Goal: Task Accomplishment & Management: Manage account settings

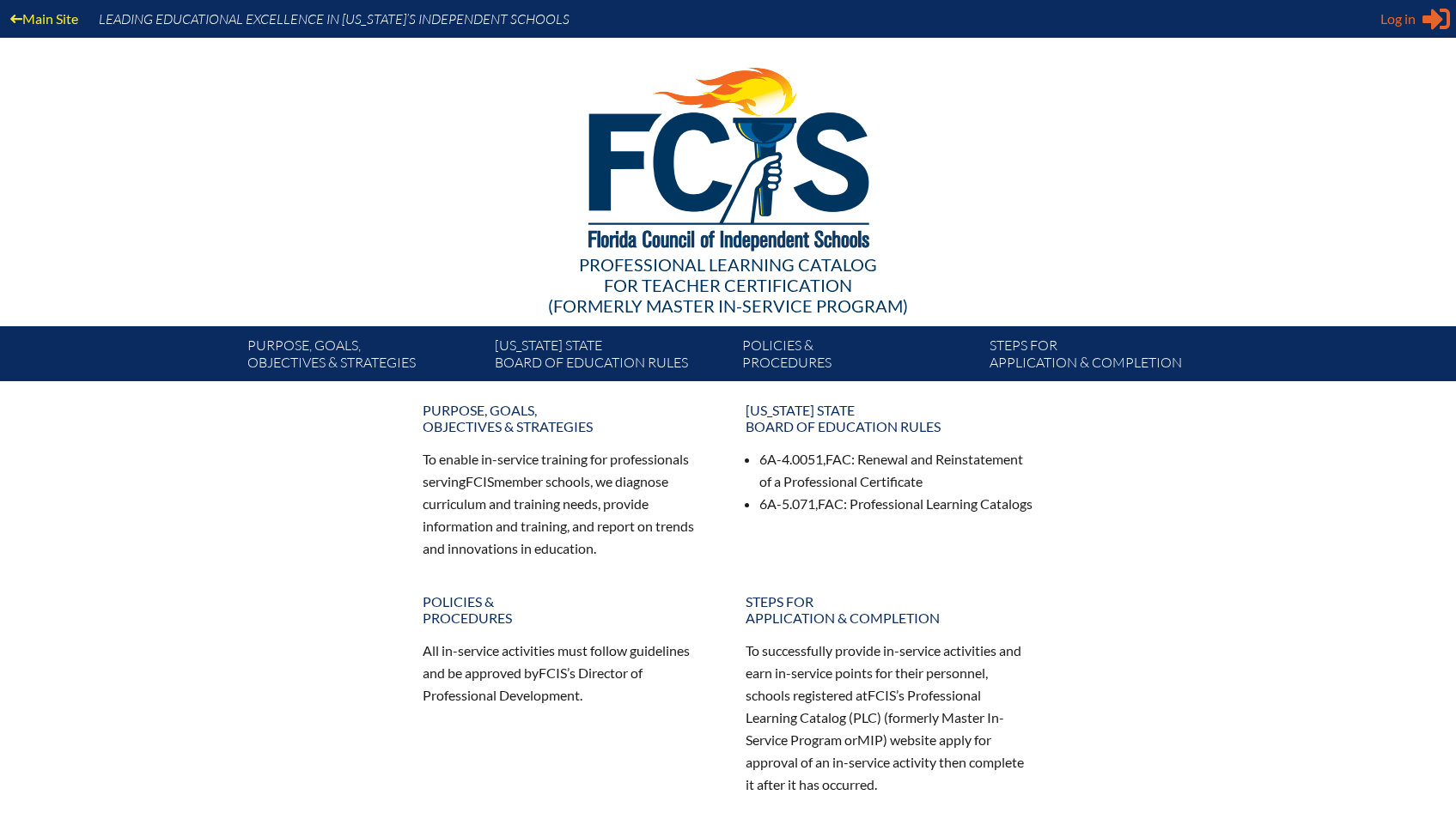
type input "[EMAIL_ADDRESS][DOMAIN_NAME]"
click at [1382, 15] on span "Log in" at bounding box center [1398, 19] width 36 height 21
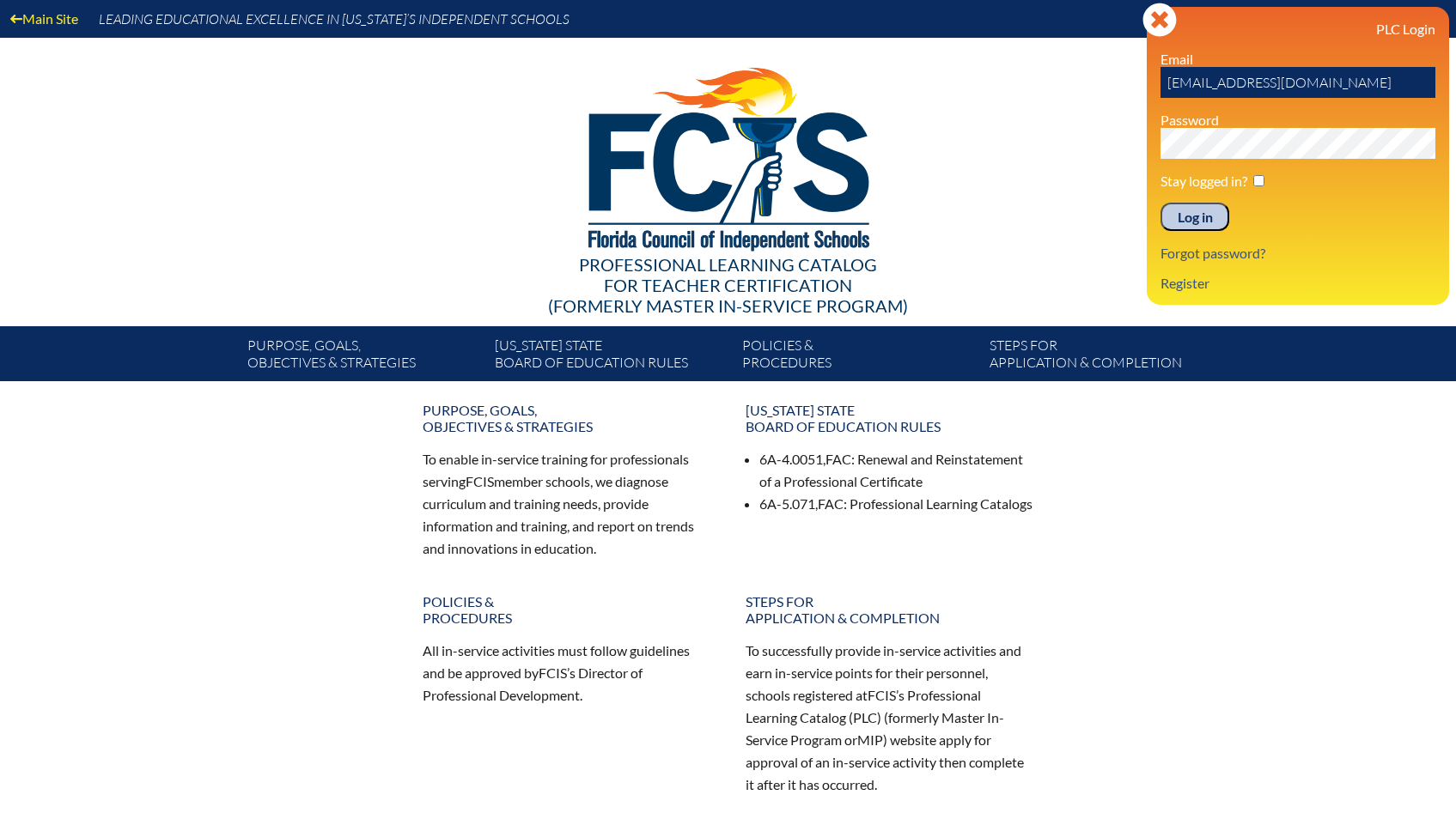
click at [1265, 180] on p "Stay logged in?" at bounding box center [1297, 180] width 275 height 16
click at [1241, 217] on p "Log in" at bounding box center [1297, 218] width 275 height 30
click at [1266, 186] on p "Stay logged in?" at bounding box center [1297, 180] width 275 height 16
click at [1258, 179] on input "checkbox" at bounding box center [1258, 180] width 11 height 11
checkbox input "true"
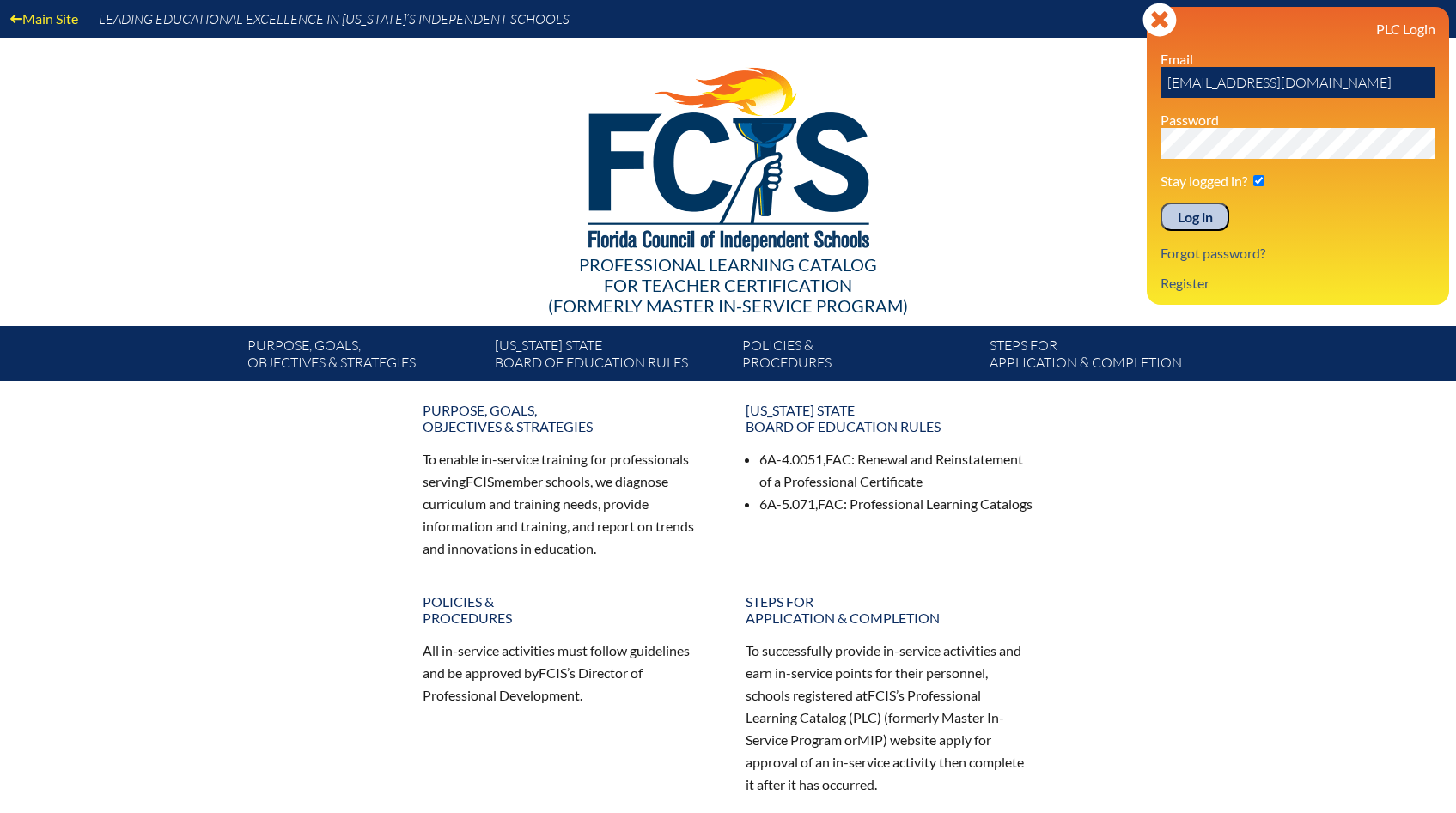
click at [1204, 221] on input "Log in" at bounding box center [1194, 218] width 69 height 30
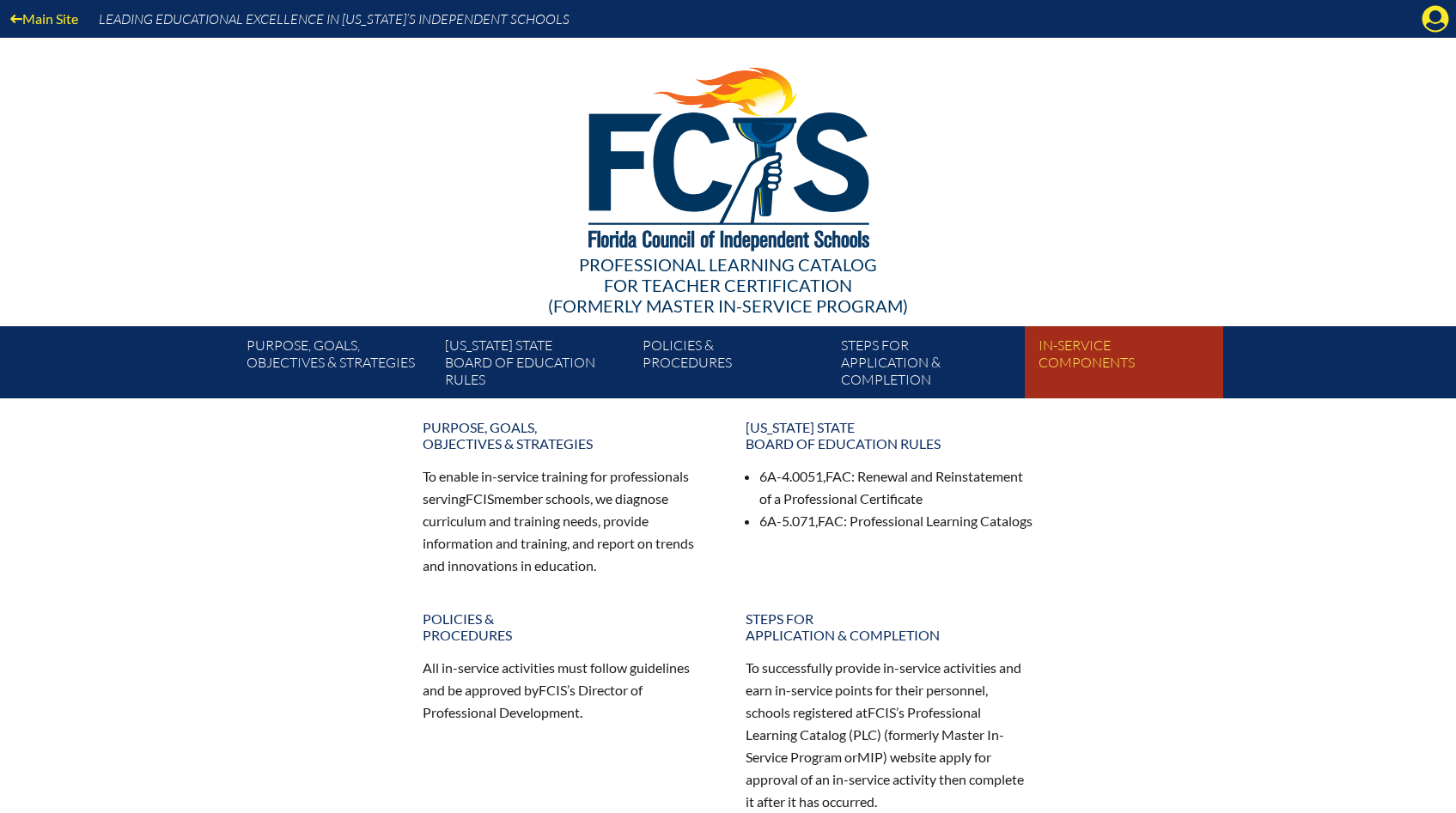
click at [1048, 367] on link "In-service components" at bounding box center [1131, 365] width 198 height 65
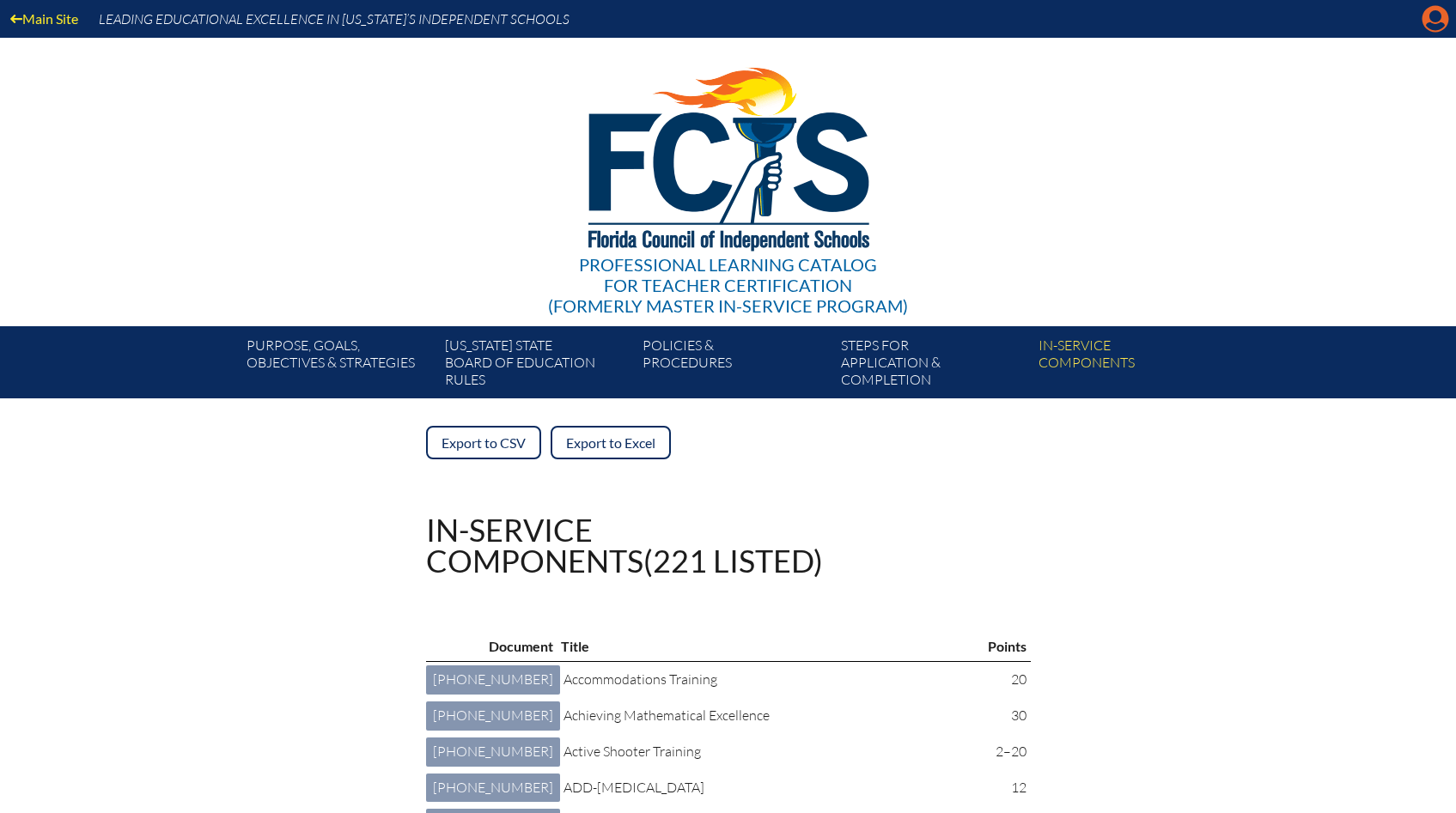
click at [1427, 20] on icon at bounding box center [1435, 19] width 27 height 27
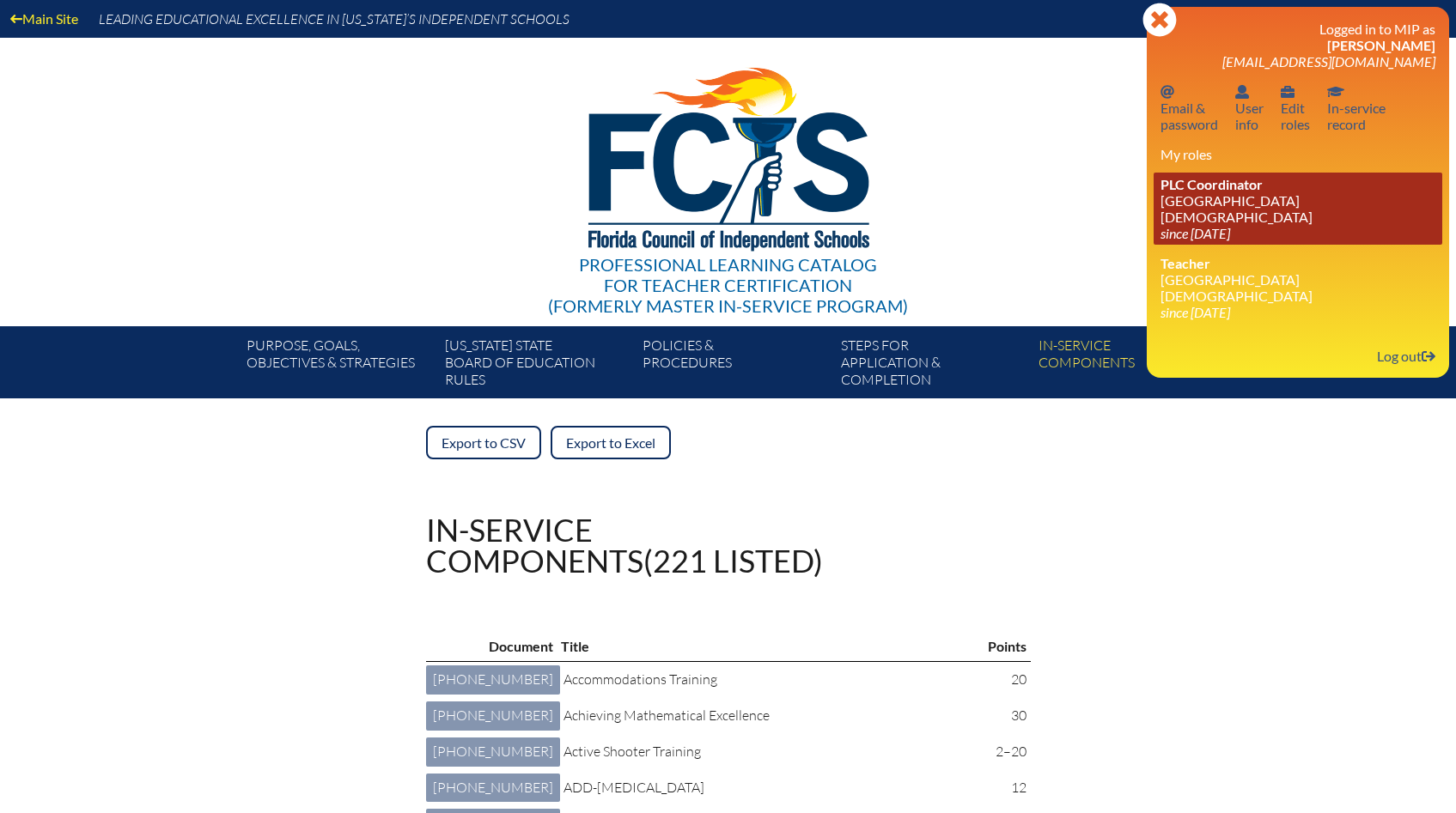
click at [1255, 192] on span "PLC Coordinator" at bounding box center [1211, 184] width 102 height 16
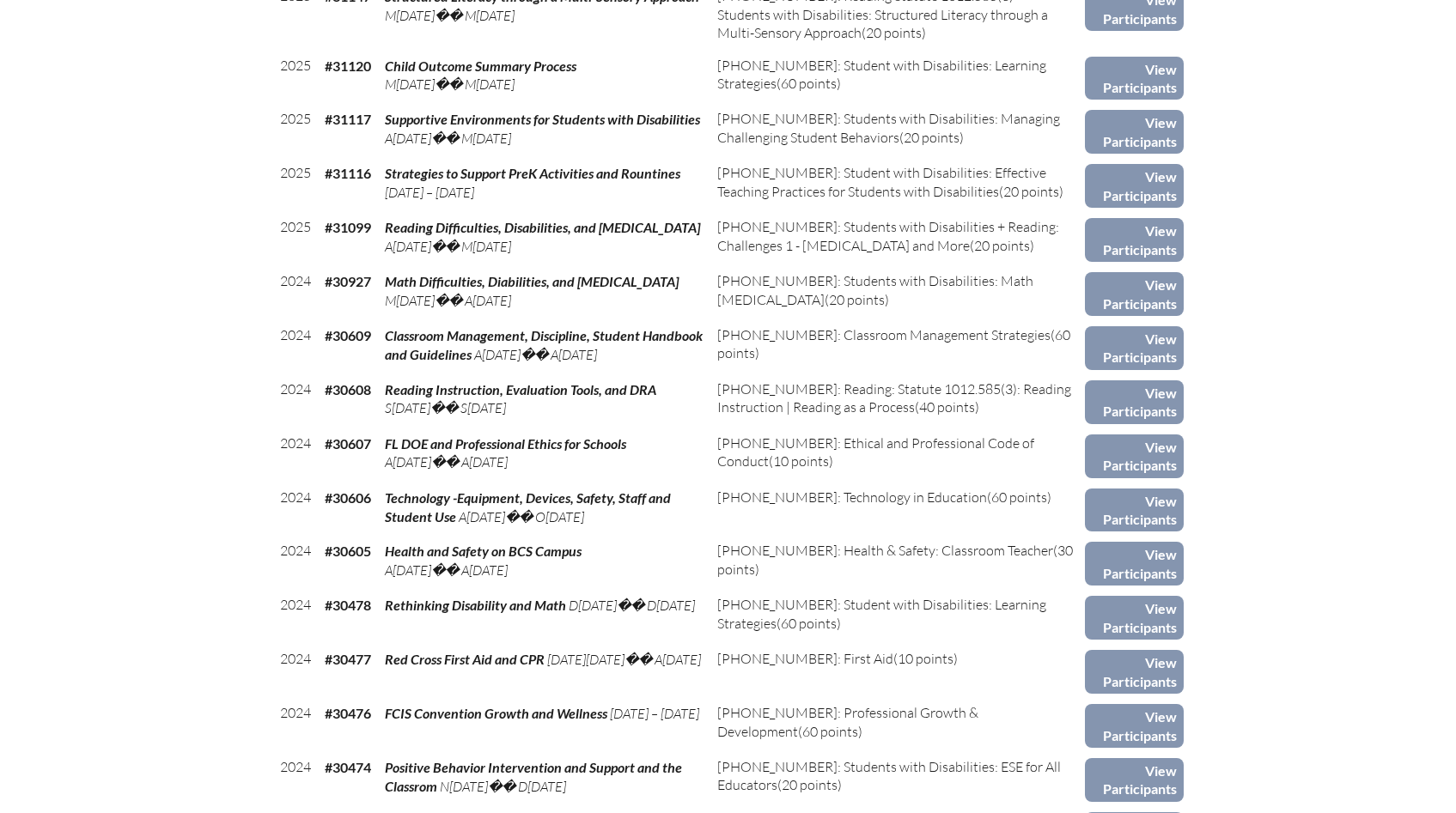
scroll to position [1928, 0]
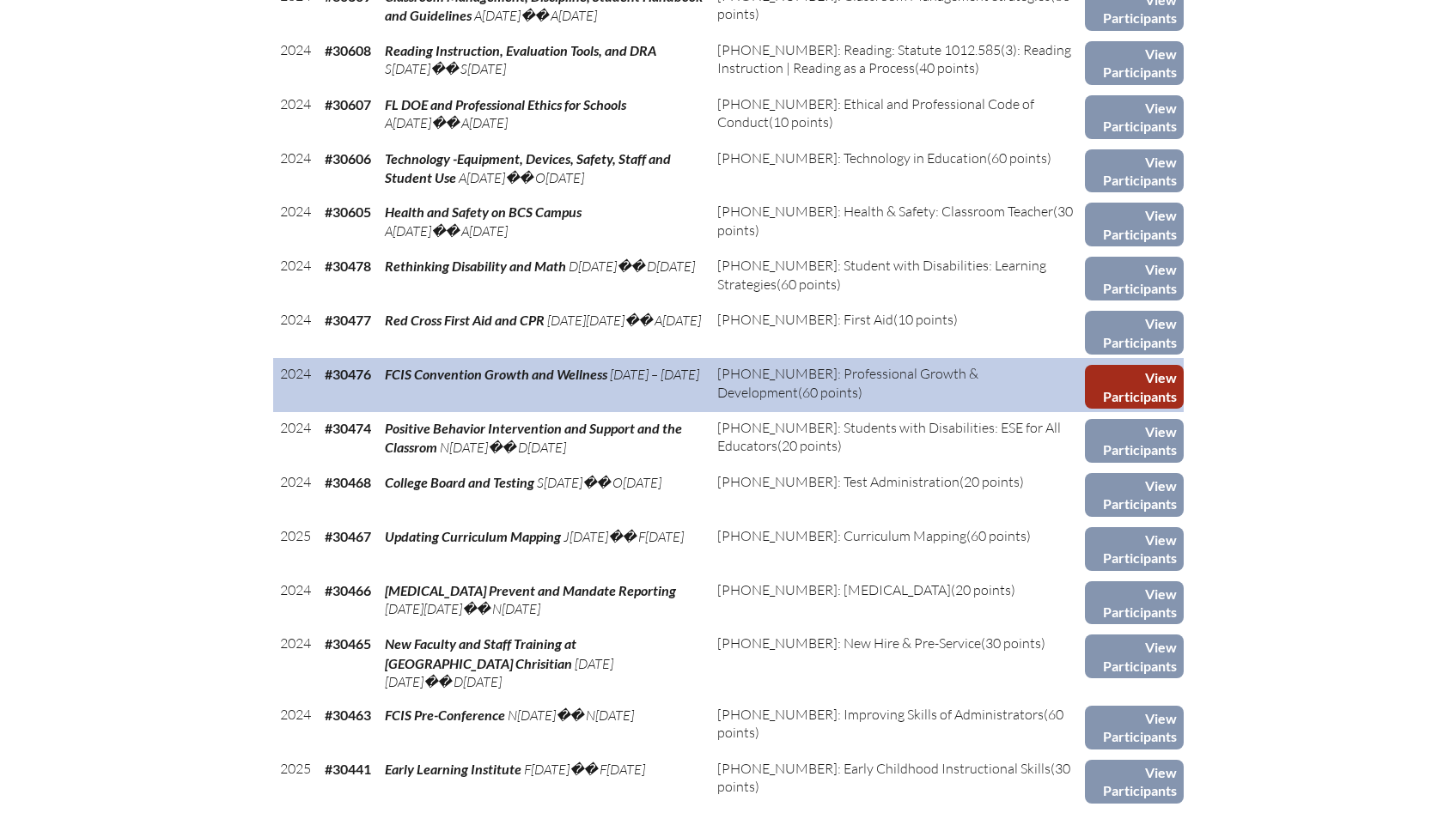
click at [1151, 365] on link "View Participants" at bounding box center [1133, 387] width 98 height 43
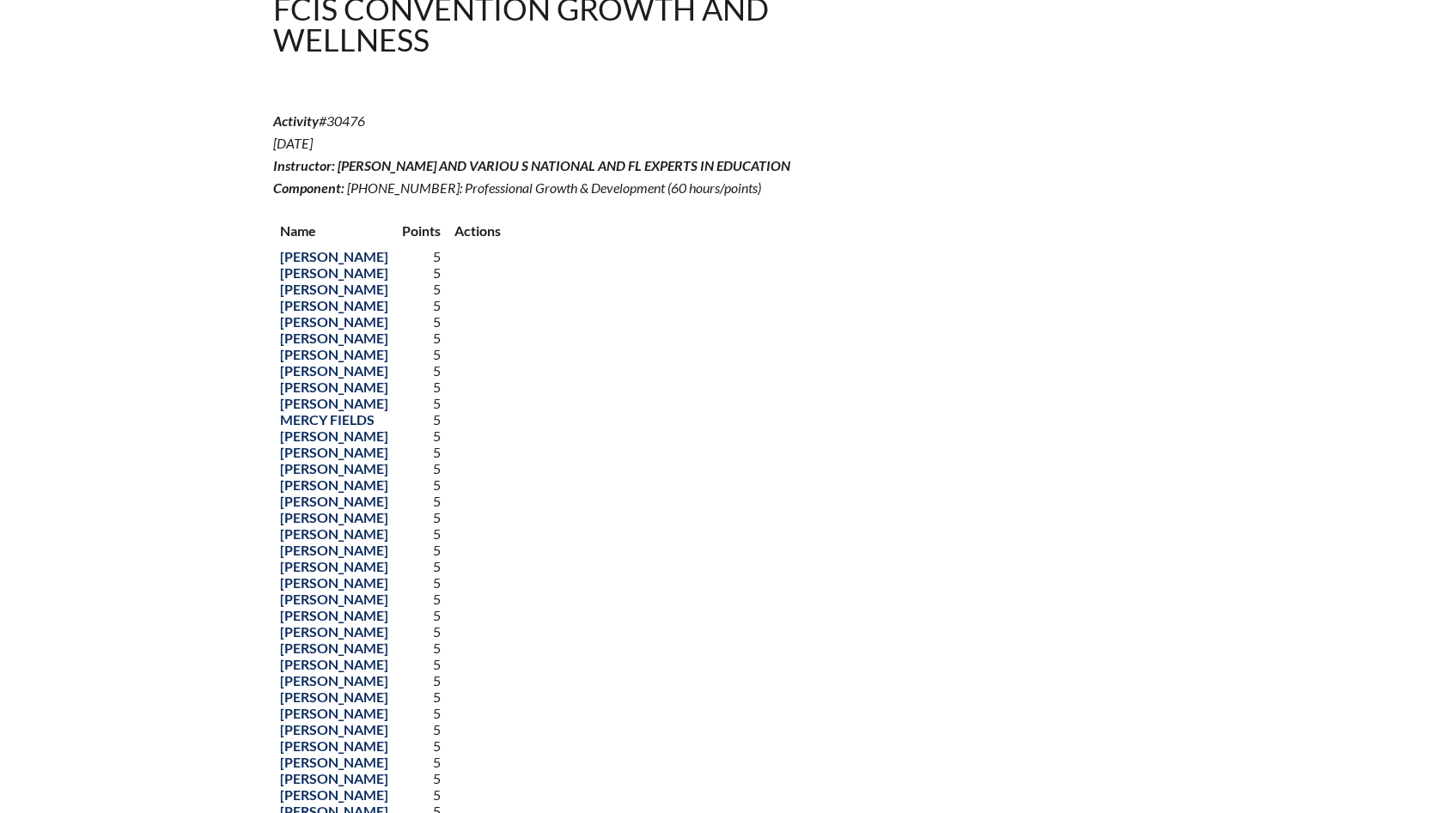
scroll to position [438, 0]
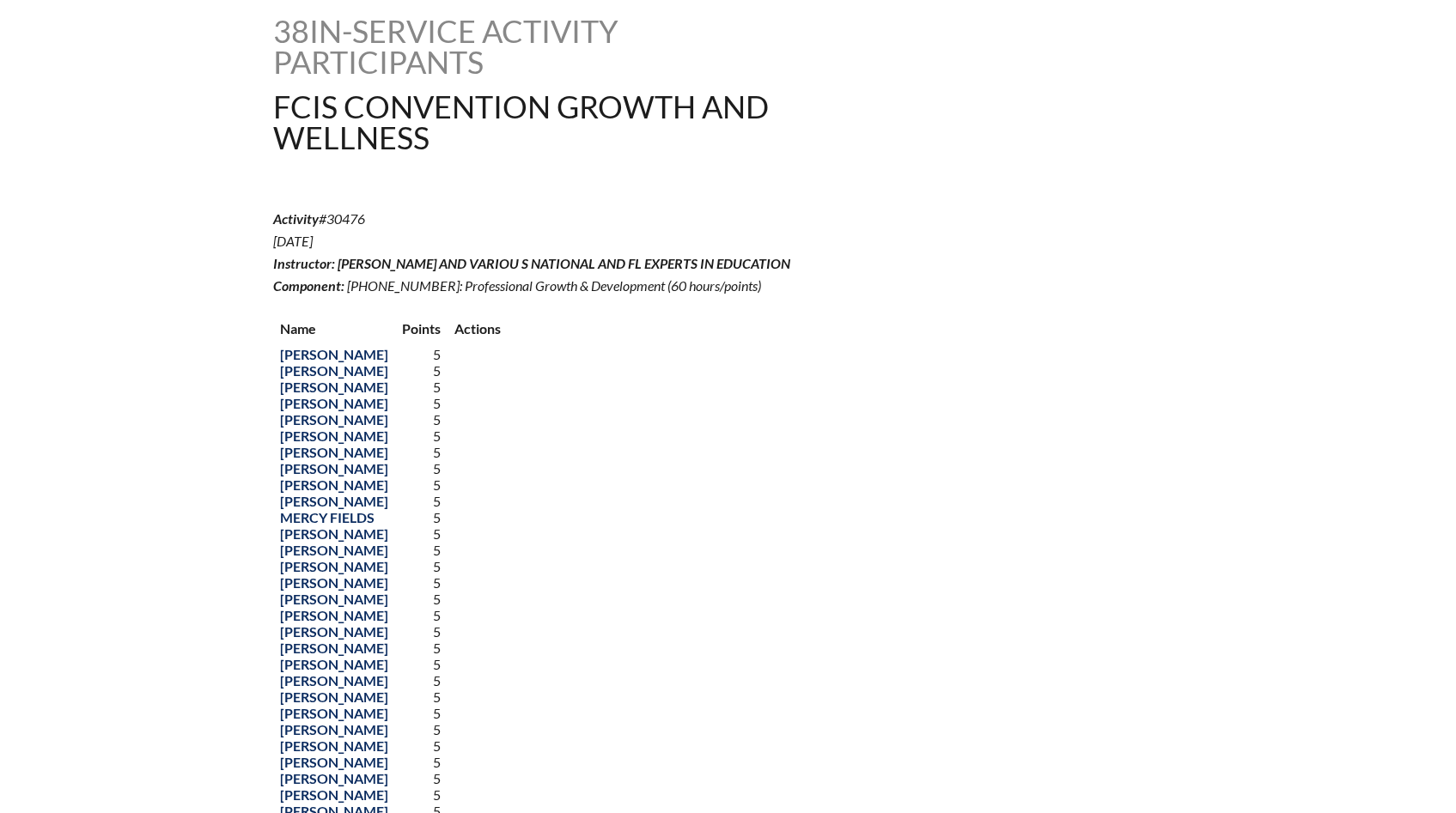
click at [357, 272] on span "Dr Anne Mckee and variou s national and FL experts in education" at bounding box center [564, 263] width 453 height 16
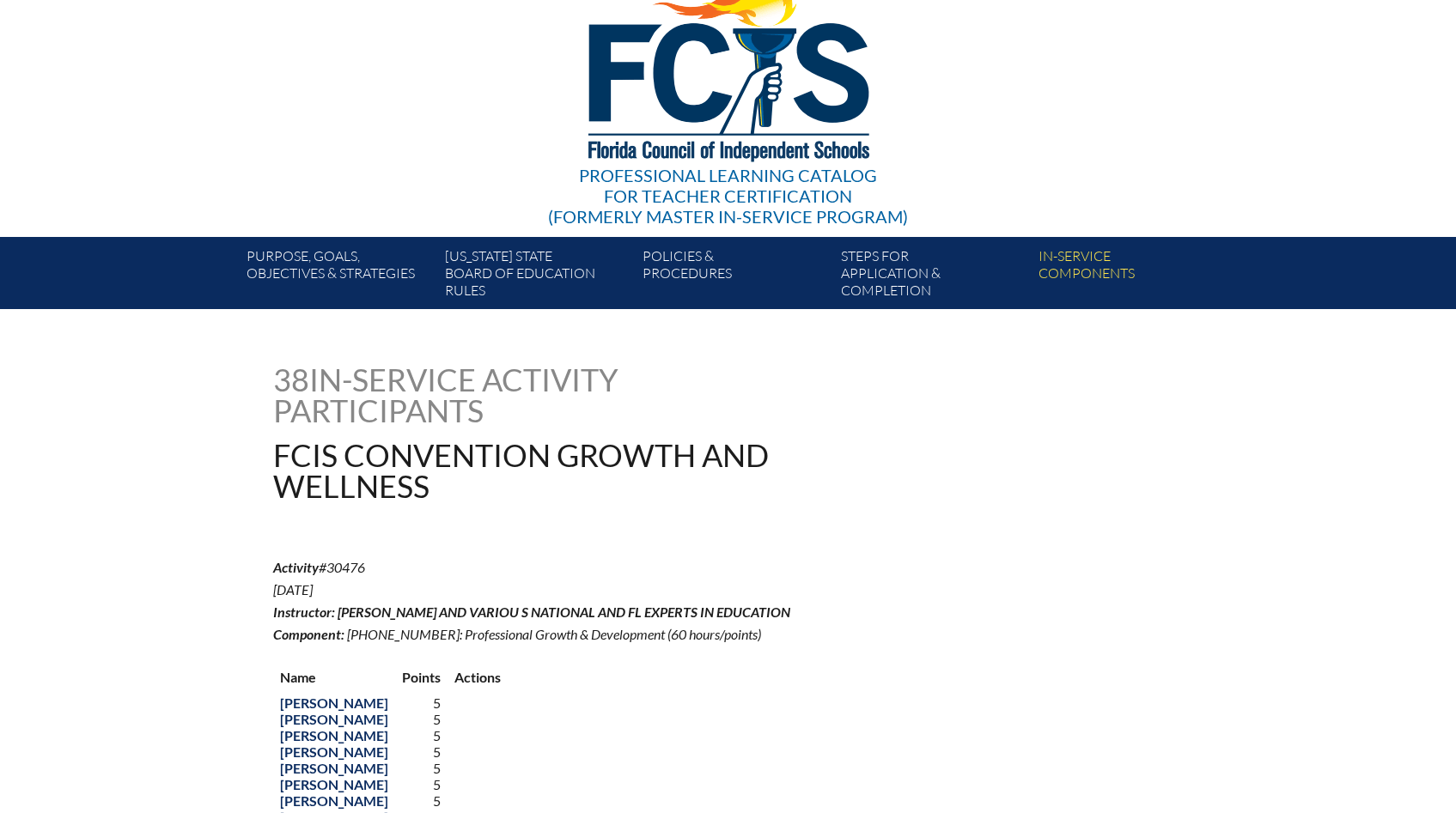
scroll to position [0, 0]
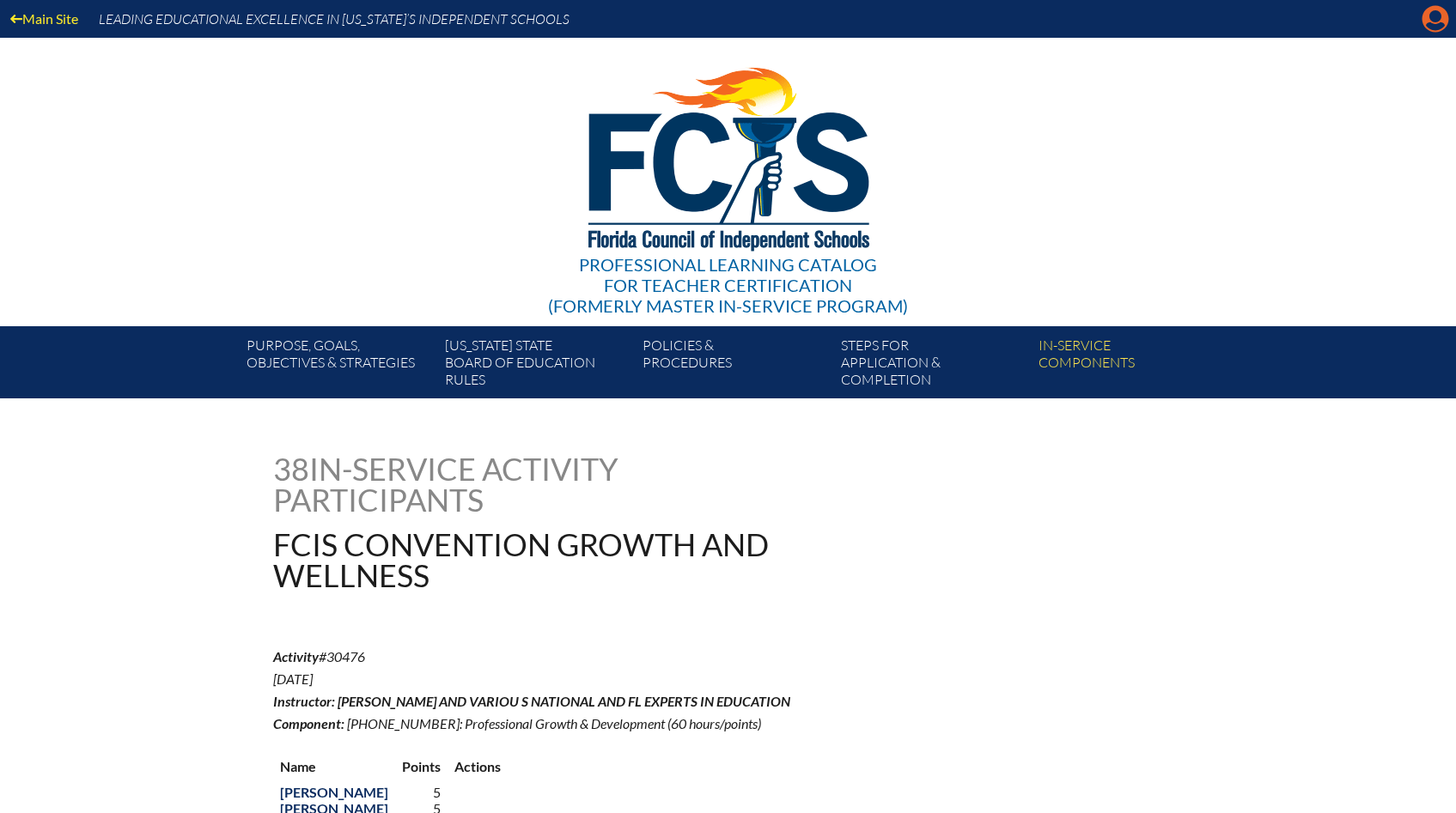
click at [1437, 23] on icon "Manage account" at bounding box center [1435, 19] width 28 height 28
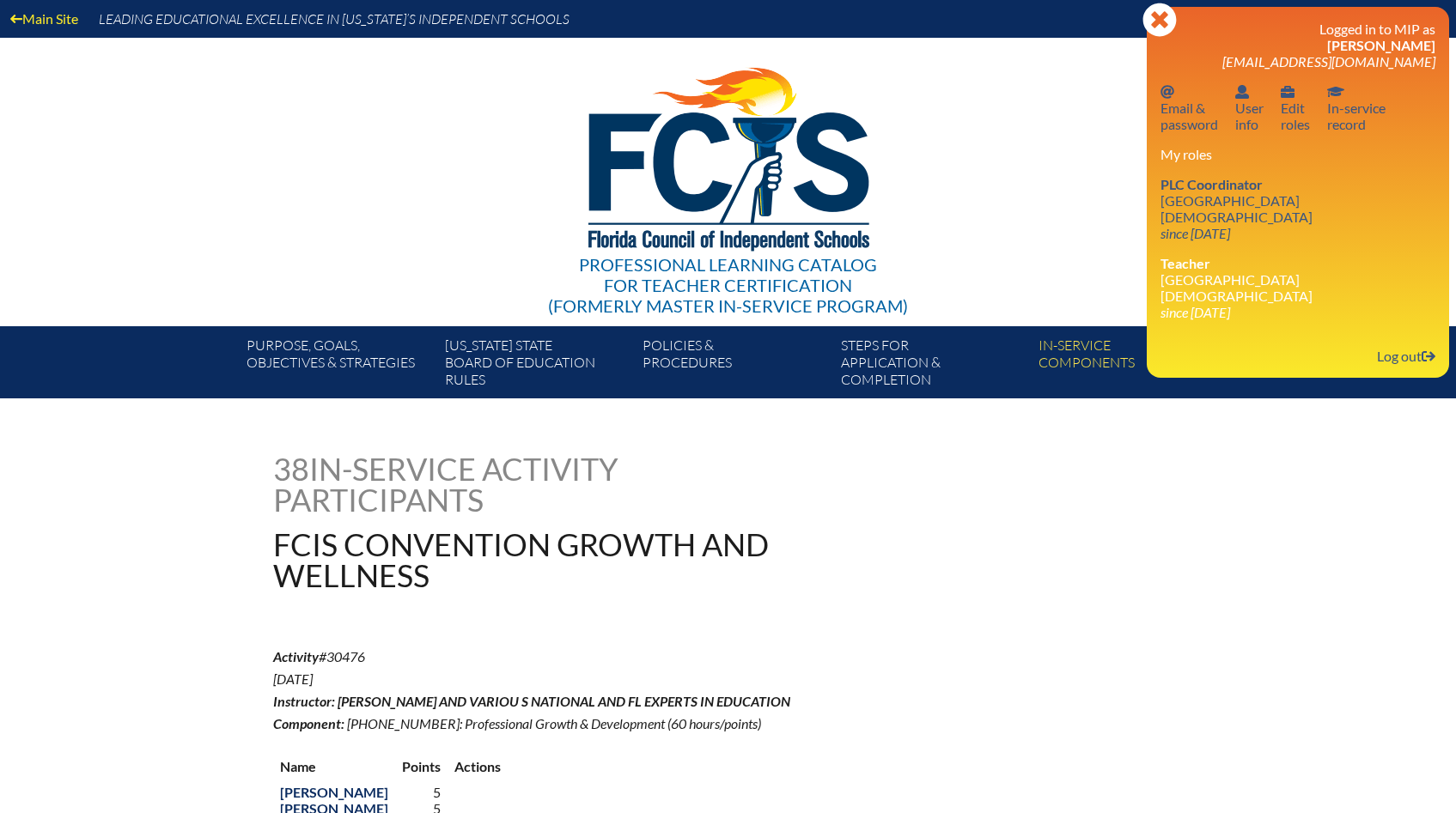
click at [1105, 522] on div "38 In-service Activity Participants FCIS Convention Growth and Wellness" at bounding box center [728, 522] width 910 height 137
click at [1109, 506] on div "38 In-service Activity Participants FCIS Convention Growth and Wellness" at bounding box center [728, 522] width 910 height 137
click at [1161, 15] on icon "Close" at bounding box center [1159, 20] width 35 height 35
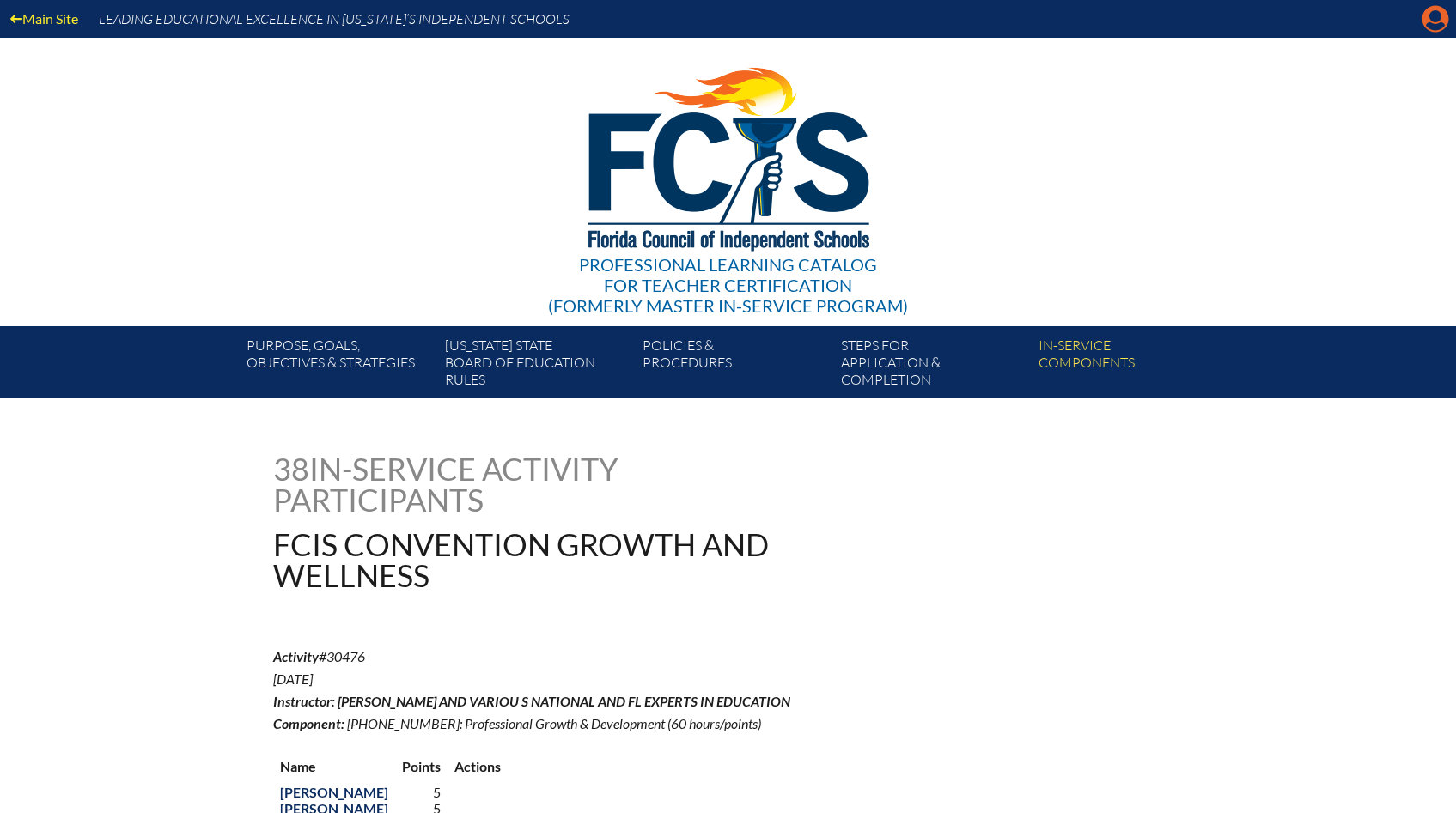
click at [1433, 24] on icon "Manage account" at bounding box center [1435, 19] width 28 height 28
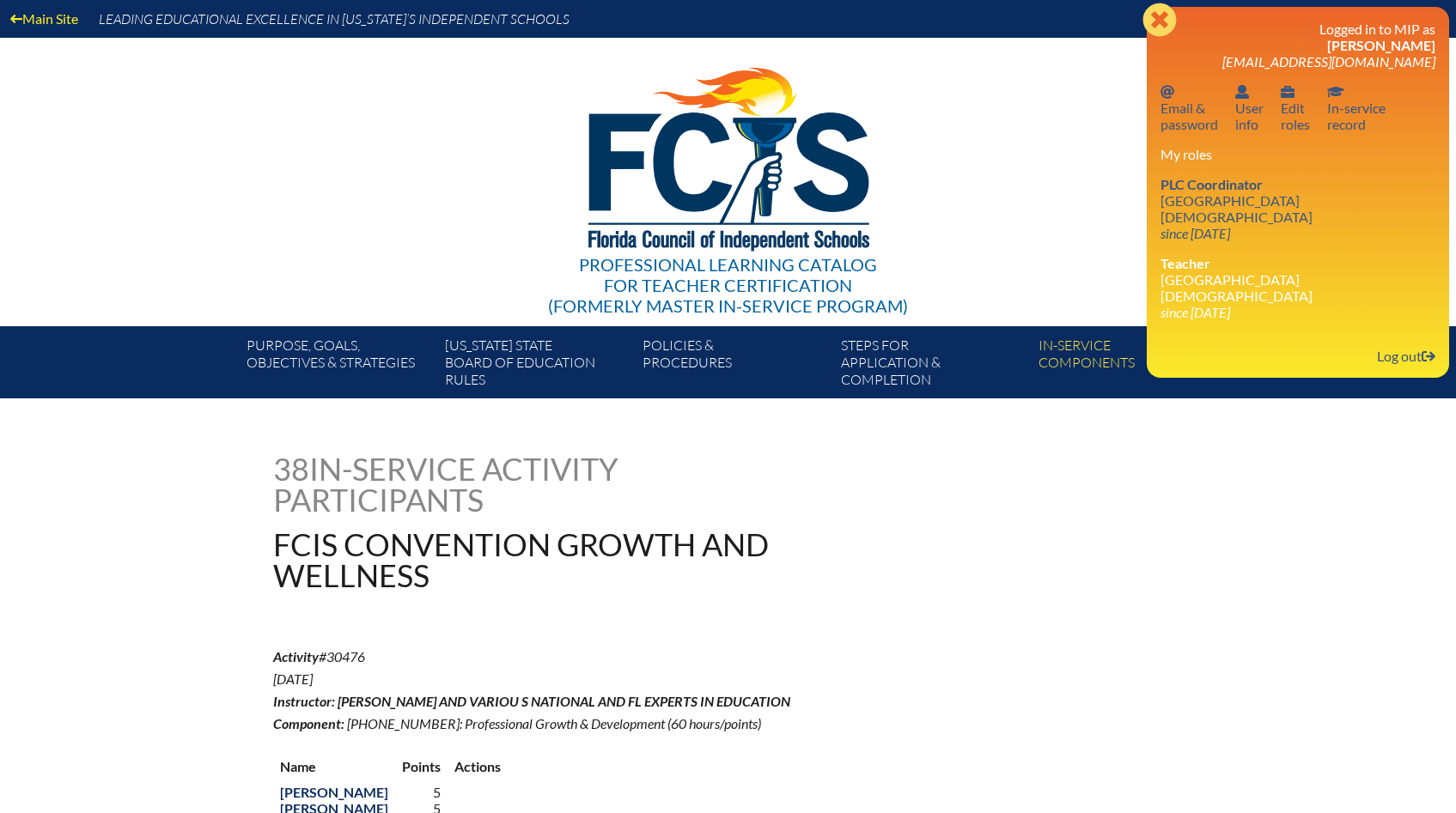
click at [1149, 11] on icon at bounding box center [1158, 19] width 34 height 34
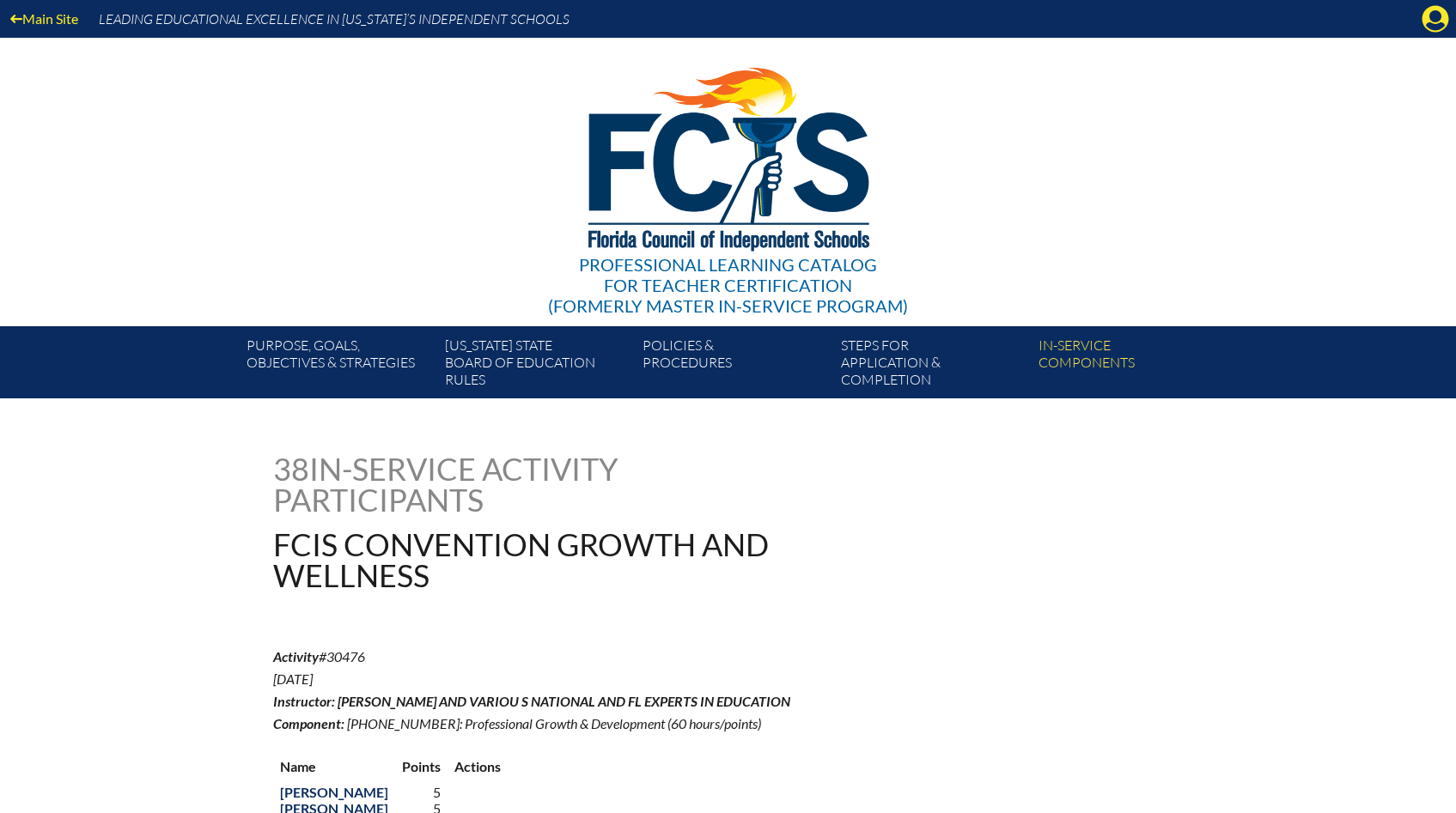
click at [1420, 21] on div "Main Site Leading Educational Excellence in Florida’s Independent Schools" at bounding box center [728, 19] width 1456 height 38
click at [1424, 22] on icon at bounding box center [1435, 19] width 27 height 27
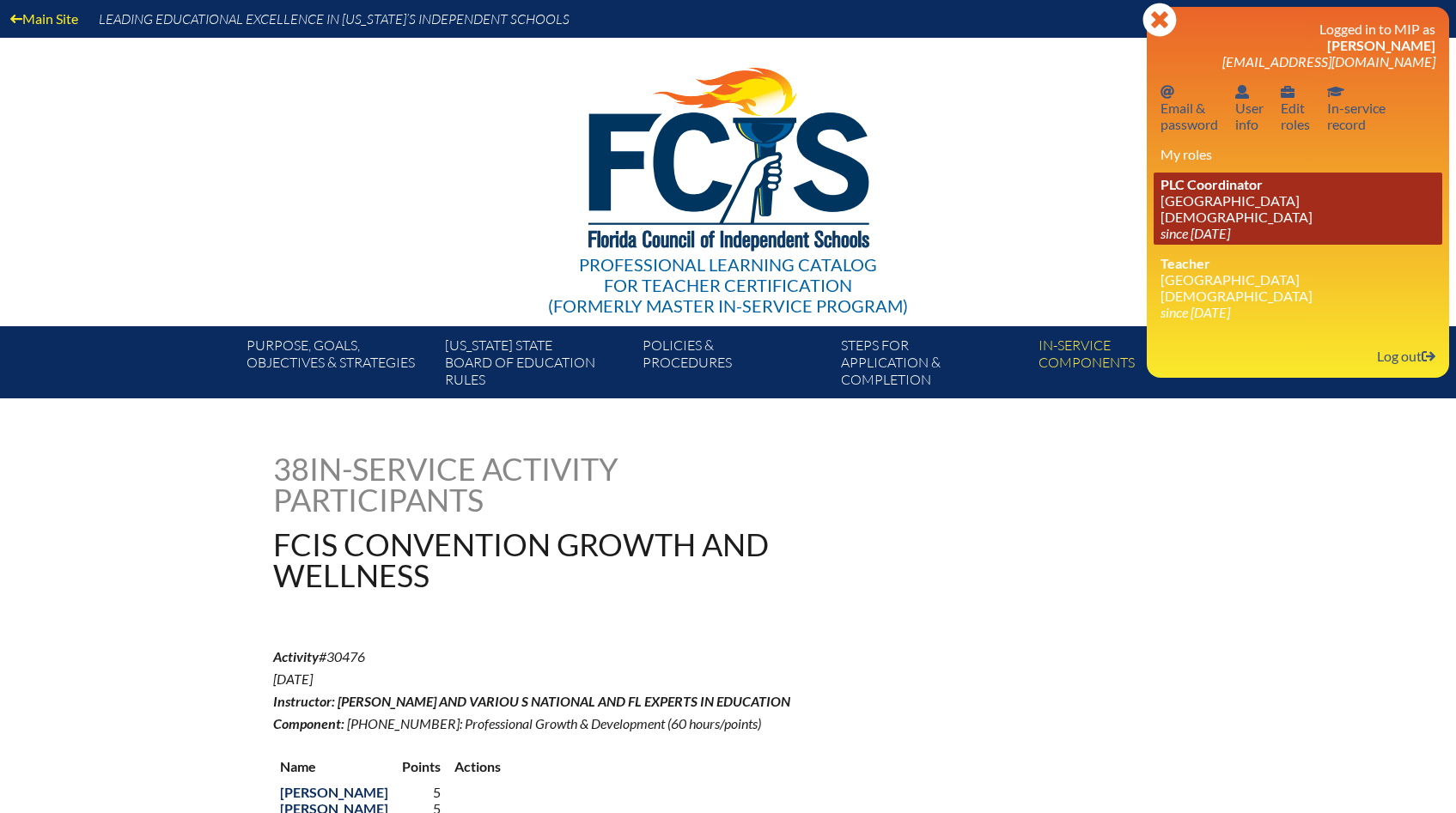
click at [1215, 211] on link "PLC Coordinator Bayshore Christian School since 2024 Jun 26" at bounding box center [1297, 208] width 289 height 72
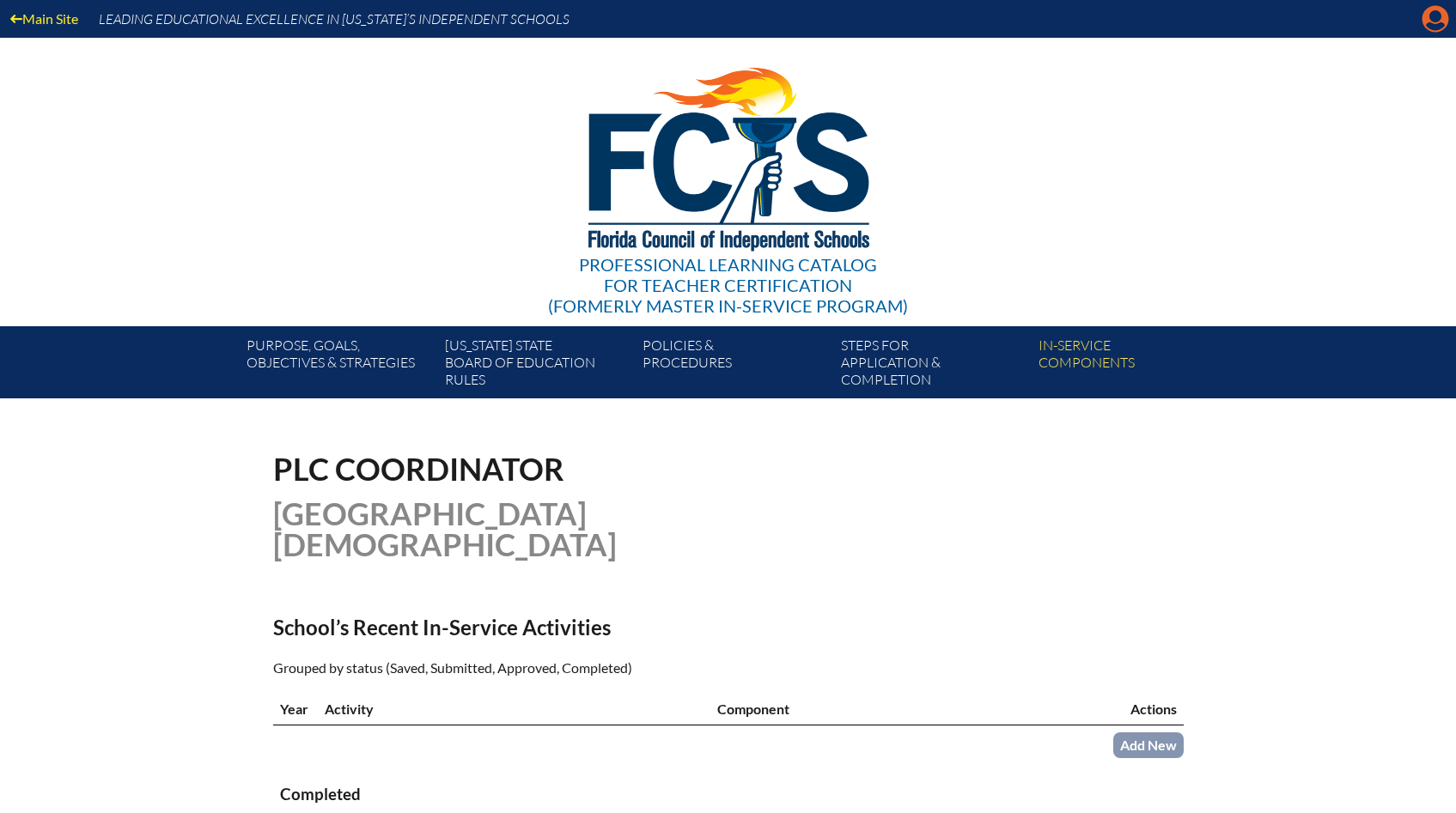
click at [1433, 14] on icon "Manage account" at bounding box center [1435, 19] width 28 height 28
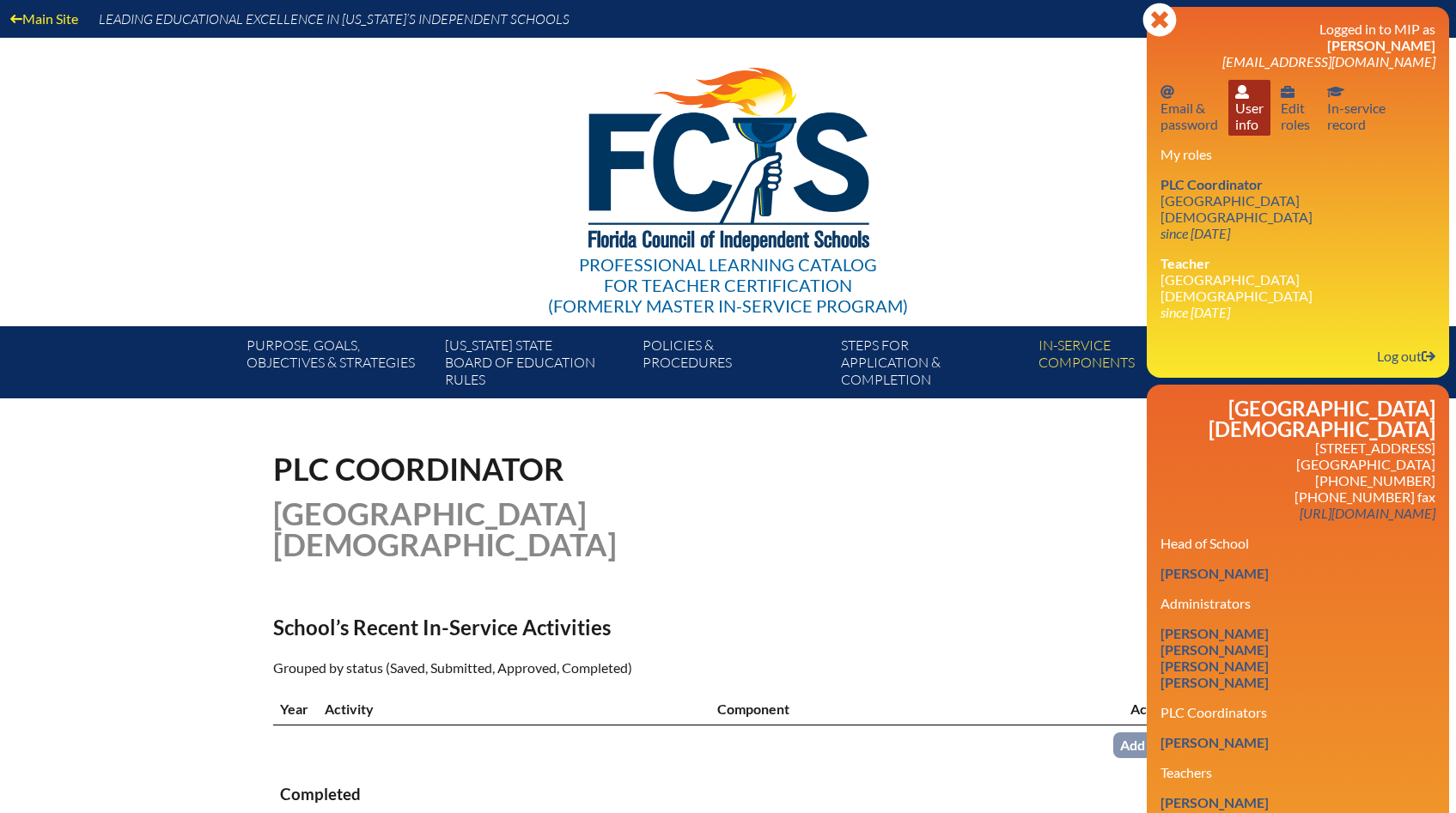
click at [1241, 116] on link "User info User info" at bounding box center [1249, 108] width 43 height 56
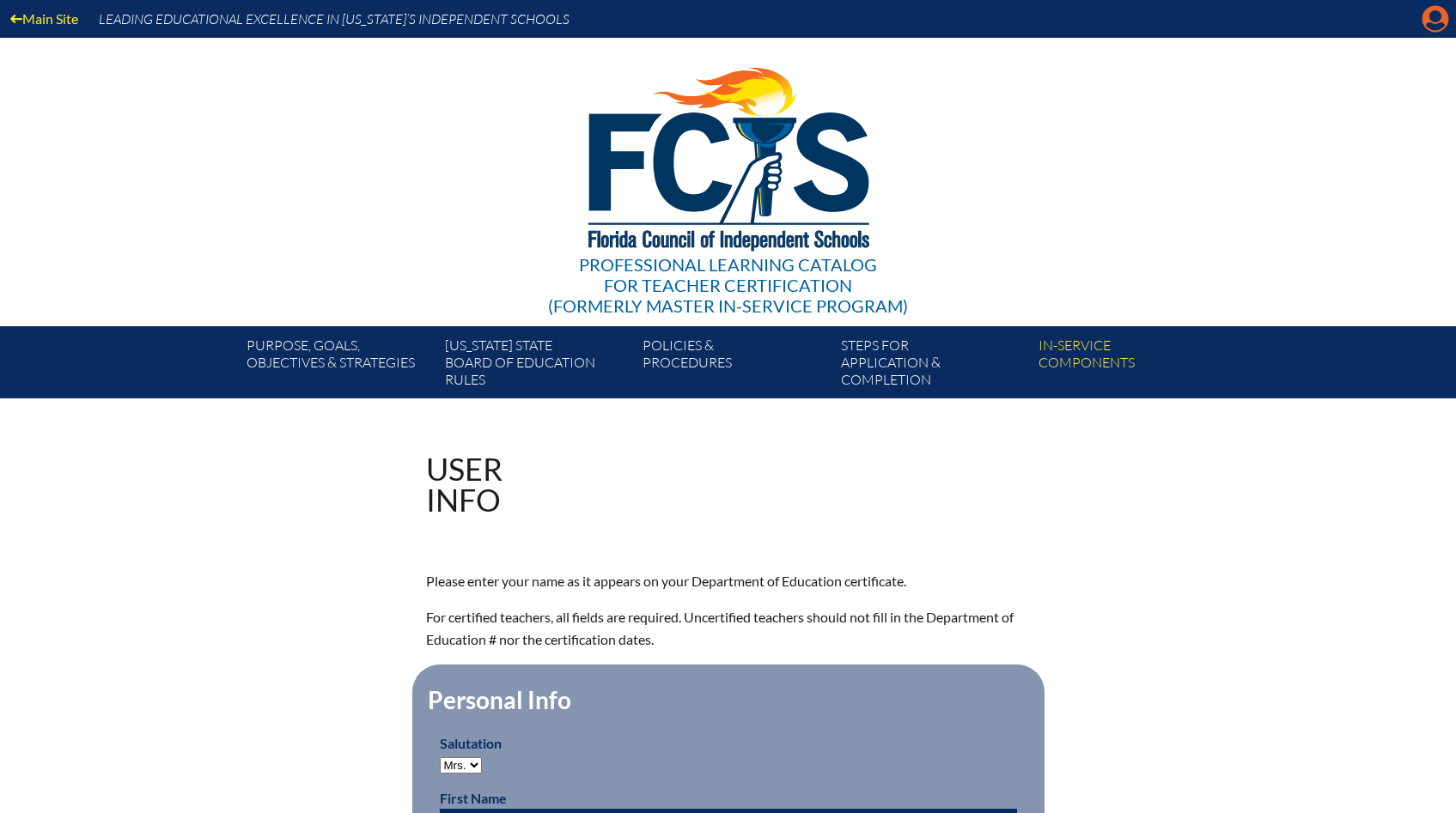
click at [1421, 17] on icon "Manage account" at bounding box center [1435, 19] width 28 height 28
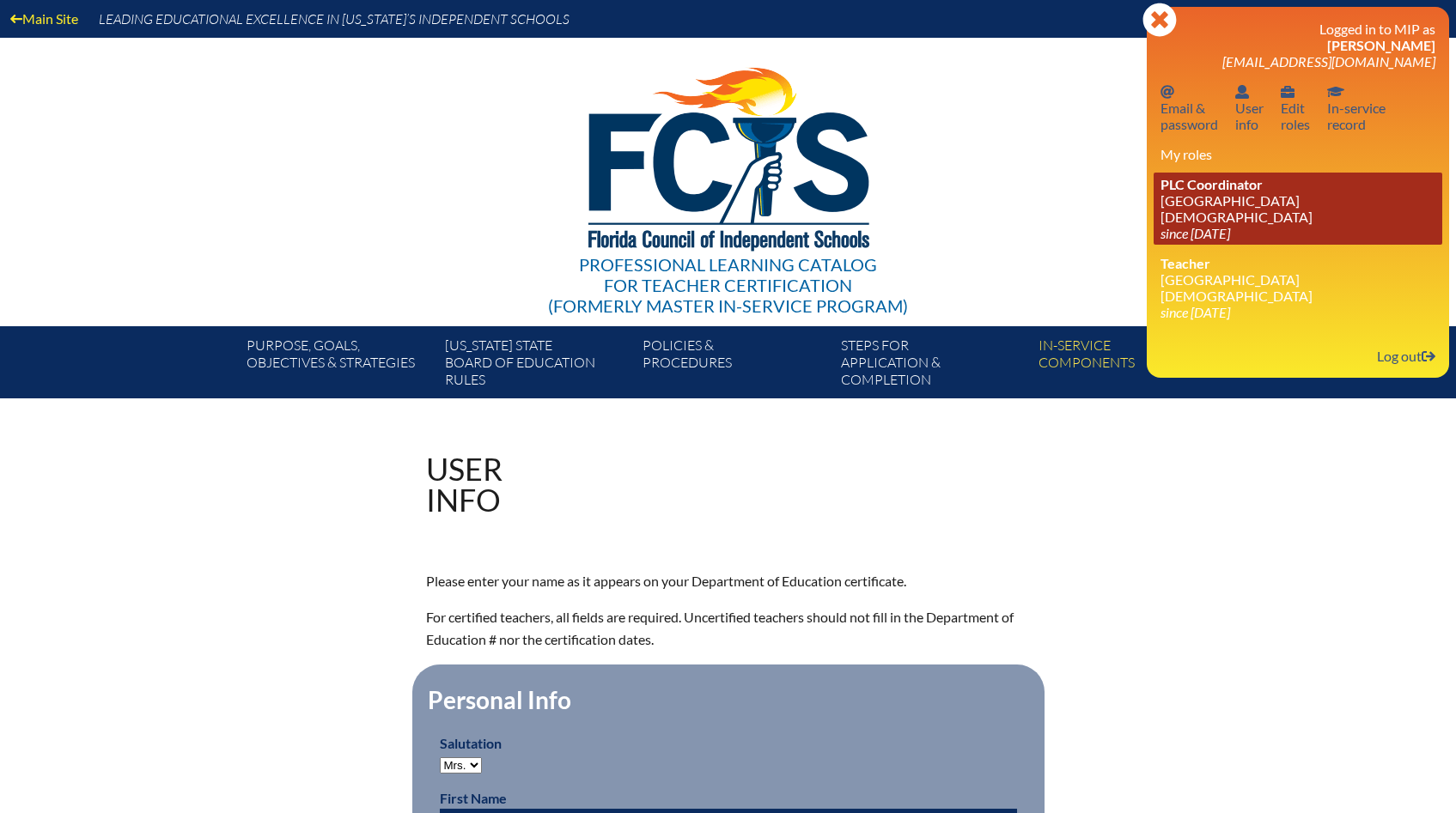
click at [1314, 213] on link "PLC Coordinator [GEOGRAPHIC_DATA][DEMOGRAPHIC_DATA] since [DATE]" at bounding box center [1297, 208] width 289 height 72
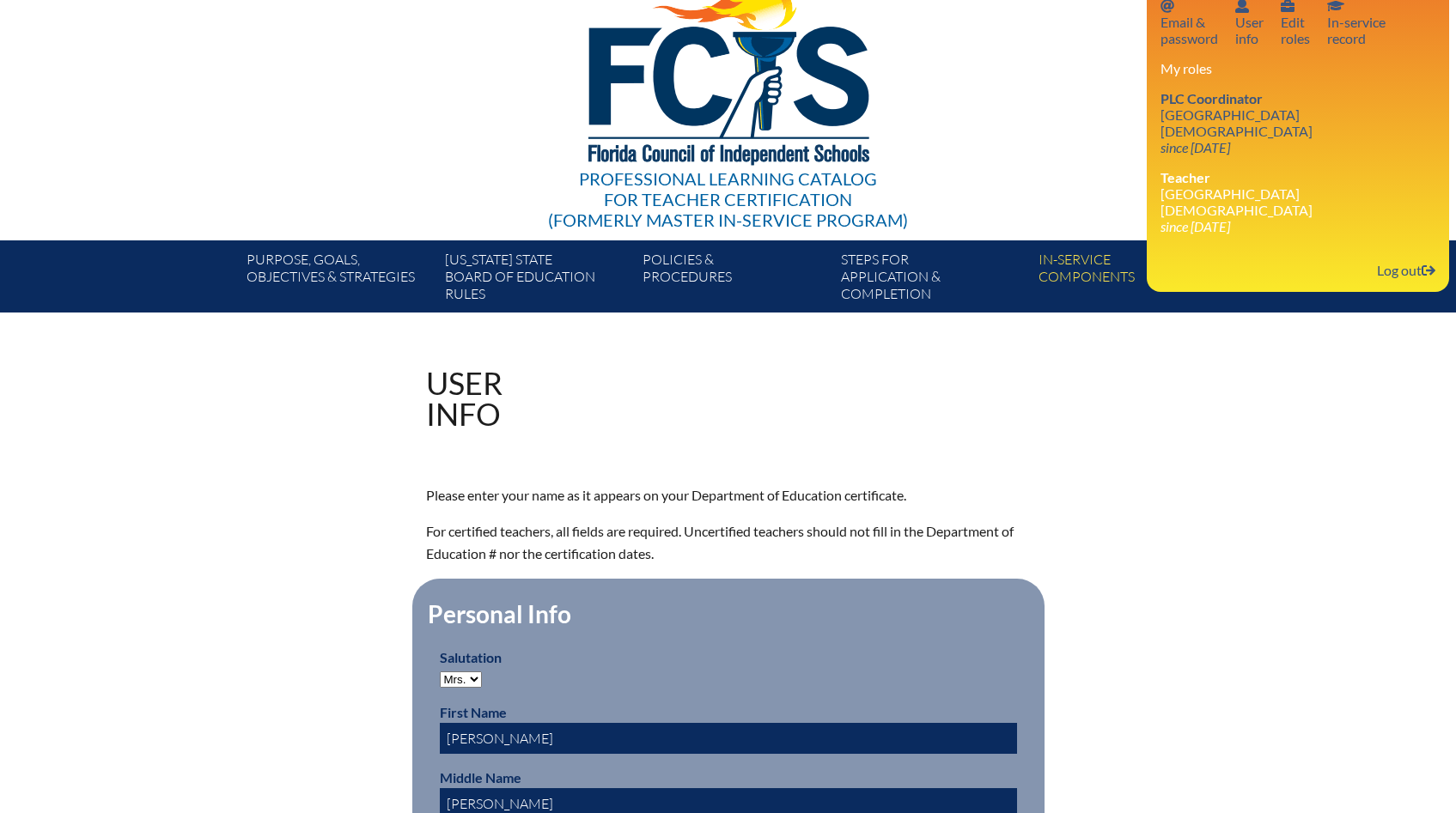
scroll to position [15, 0]
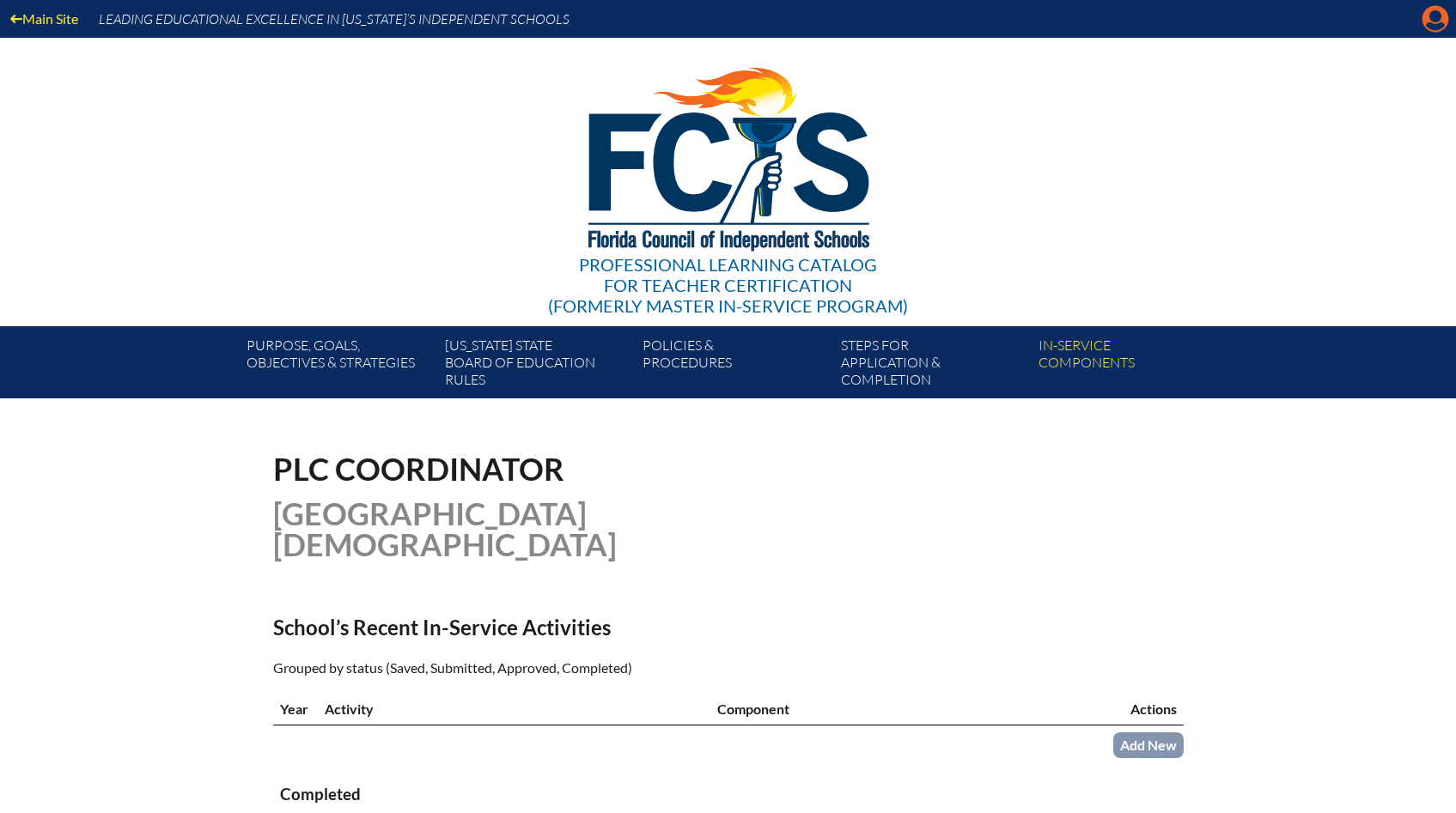
click at [1436, 19] on icon "Manage account" at bounding box center [1435, 19] width 28 height 28
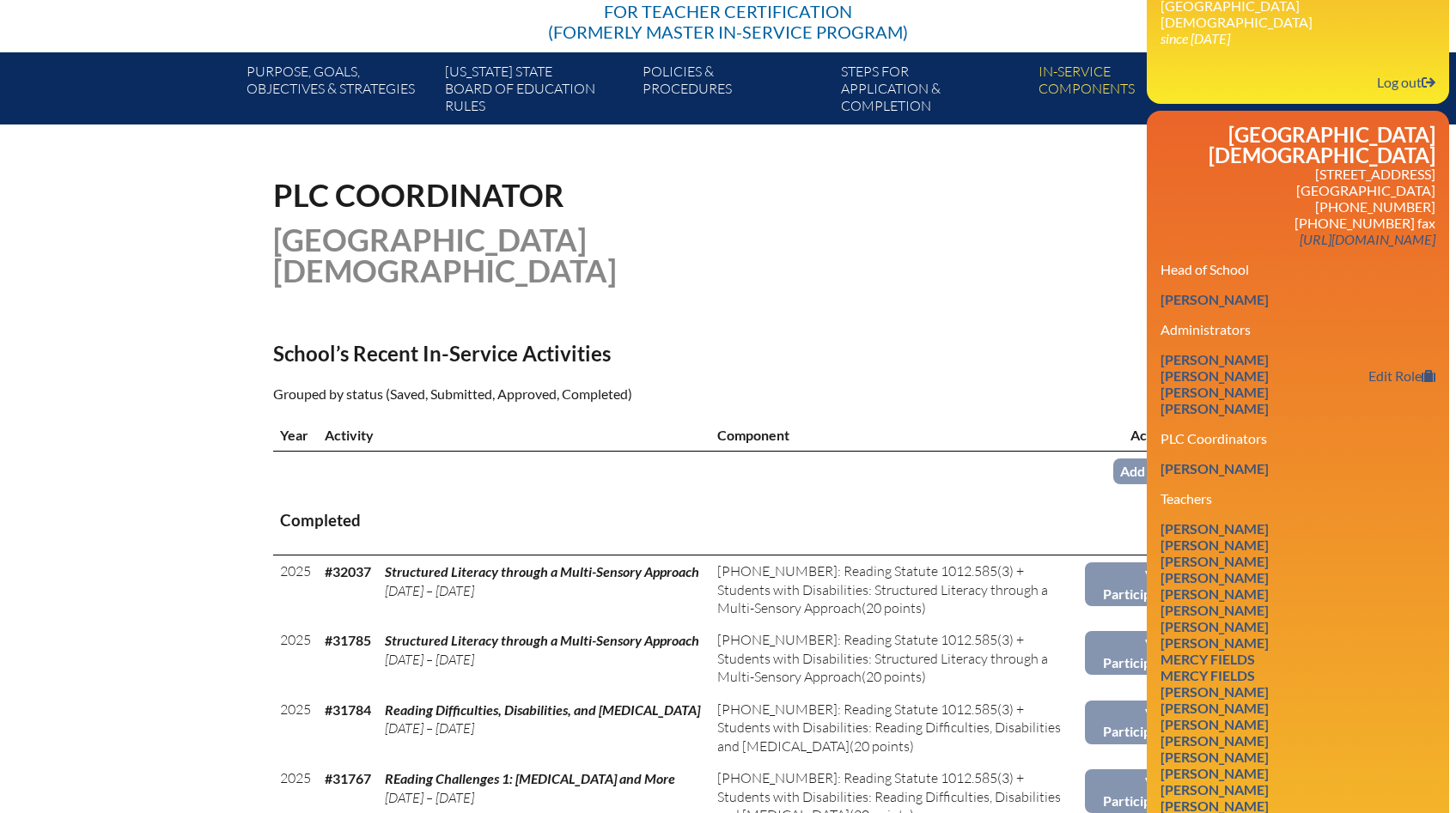
scroll to position [340, 0]
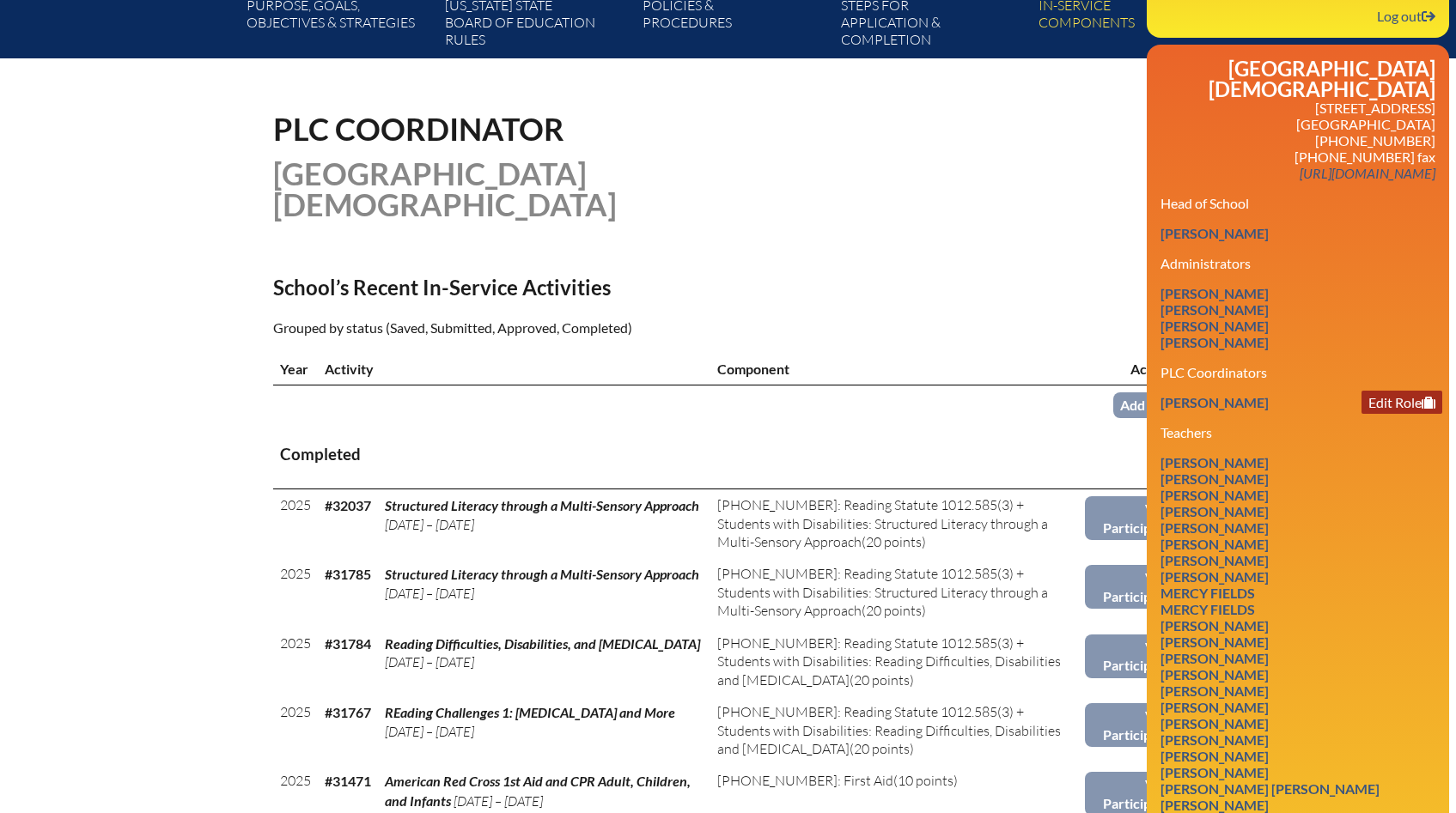
click at [1385, 390] on link "Edit Role" at bounding box center [1401, 402] width 81 height 23
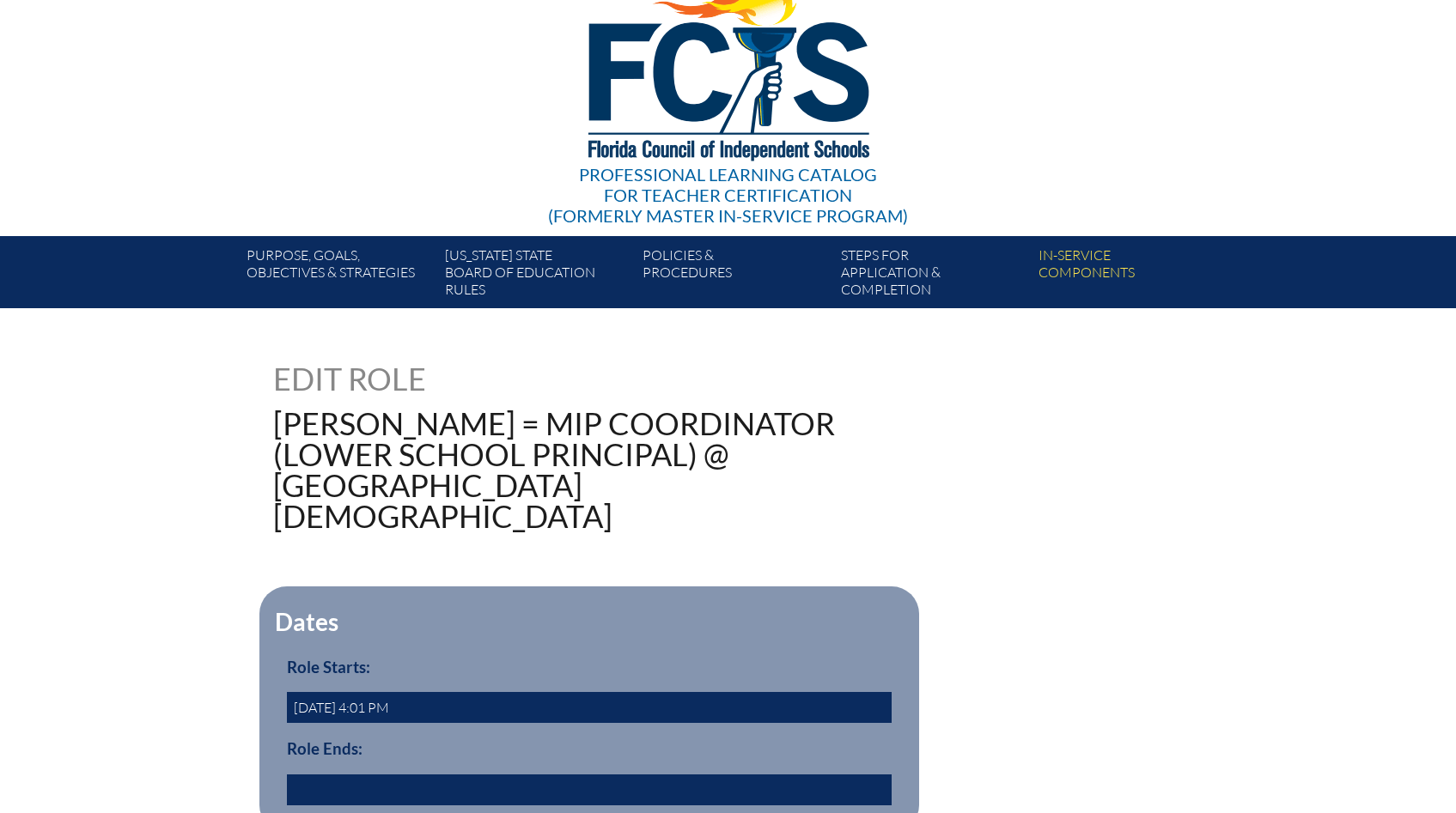
scroll to position [445, 0]
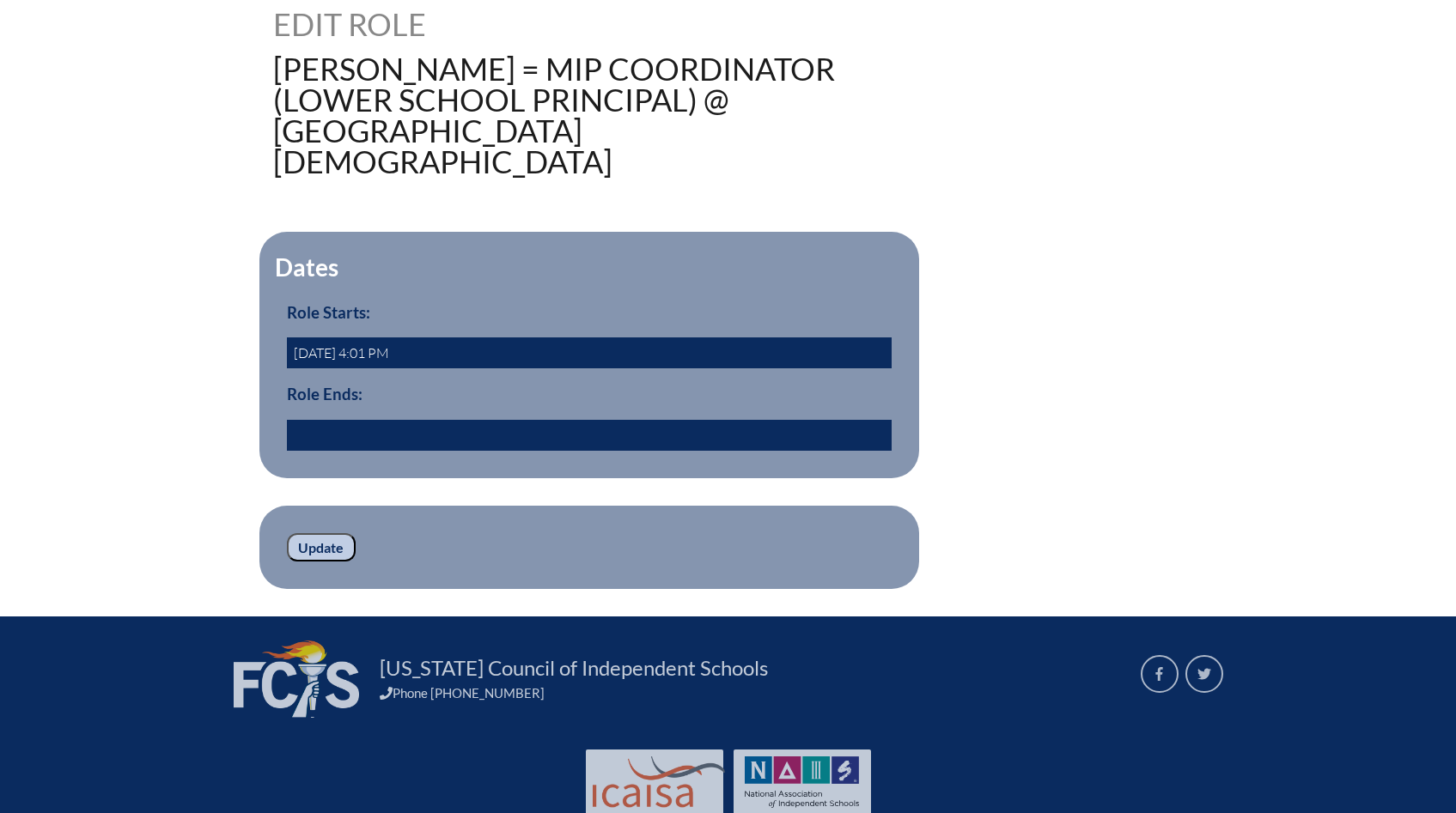
click at [420, 420] on input "text" at bounding box center [589, 436] width 605 height 31
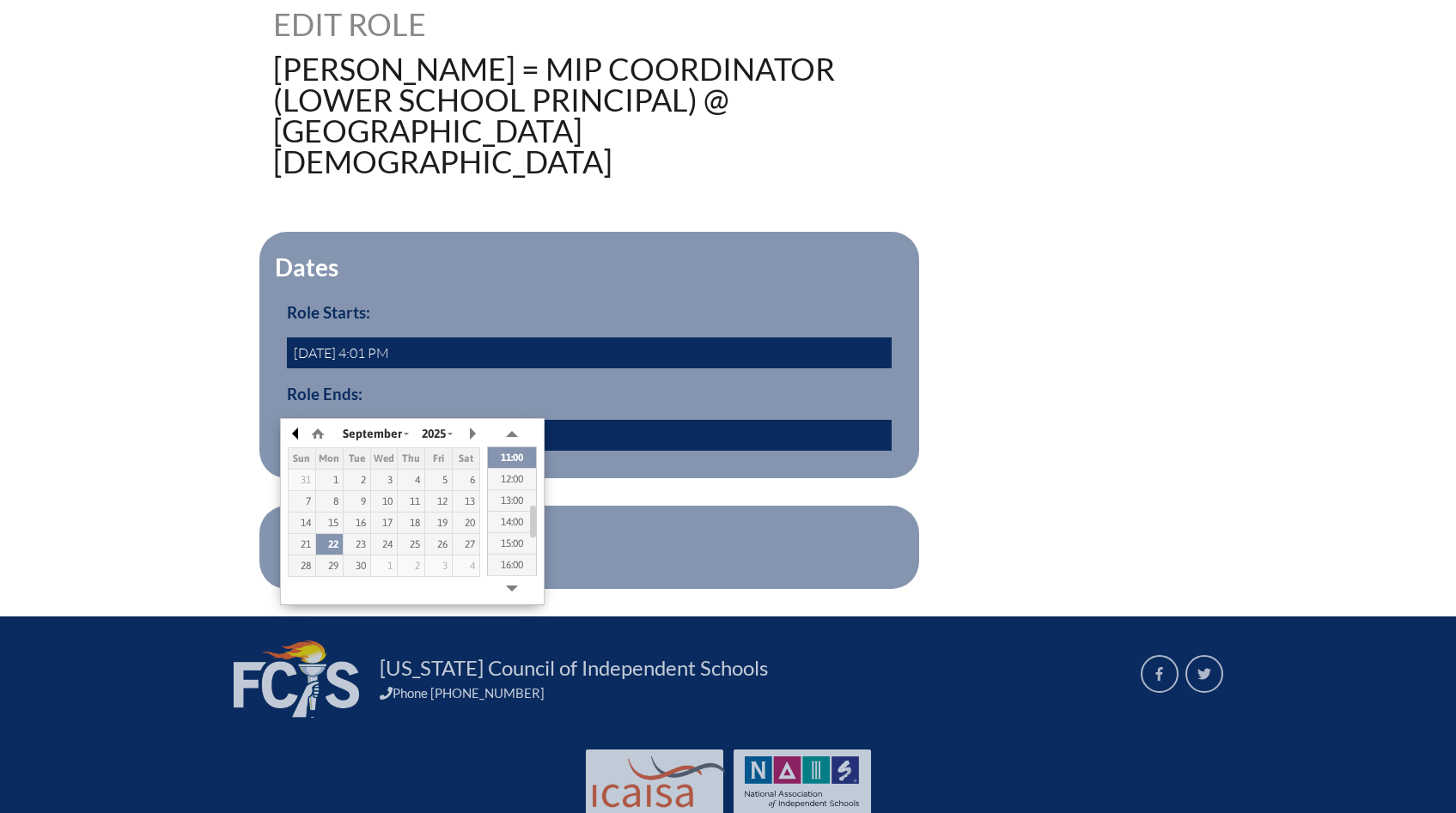
click at [296, 435] on button "button" at bounding box center [297, 434] width 17 height 26
click at [299, 429] on button "button" at bounding box center [297, 434] width 17 height 26
click at [334, 564] on div "30" at bounding box center [329, 566] width 27 height 12
type input "2025/06/30 10:56"
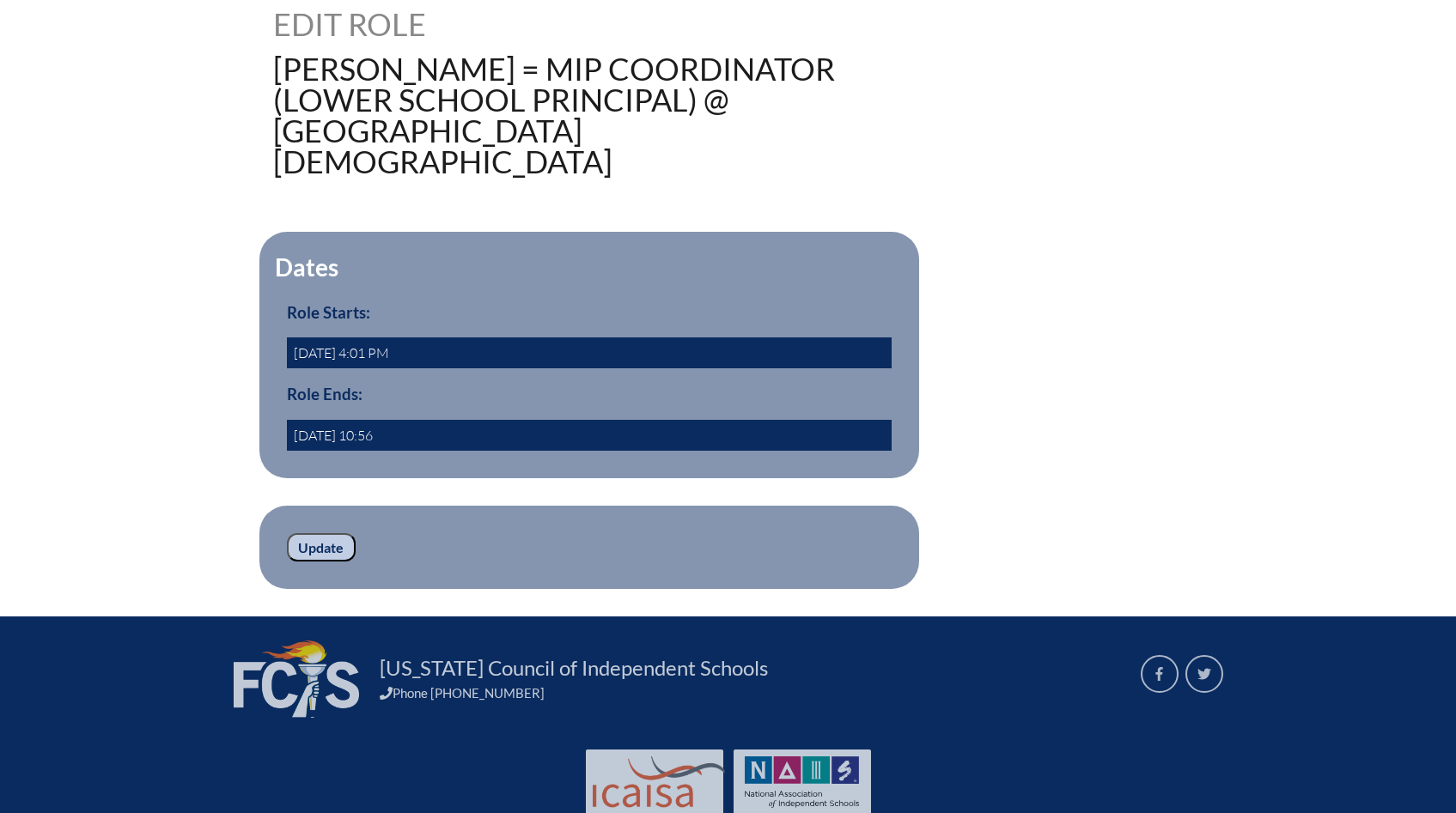
click at [1093, 521] on form "Dates Role Starts: 2009-05-31 4:01 PM Role Ends: 2025/06/30 10:56 yes Update" at bounding box center [728, 410] width 910 height 357
click at [321, 534] on input "Update" at bounding box center [321, 548] width 69 height 30
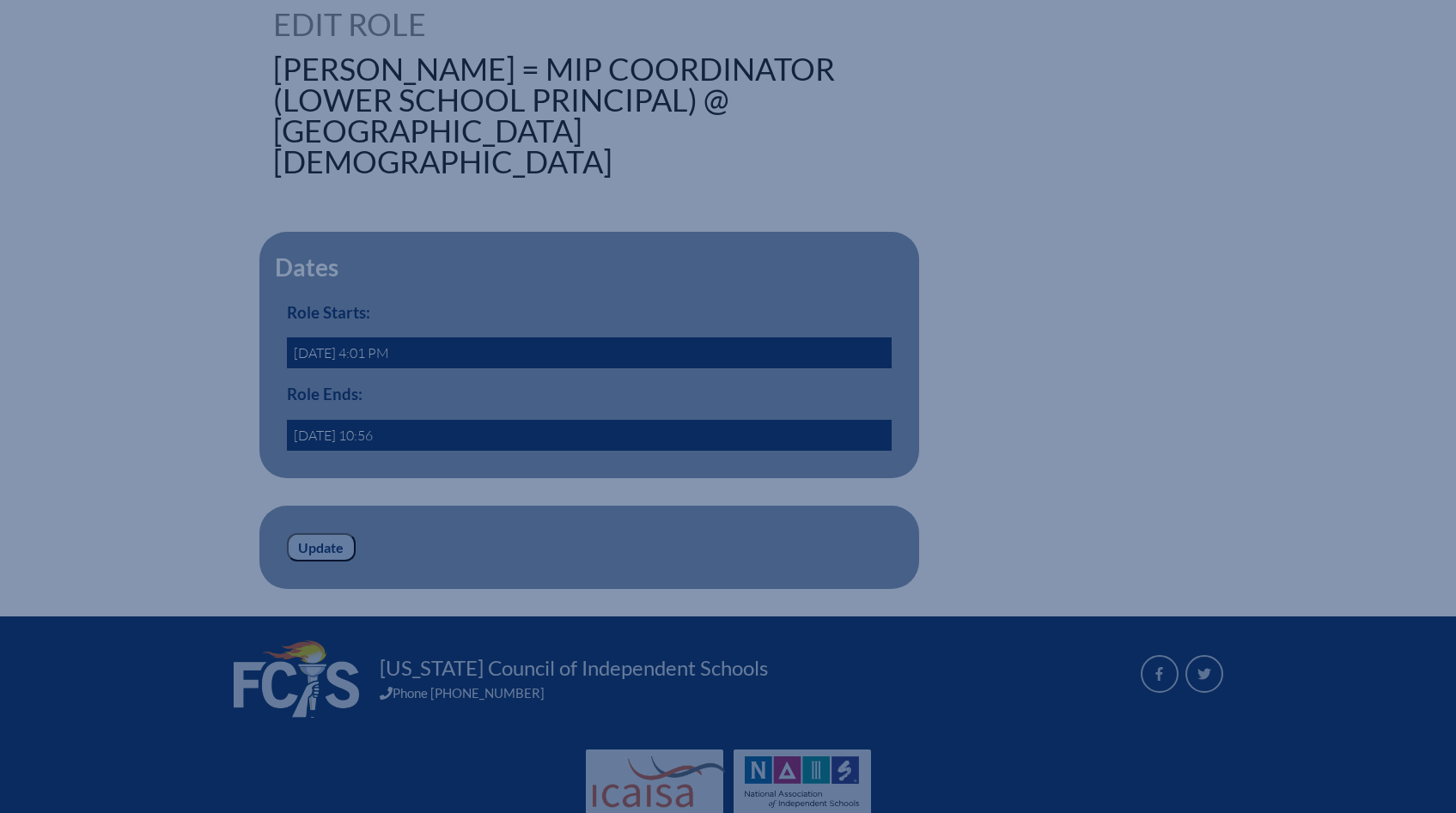
click at [330, 534] on input "Update" at bounding box center [321, 548] width 69 height 30
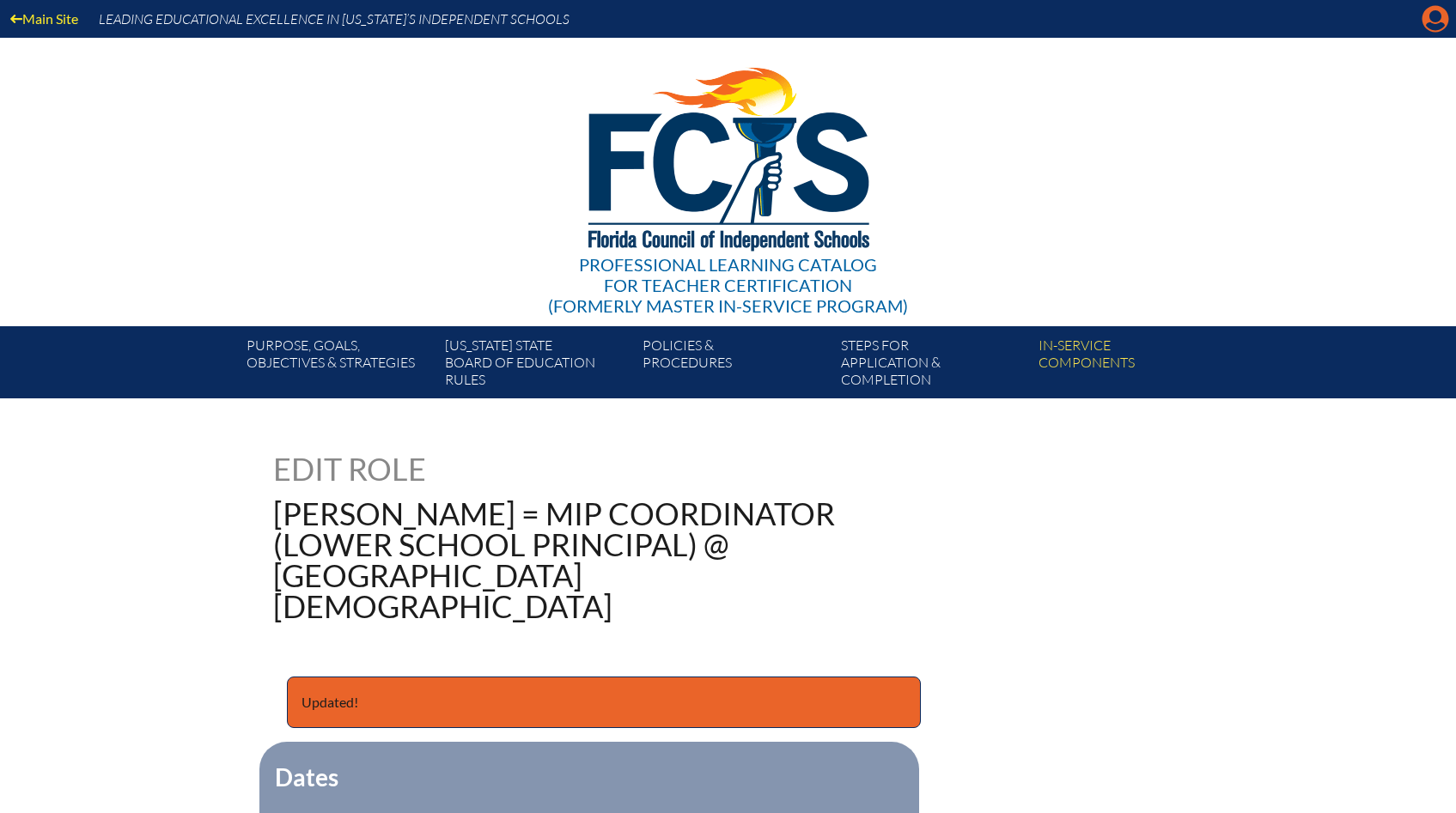
click at [1426, 16] on icon at bounding box center [1435, 19] width 27 height 27
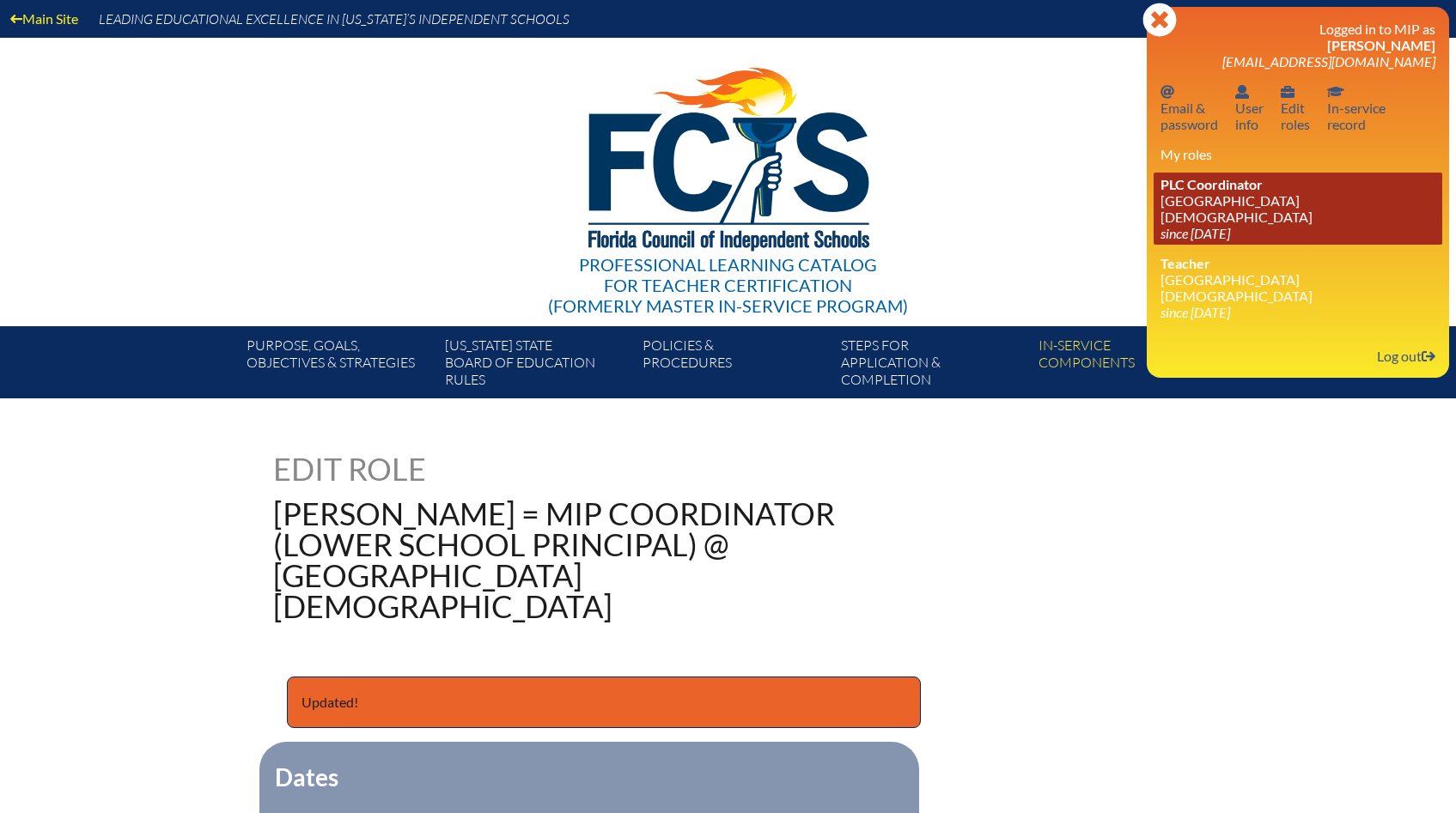
click at [1249, 204] on link "PLC Coordinator Bayshore Christian School since 2024 Jun 26" at bounding box center [1297, 208] width 289 height 72
click at [1245, 199] on link "PLC Coordinator Bayshore Christian School since 2024 Jun 26" at bounding box center [1297, 208] width 289 height 72
click at [1208, 199] on link "PLC Coordinator Bayshore Christian School since 2024 Jun 26" at bounding box center [1297, 208] width 289 height 72
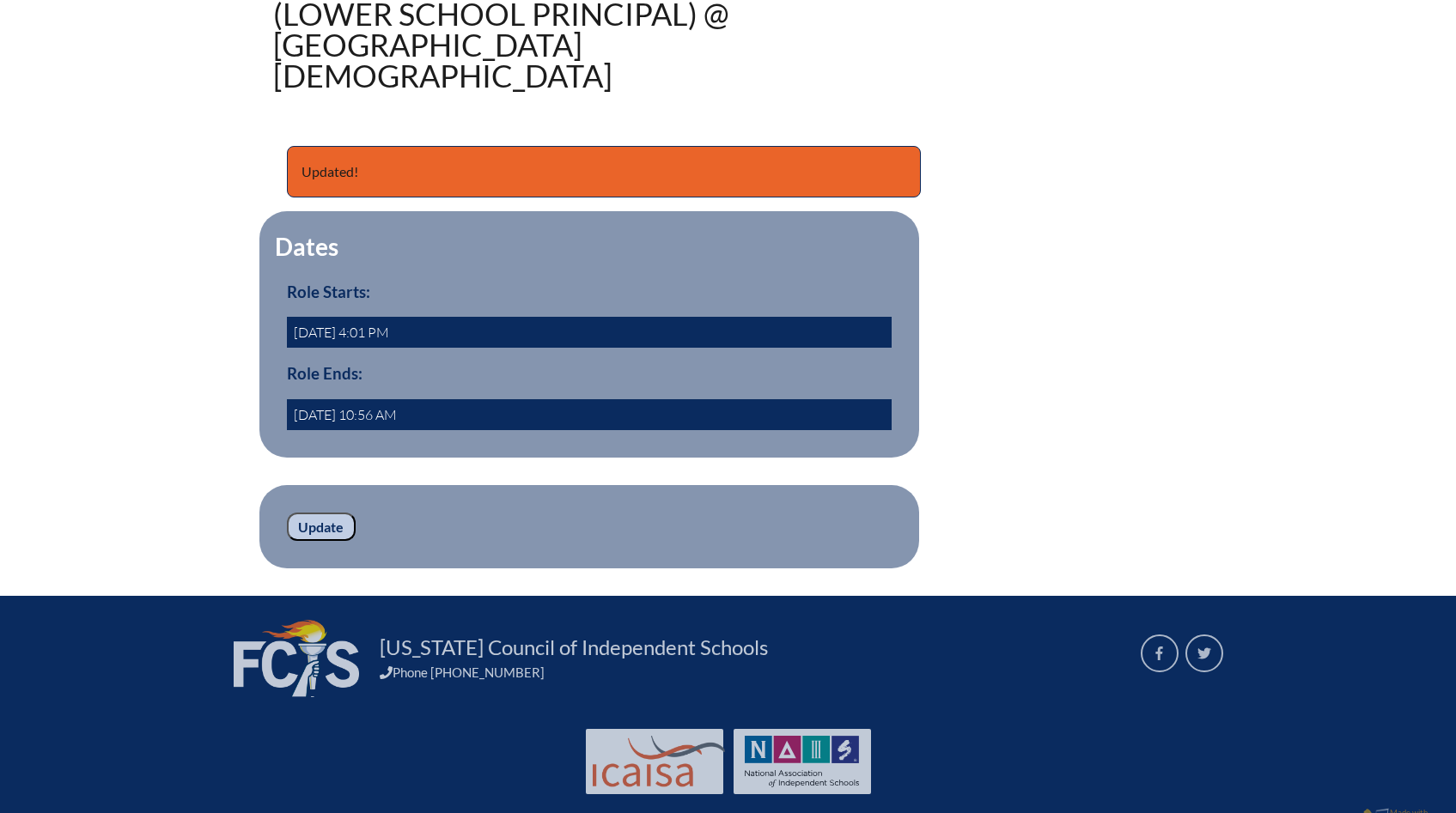
scroll to position [532, 0]
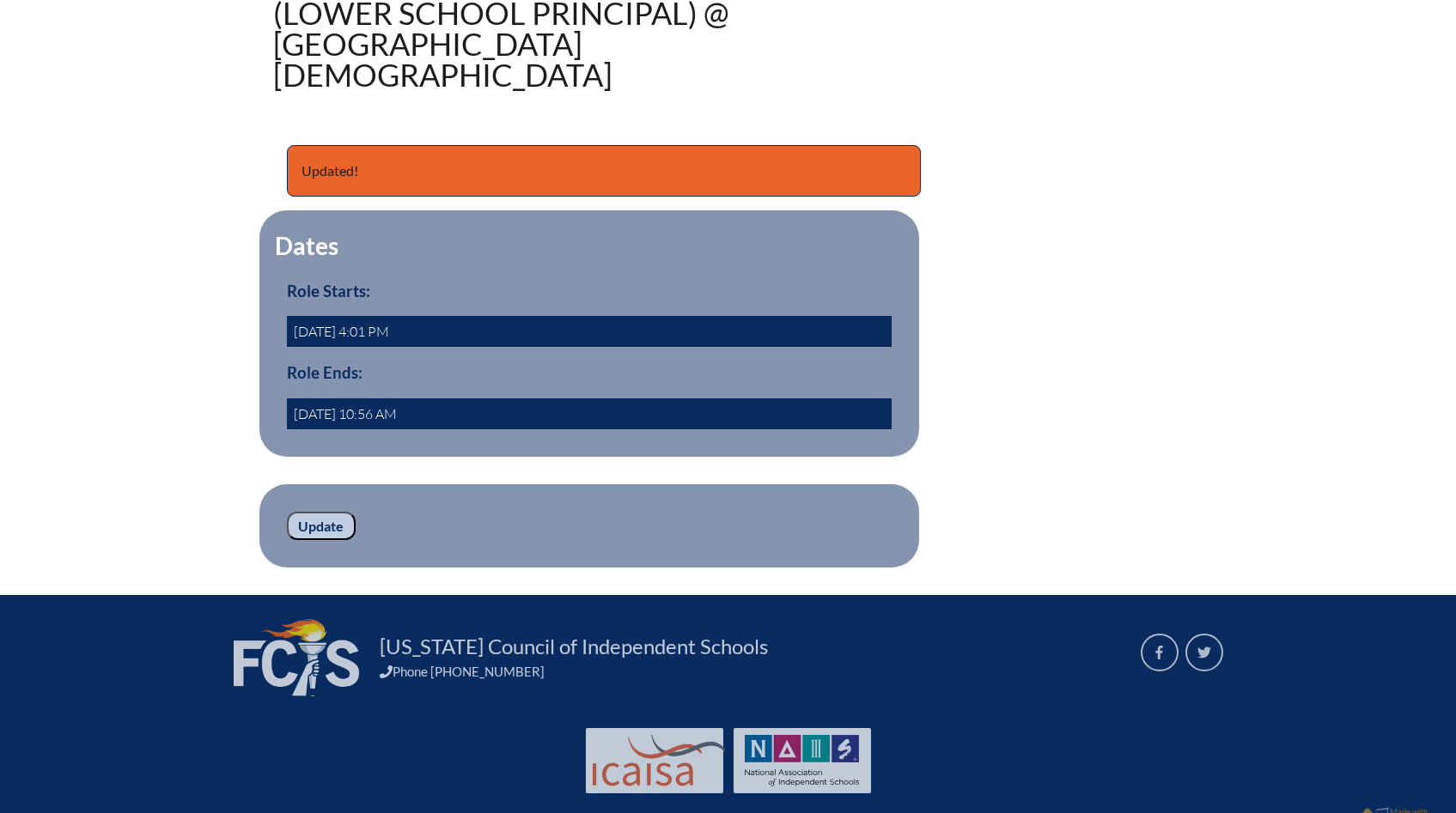
click at [330, 512] on input "Update" at bounding box center [321, 527] width 69 height 30
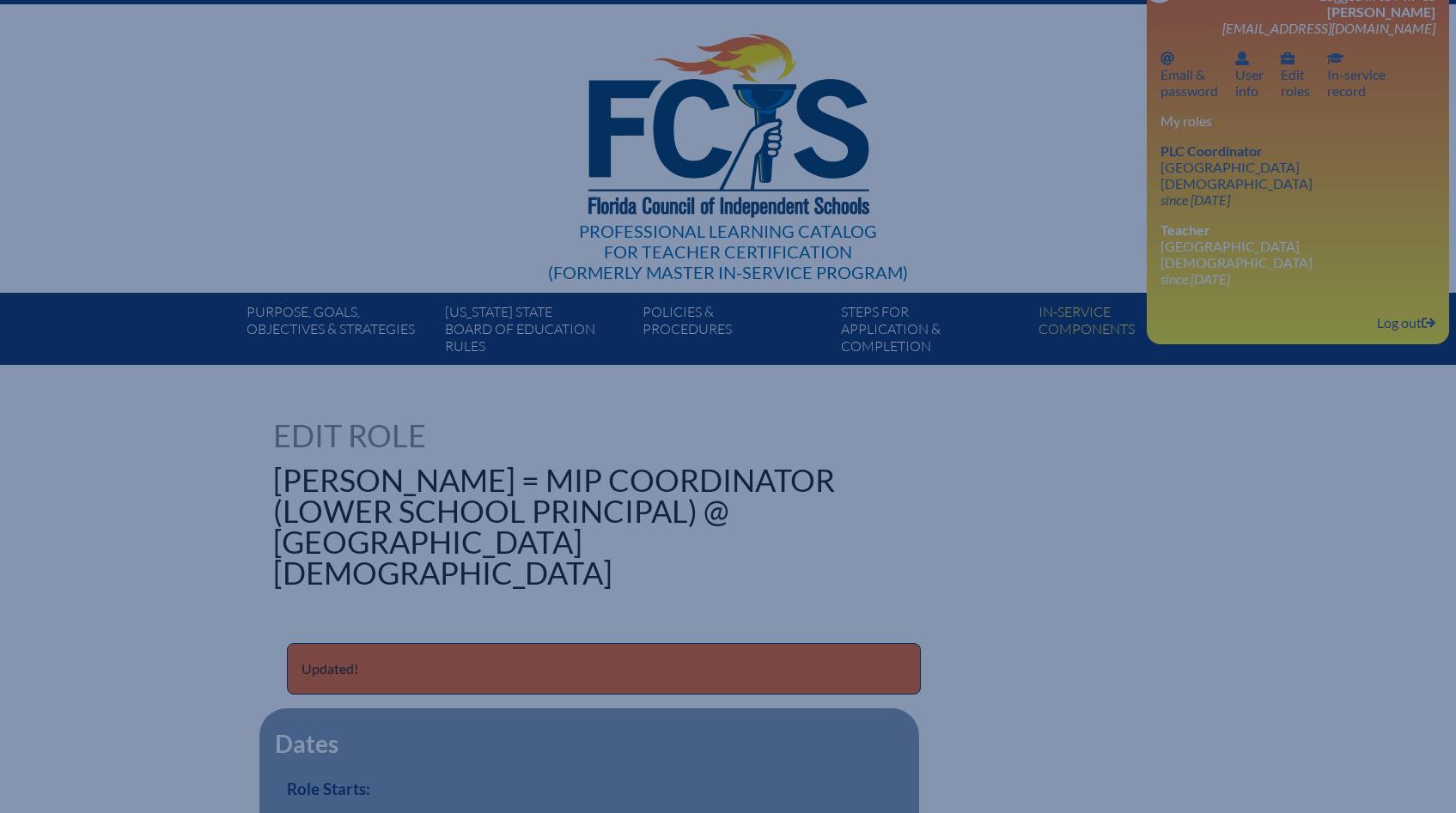
scroll to position [0, 0]
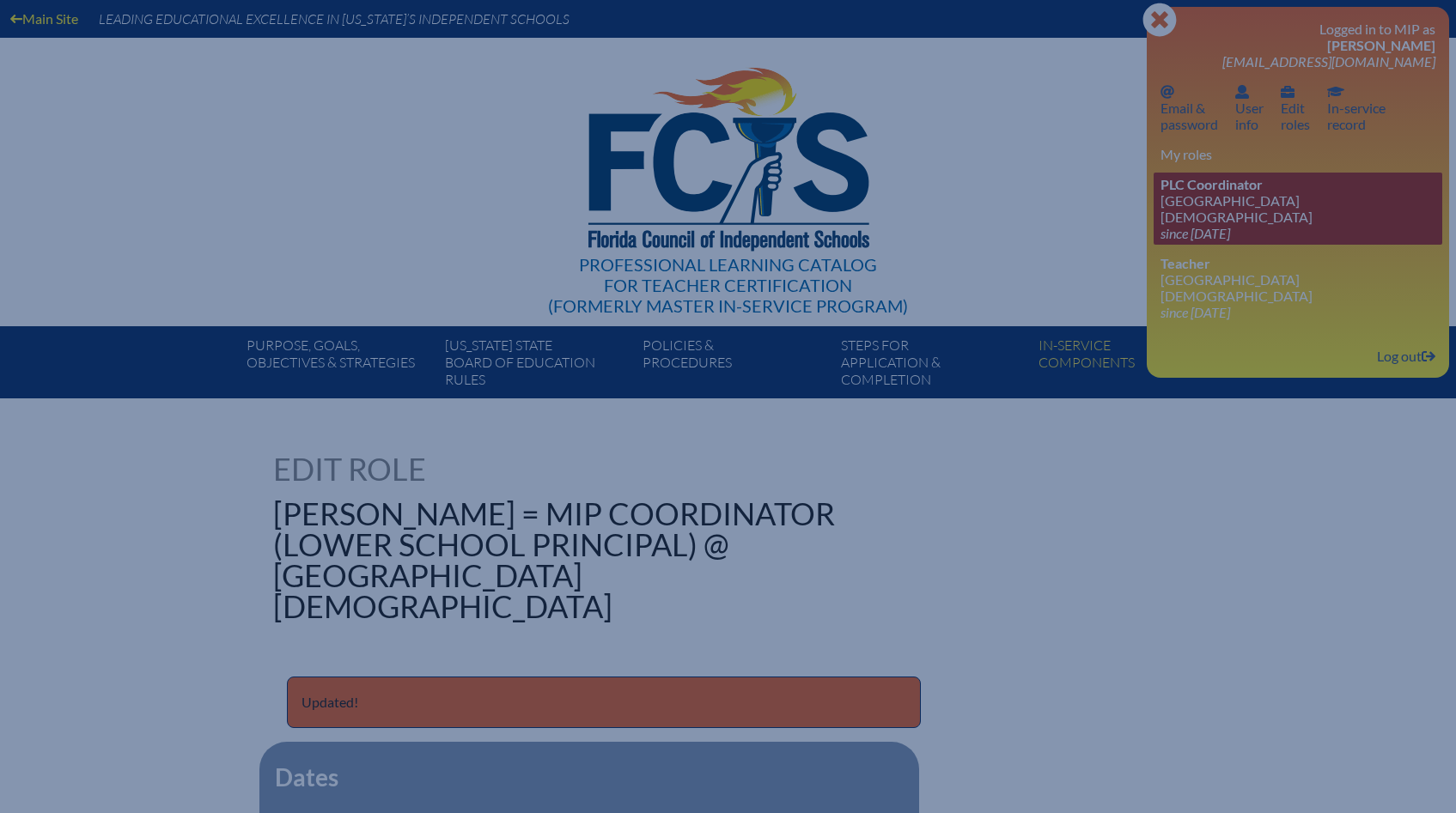
click at [1236, 206] on link "PLC Coordinator [GEOGRAPHIC_DATA][DEMOGRAPHIC_DATA] since [DATE]" at bounding box center [1297, 208] width 289 height 72
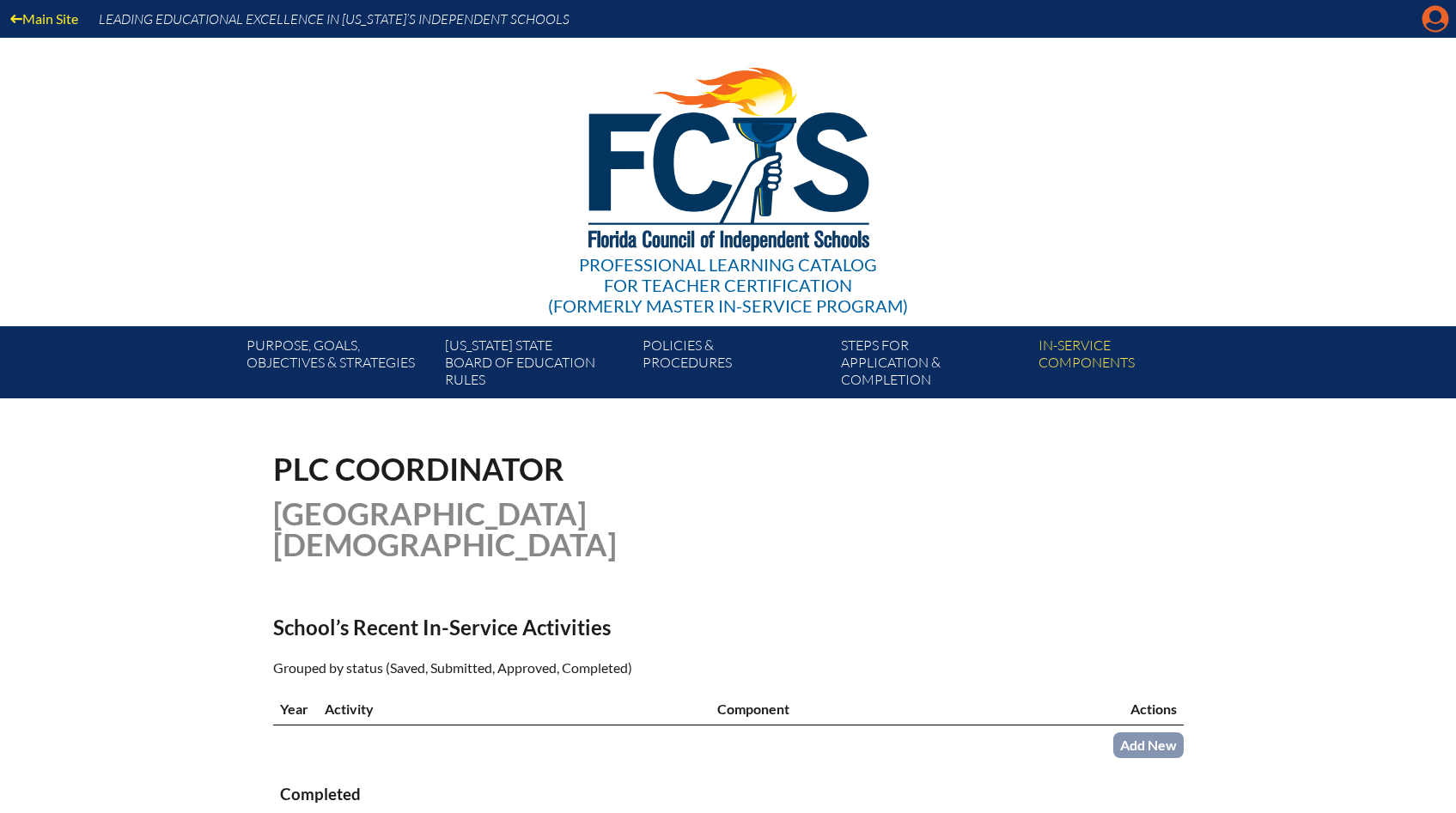
click at [1443, 14] on icon at bounding box center [1435, 19] width 27 height 27
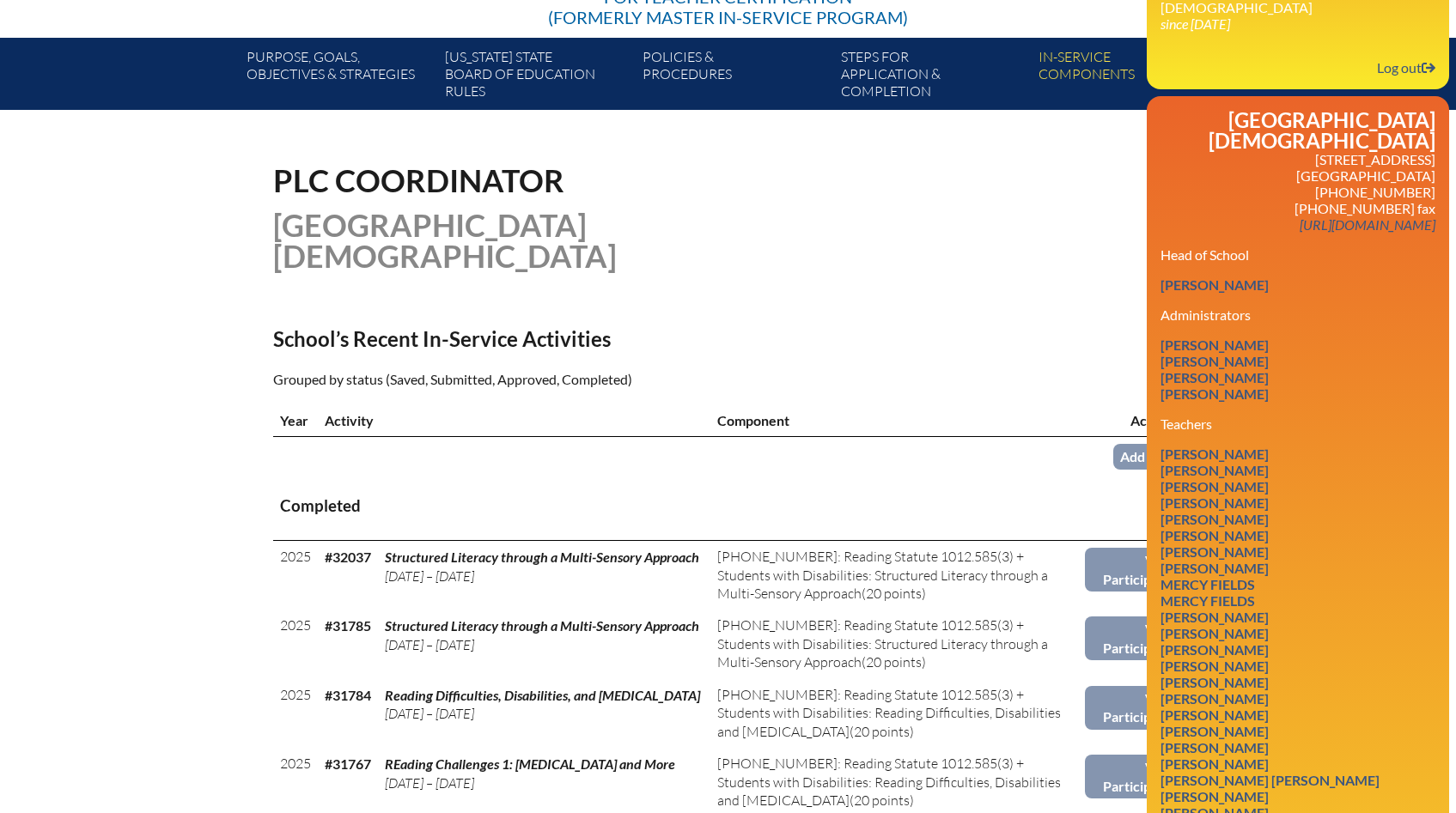
scroll to position [289, 0]
click at [1367, 752] on link "Edit Role" at bounding box center [1401, 764] width 81 height 23
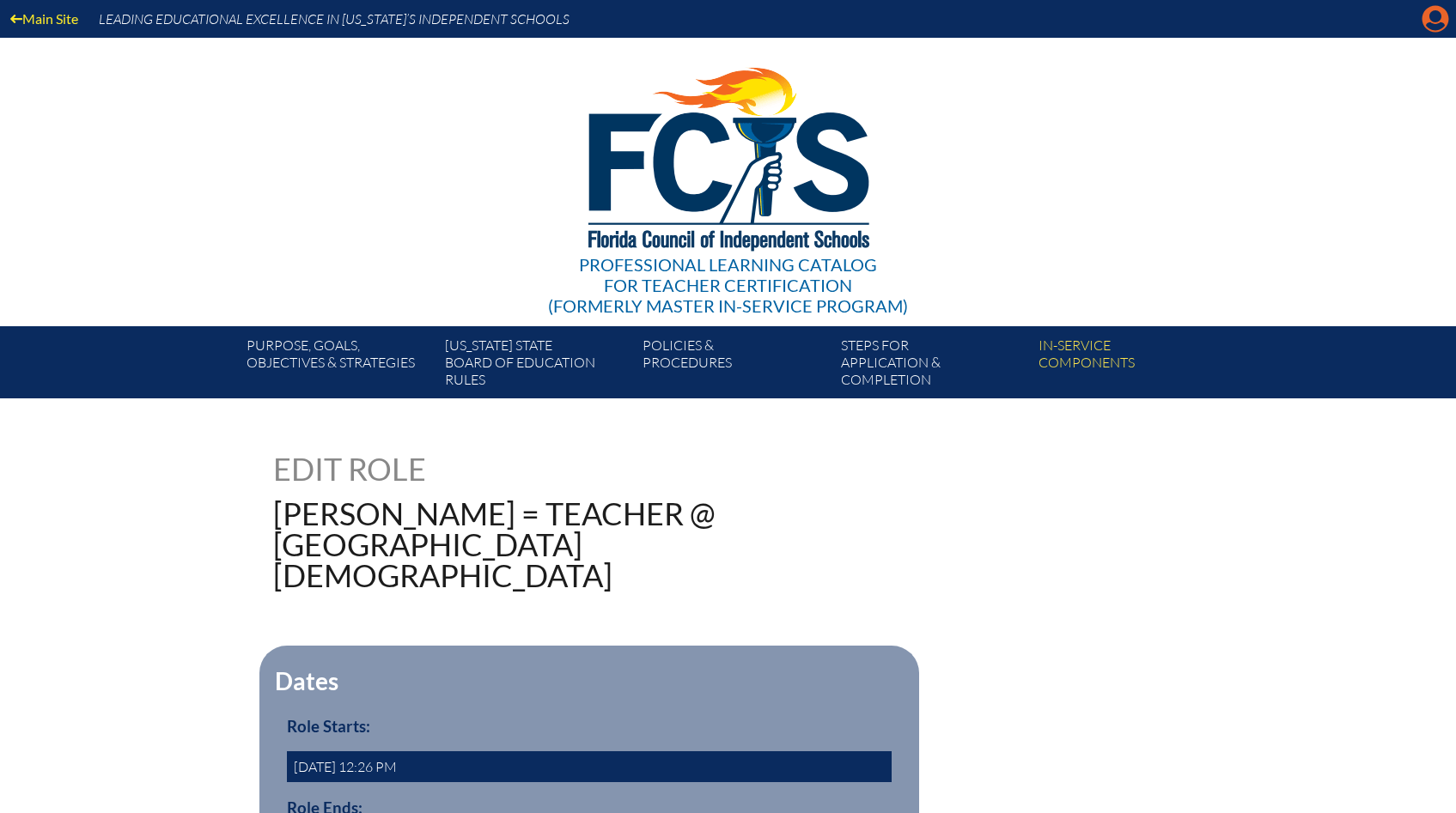
click at [1443, 20] on icon at bounding box center [1435, 19] width 27 height 27
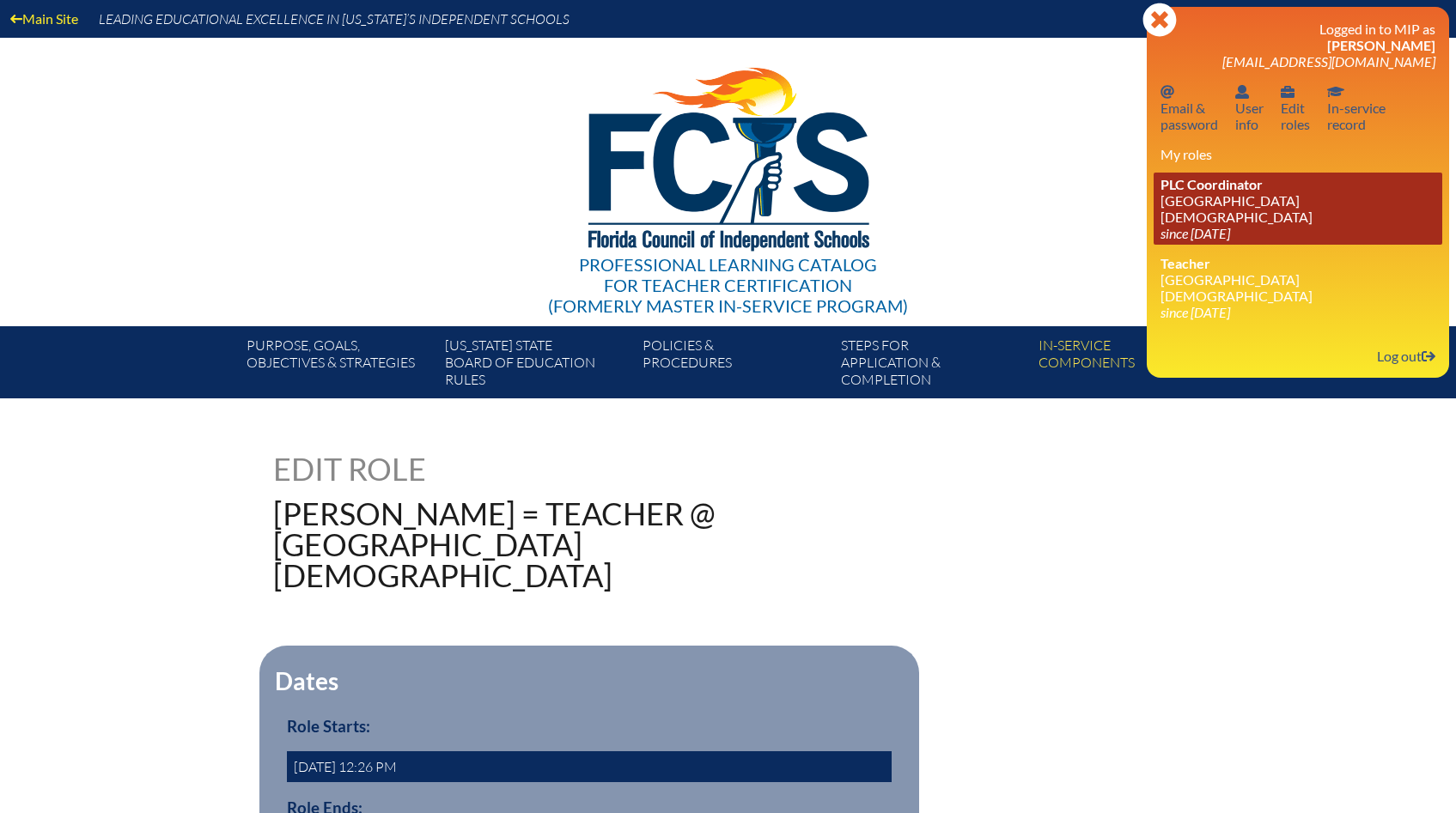
click at [1166, 184] on span "PLC Coordinator" at bounding box center [1211, 184] width 102 height 16
click at [1238, 187] on span "PLC Coordinator" at bounding box center [1211, 184] width 102 height 16
click at [1238, 193] on span "PLC Coordinator" at bounding box center [1211, 184] width 102 height 16
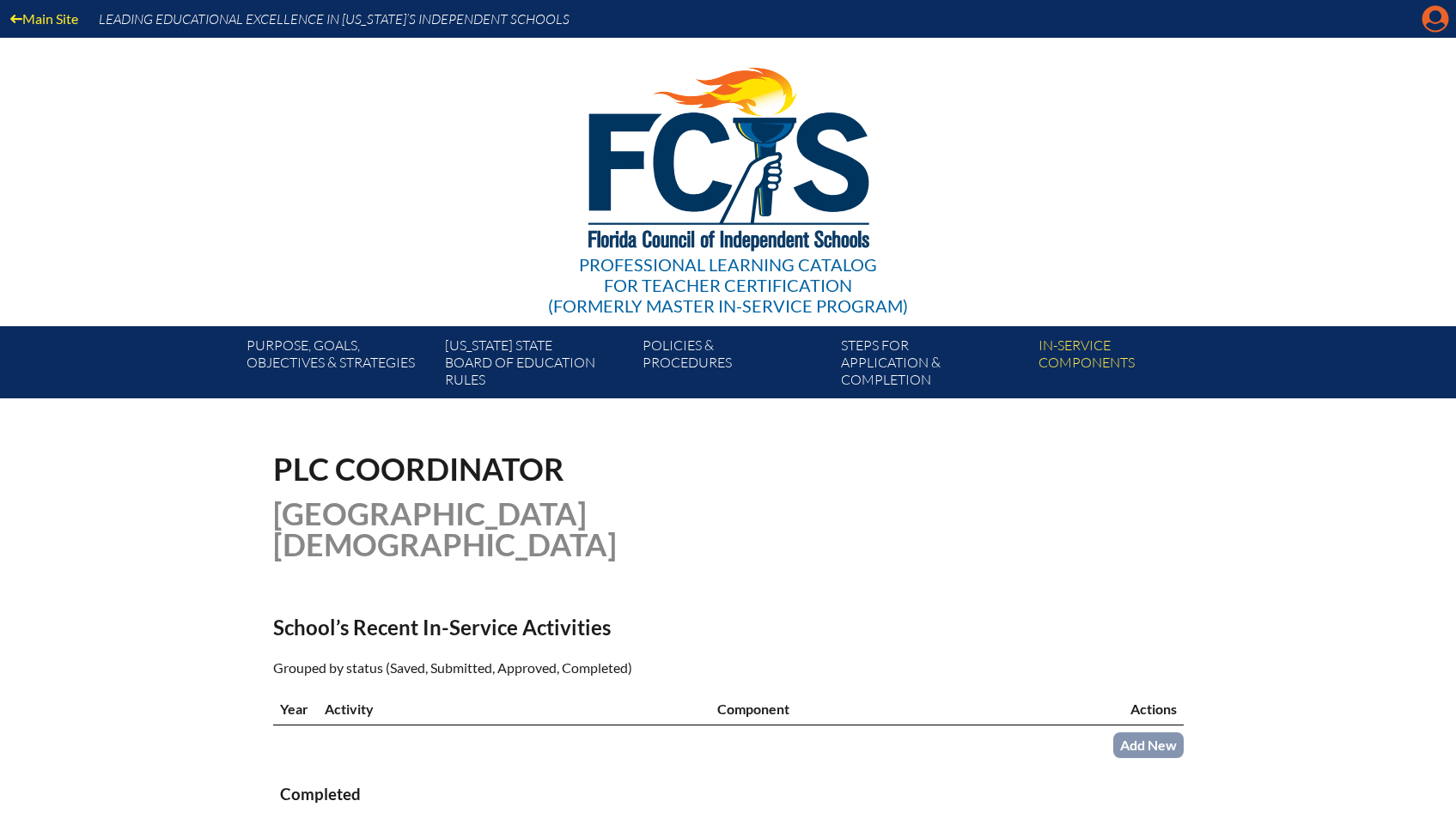
click at [1435, 19] on icon "Manage account" at bounding box center [1435, 19] width 28 height 28
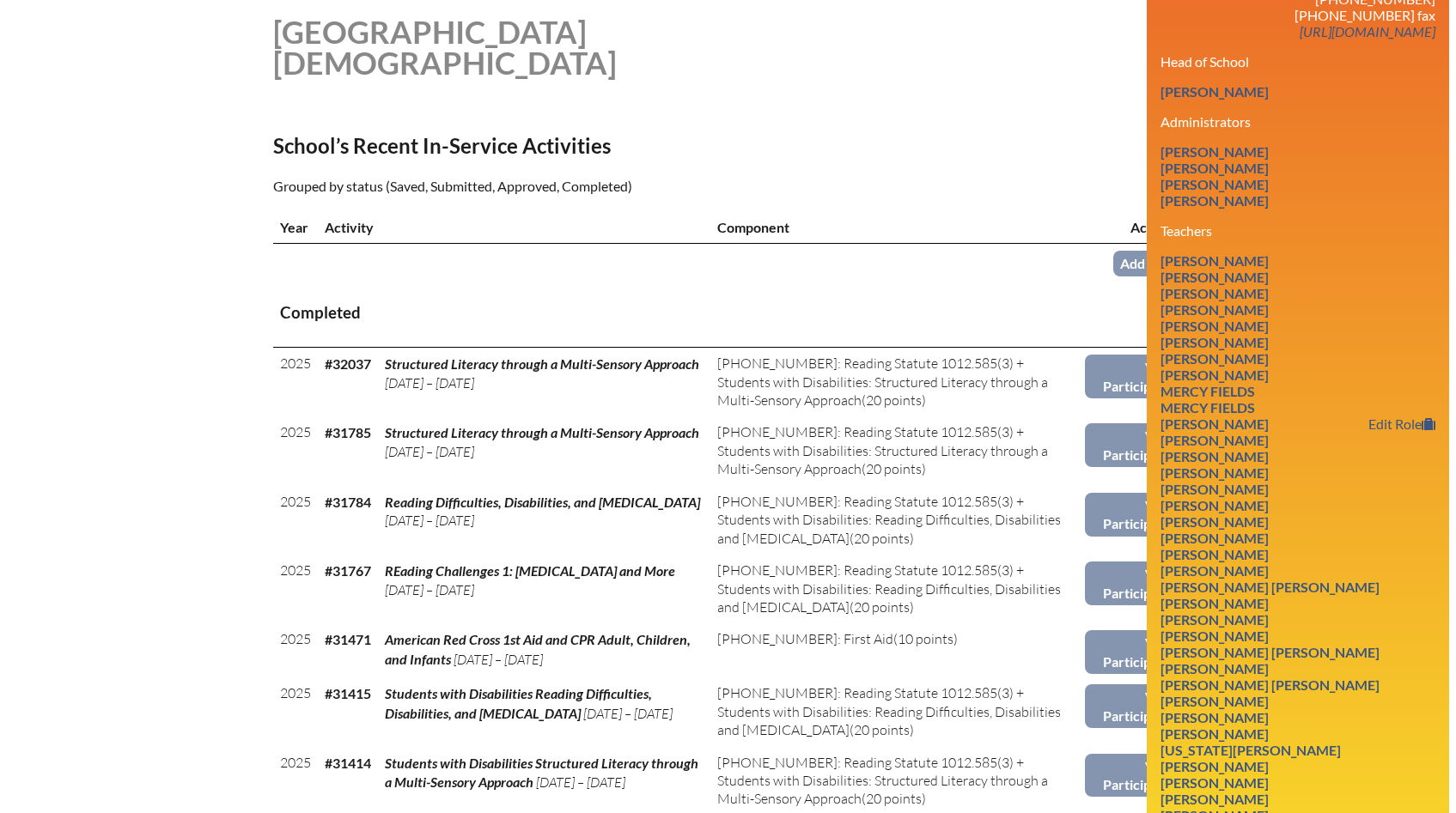
scroll to position [487, 0]
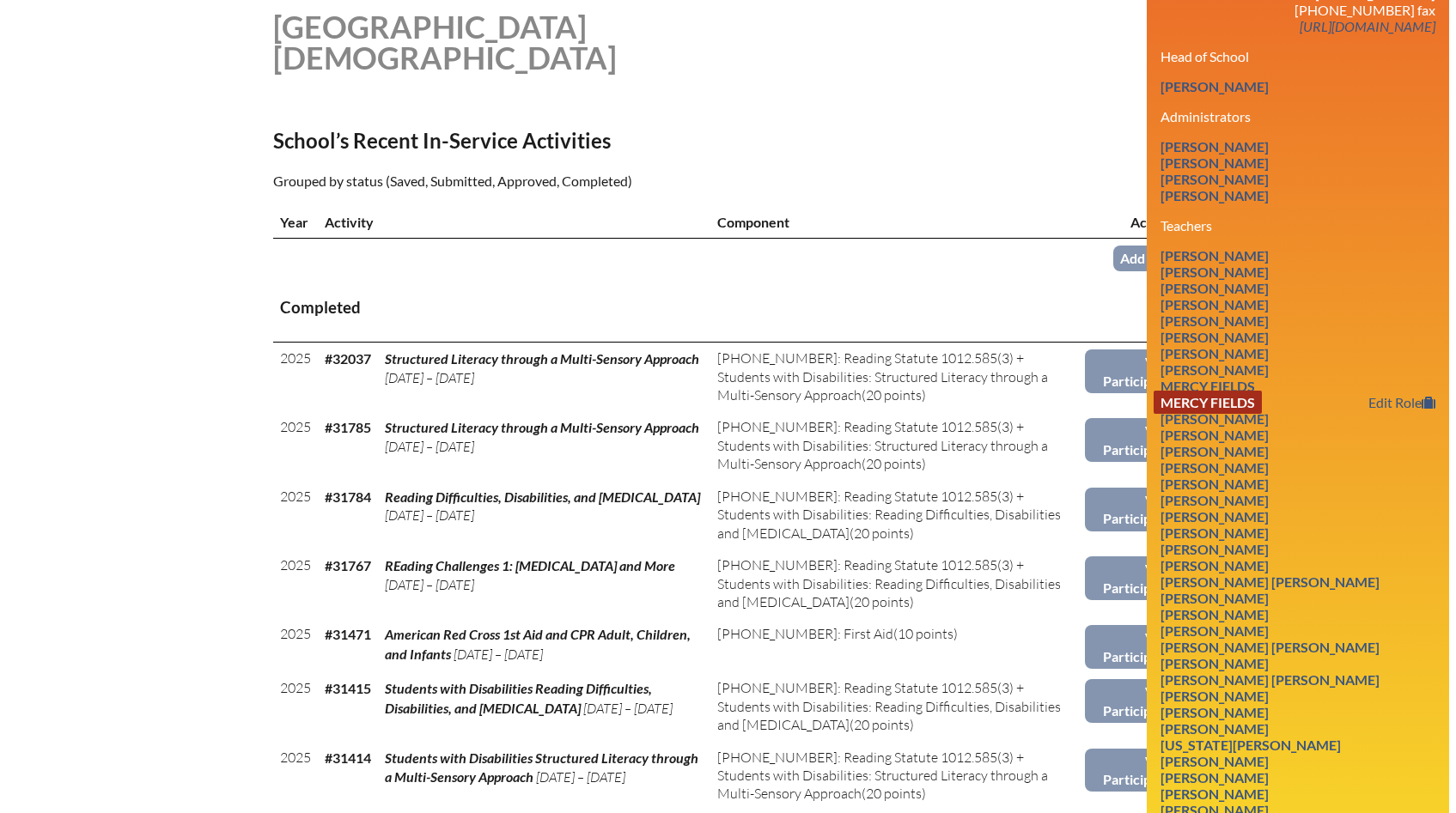
click at [1249, 390] on link "Mercy Fields" at bounding box center [1207, 402] width 108 height 23
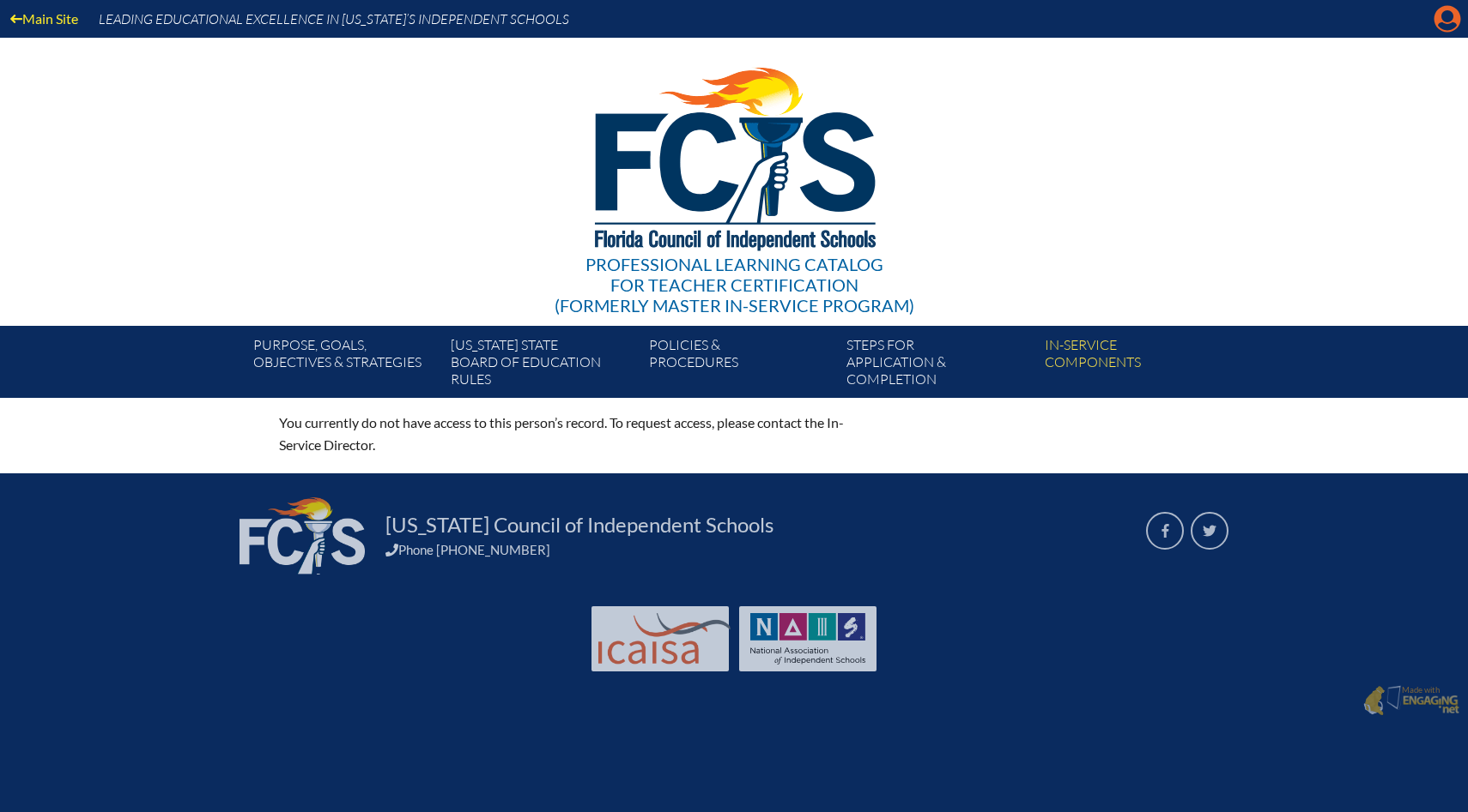
click at [1437, 26] on icon at bounding box center [1447, 19] width 27 height 27
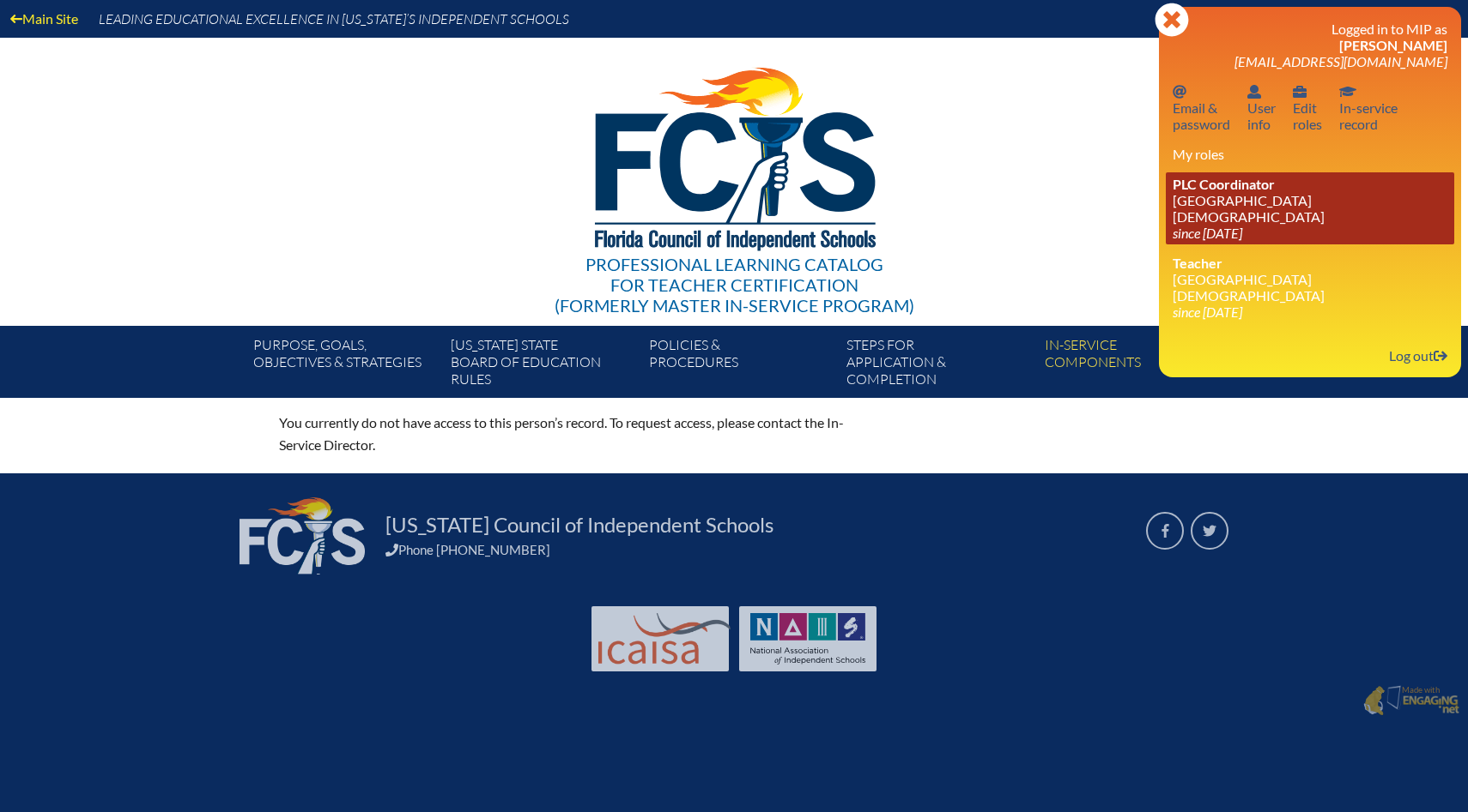
click at [1223, 190] on span "PLC Coordinator" at bounding box center [1223, 184] width 102 height 16
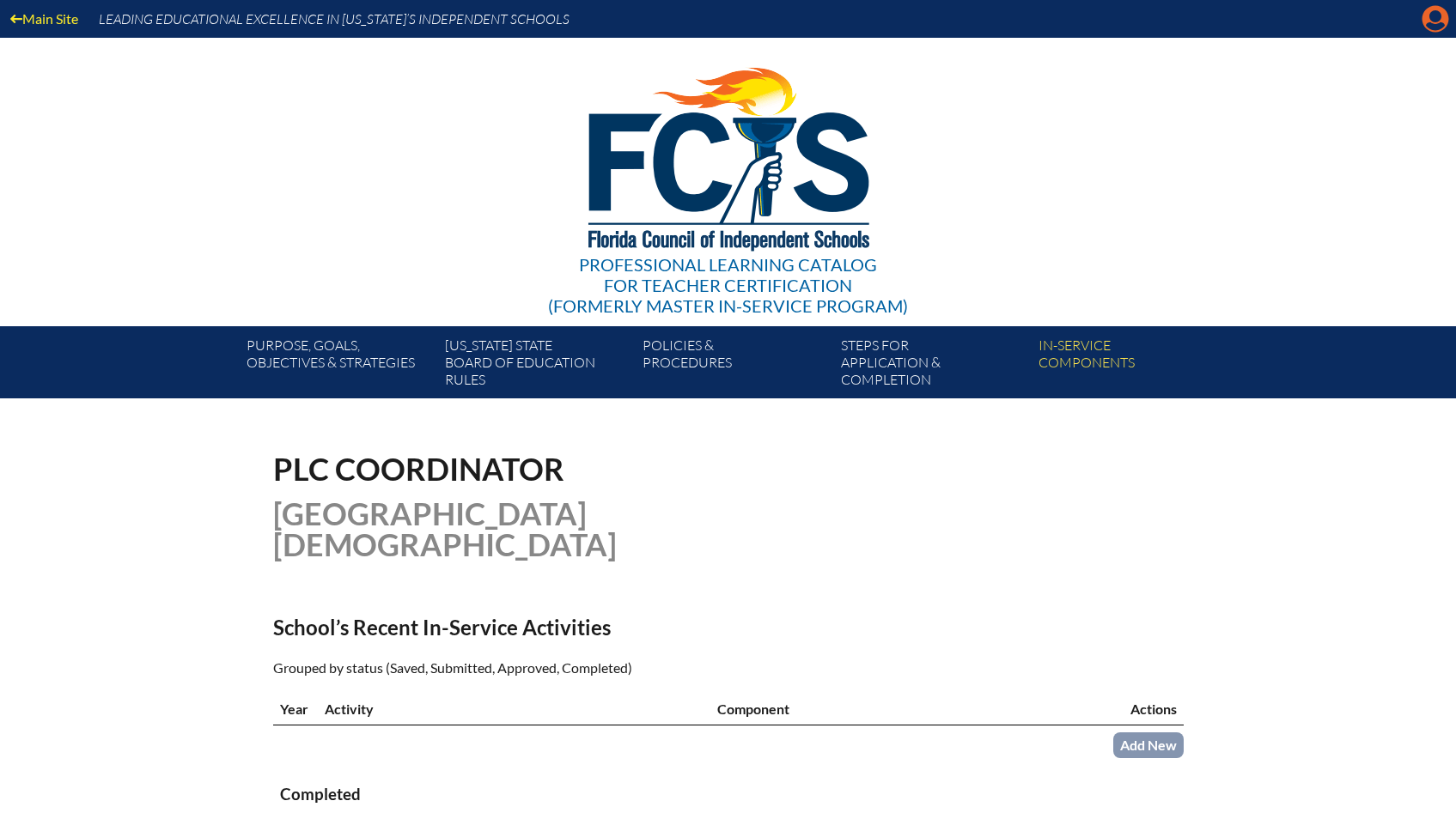
click at [1427, 23] on icon "Manage account" at bounding box center [1435, 19] width 28 height 28
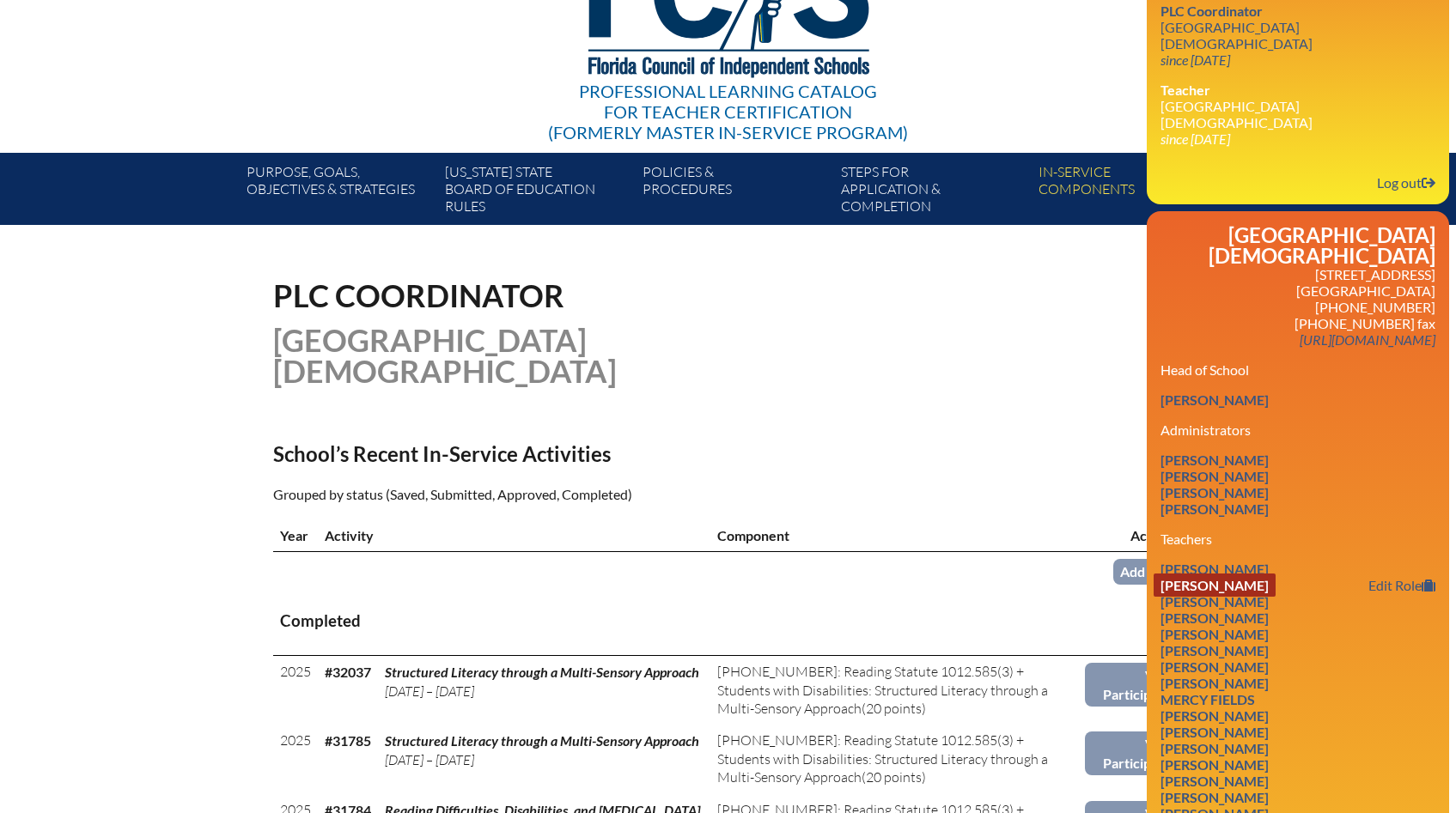
scroll to position [229, 0]
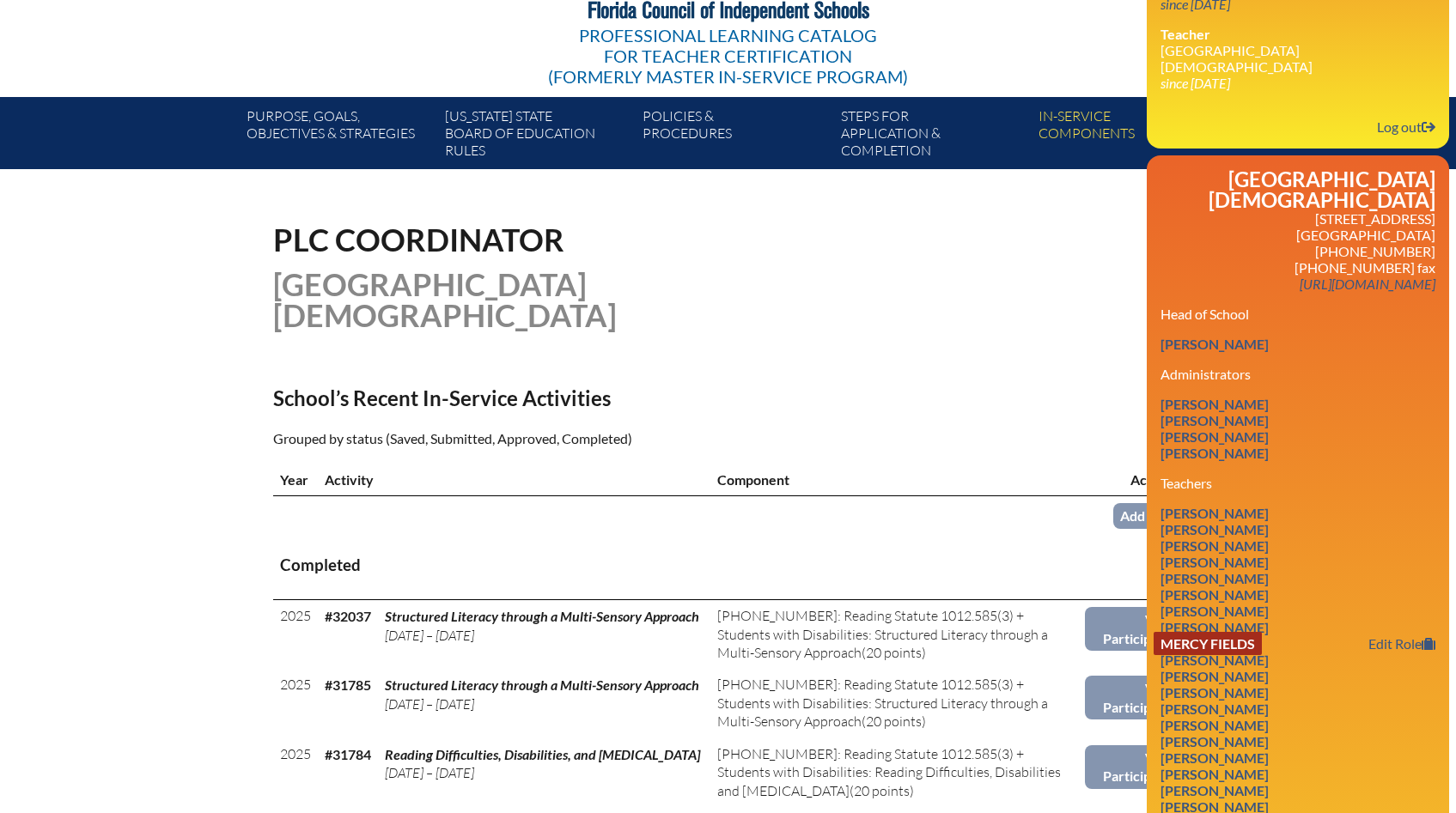
click at [1235, 633] on link "Mercy Fields" at bounding box center [1207, 644] width 108 height 23
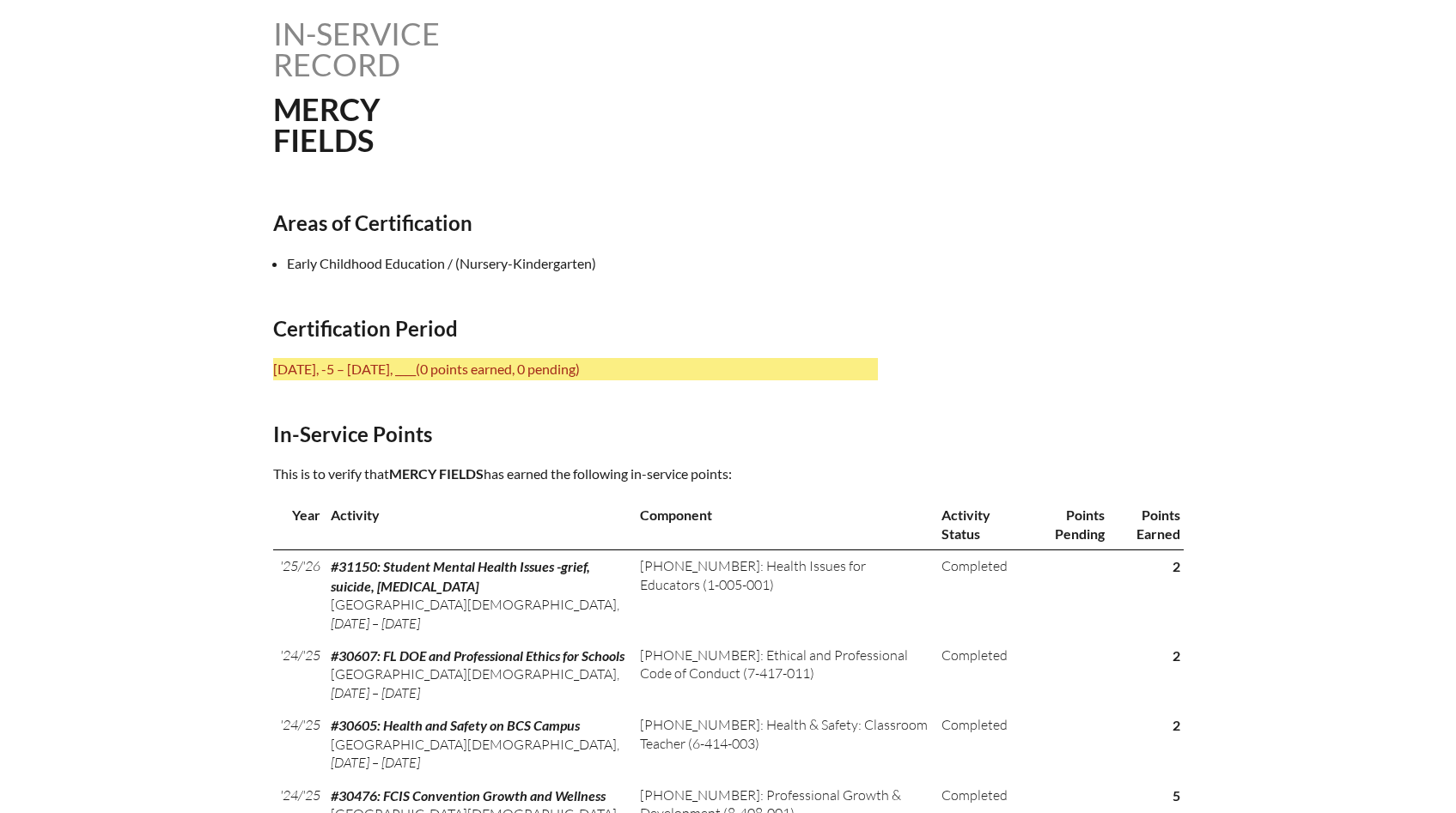
scroll to position [581, 0]
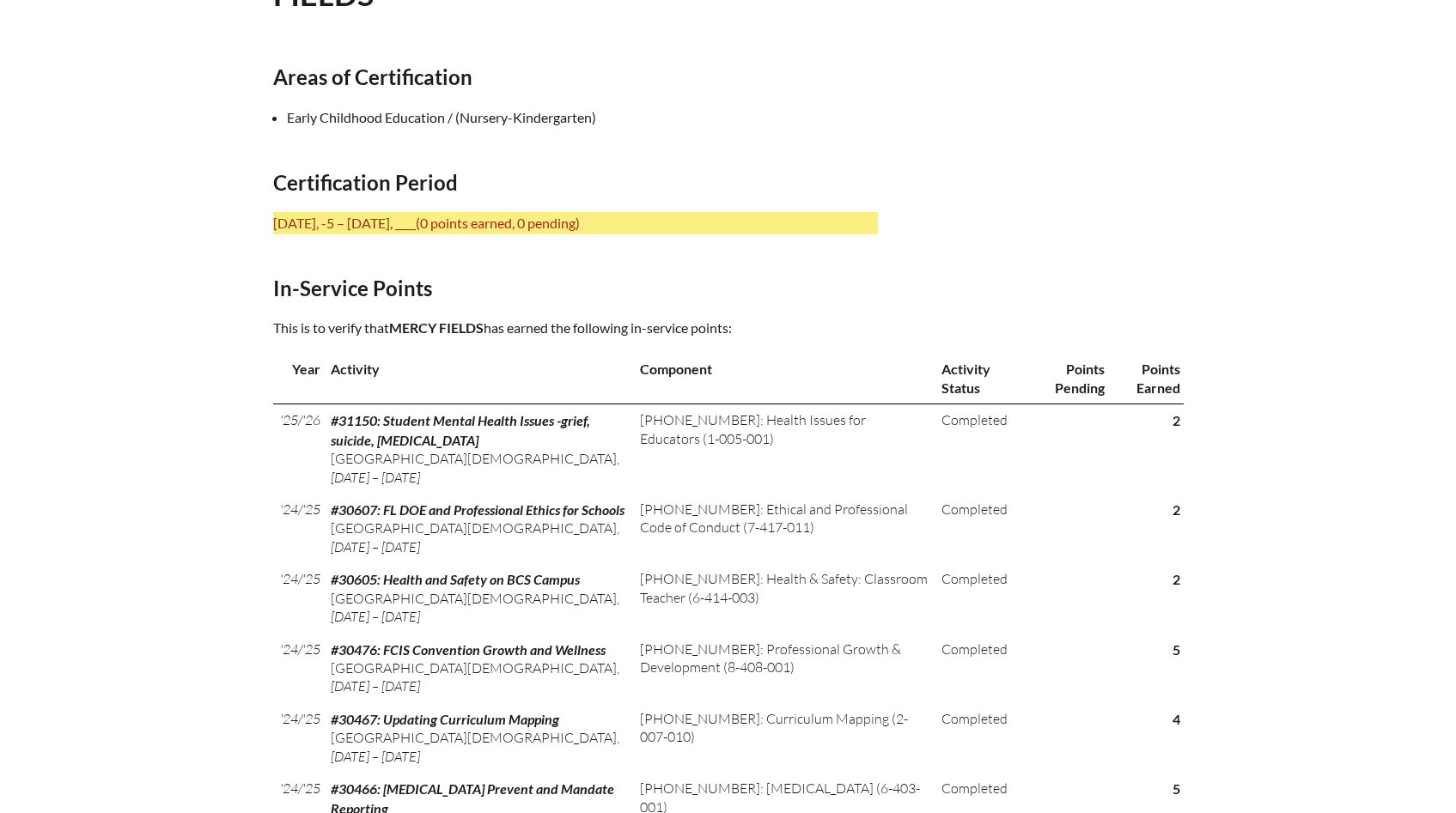
click at [1294, 415] on div "In-service record [GEOGRAPHIC_DATA] Areas of Certification Early Childhood Educ…" at bounding box center [728, 482] width 1456 height 1218
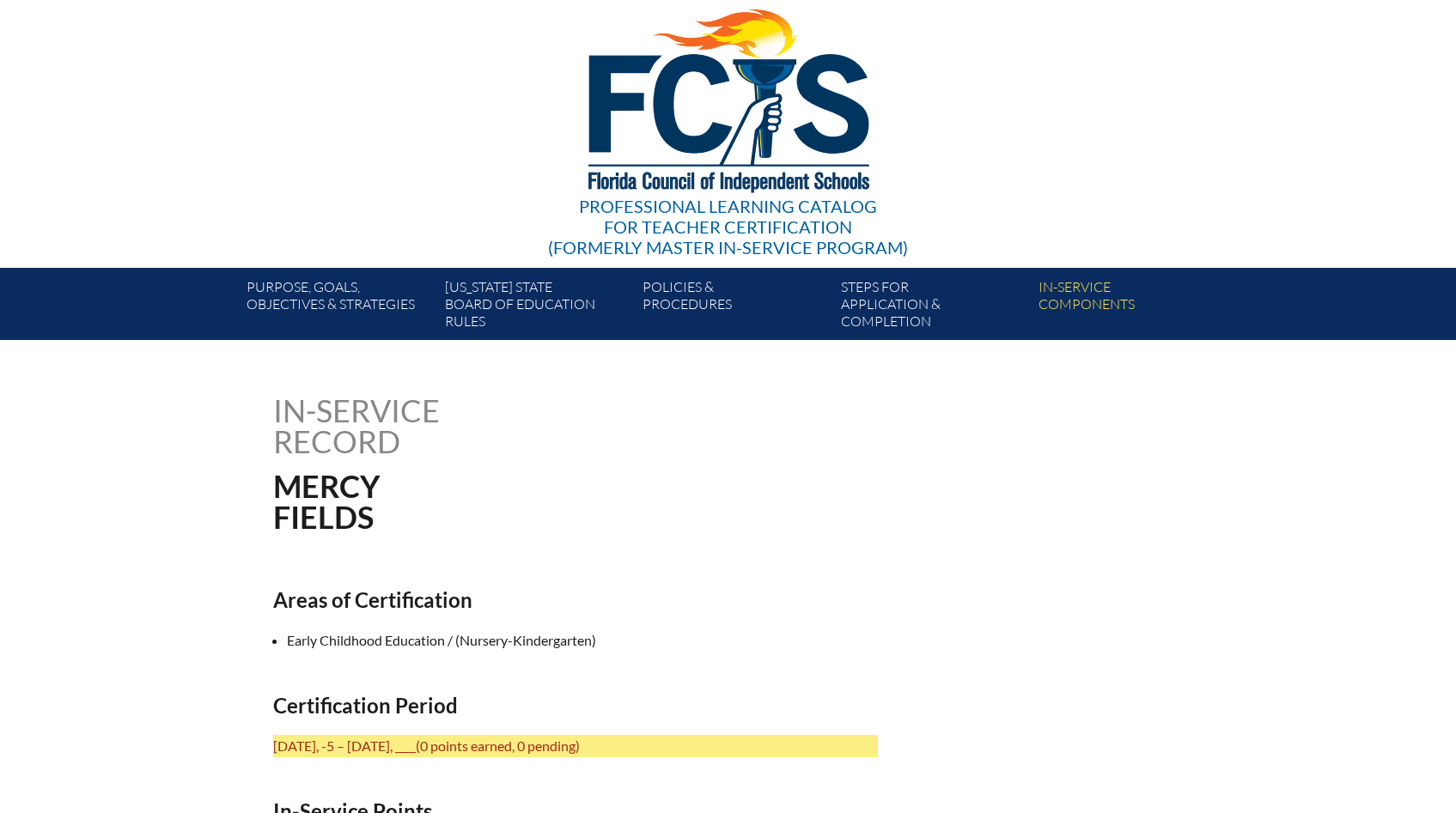
scroll to position [0, 0]
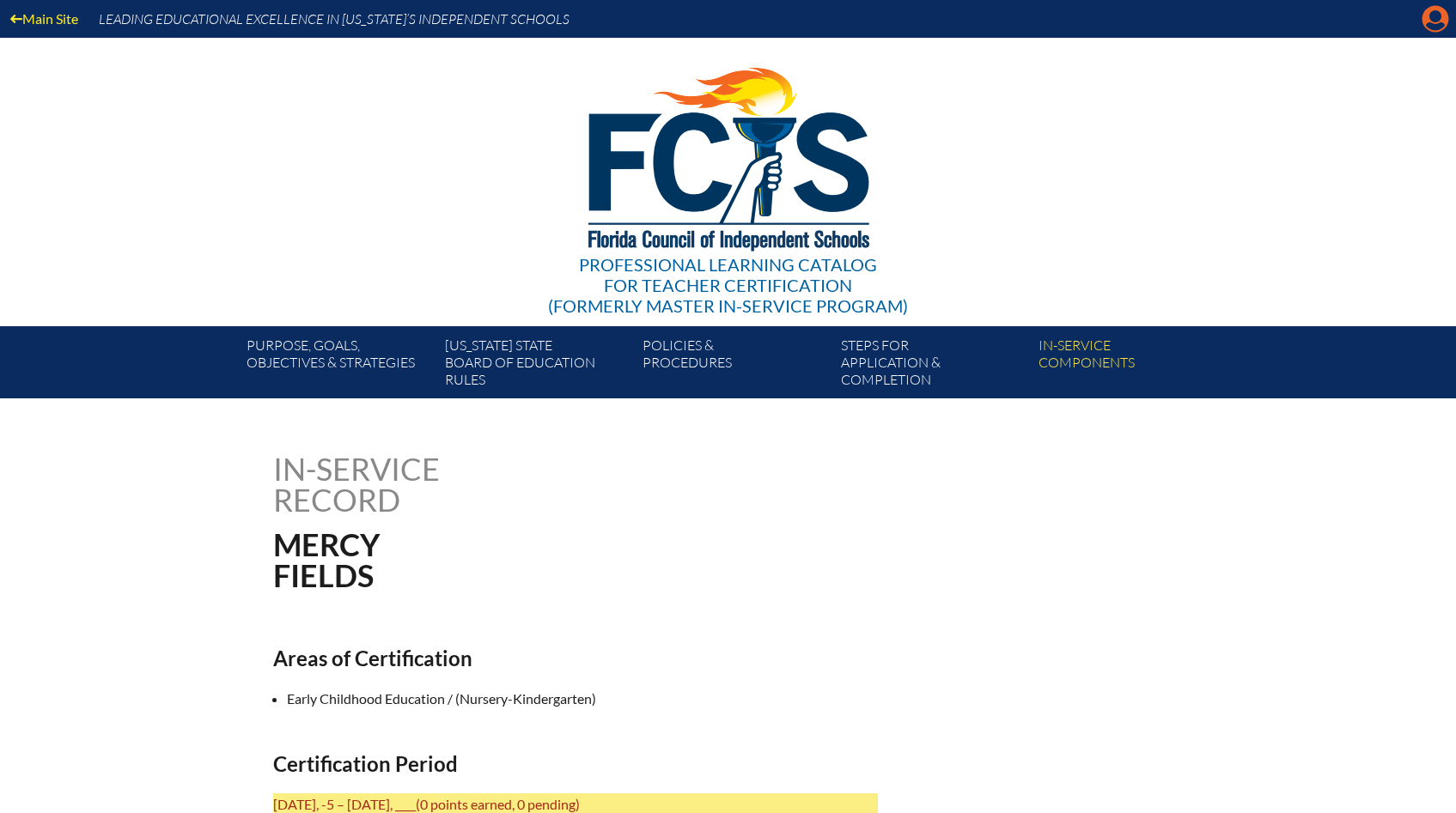
click at [1436, 24] on icon "Manage account" at bounding box center [1435, 19] width 28 height 28
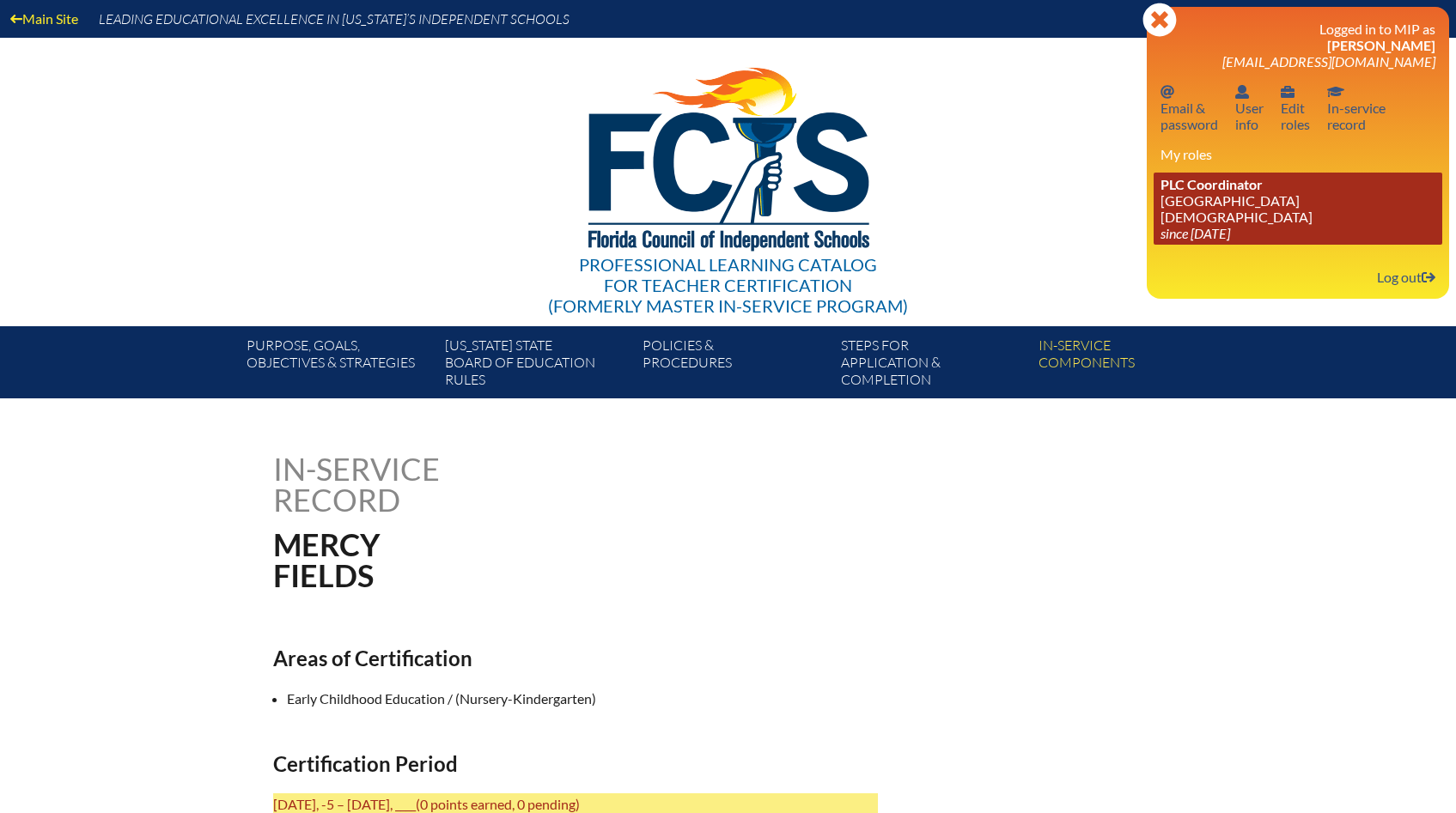
click at [1179, 225] on icon "since [DATE]" at bounding box center [1195, 233] width 69 height 16
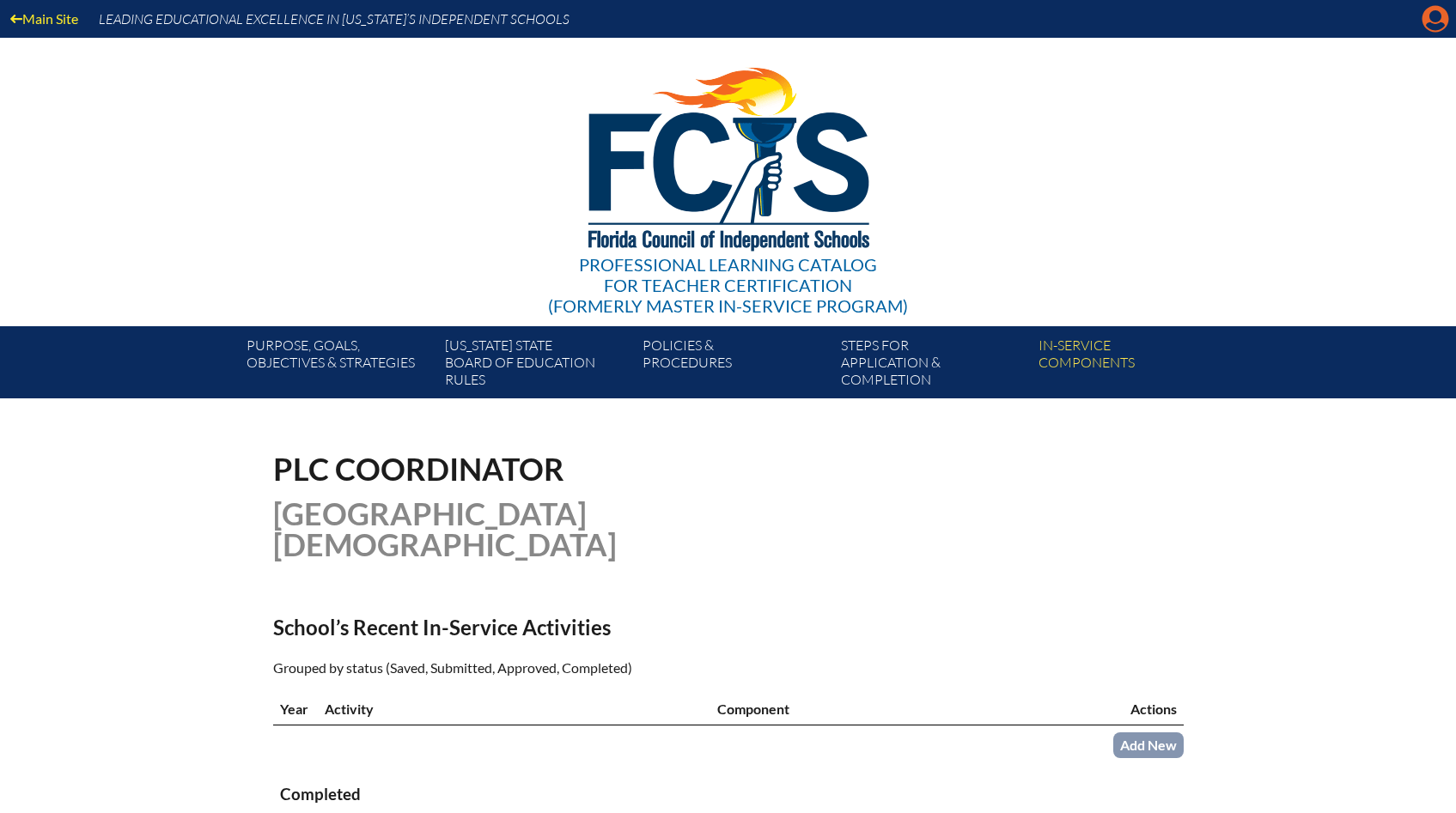
click at [1431, 23] on icon "Manage account" at bounding box center [1435, 19] width 28 height 28
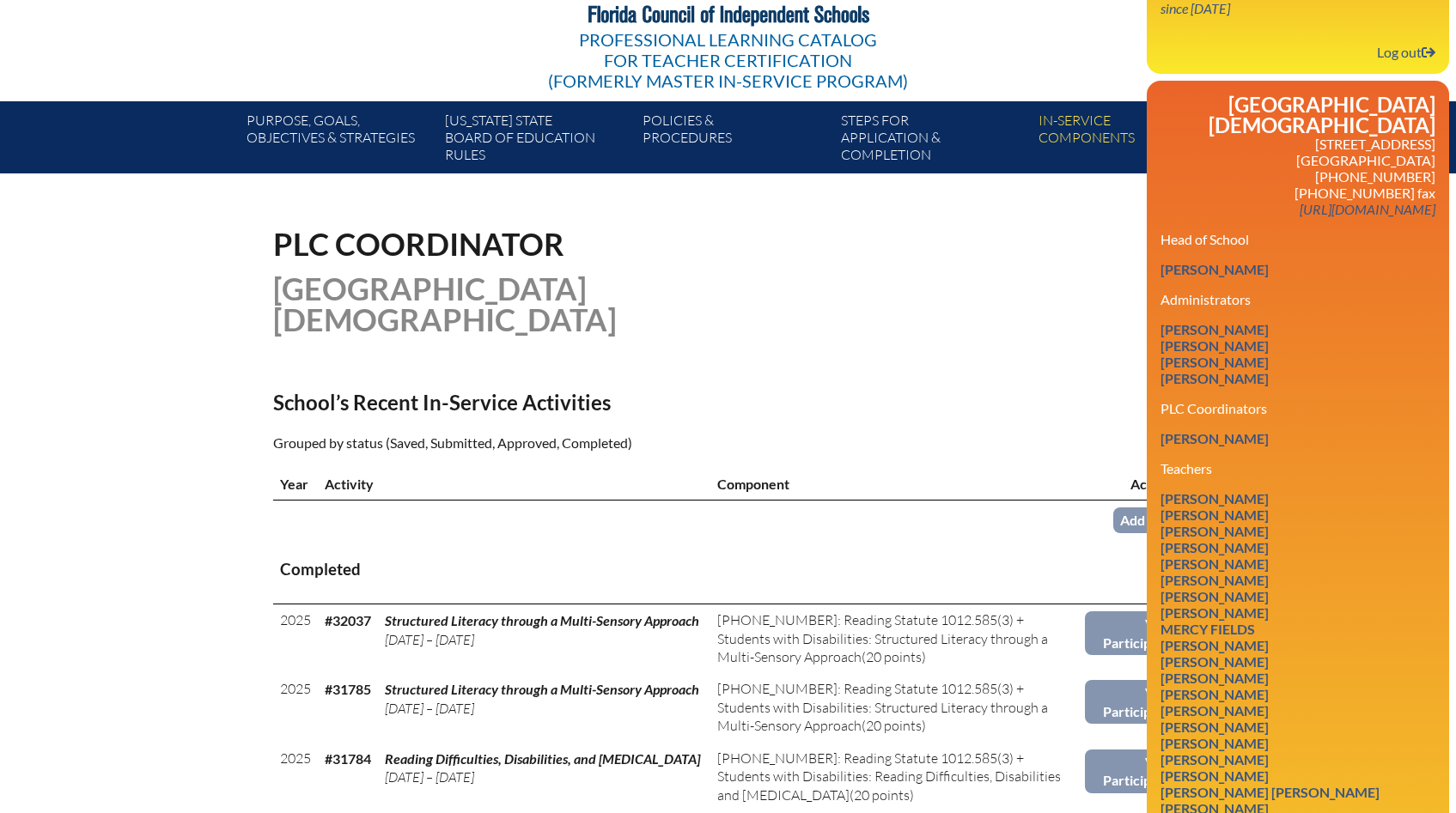
scroll to position [252, 0]
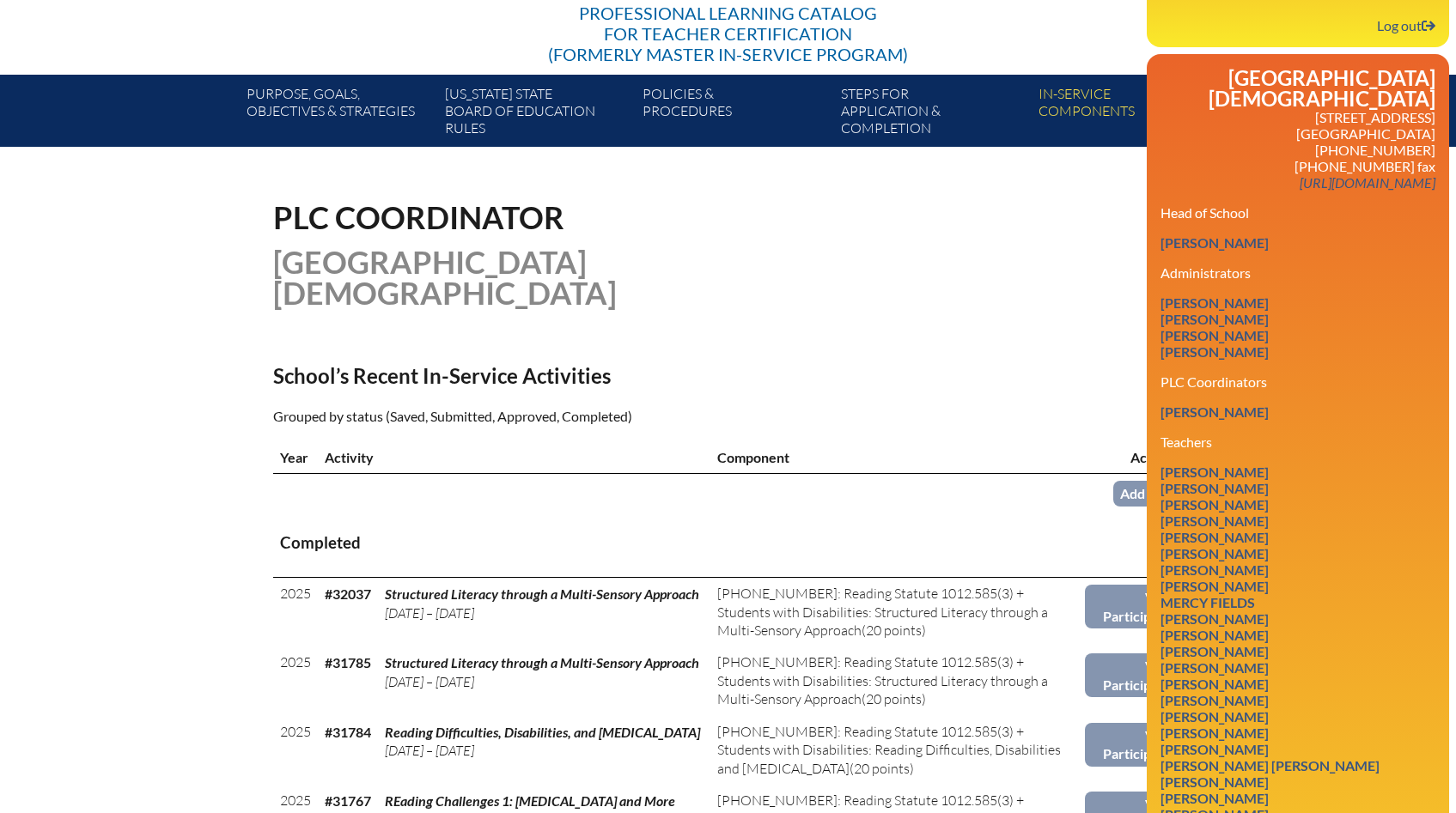
click at [781, 364] on h2 "School’s Recent In-Service Activities" at bounding box center [575, 376] width 605 height 25
click at [771, 364] on h2 "School’s Recent In-Service Activities" at bounding box center [575, 376] width 605 height 25
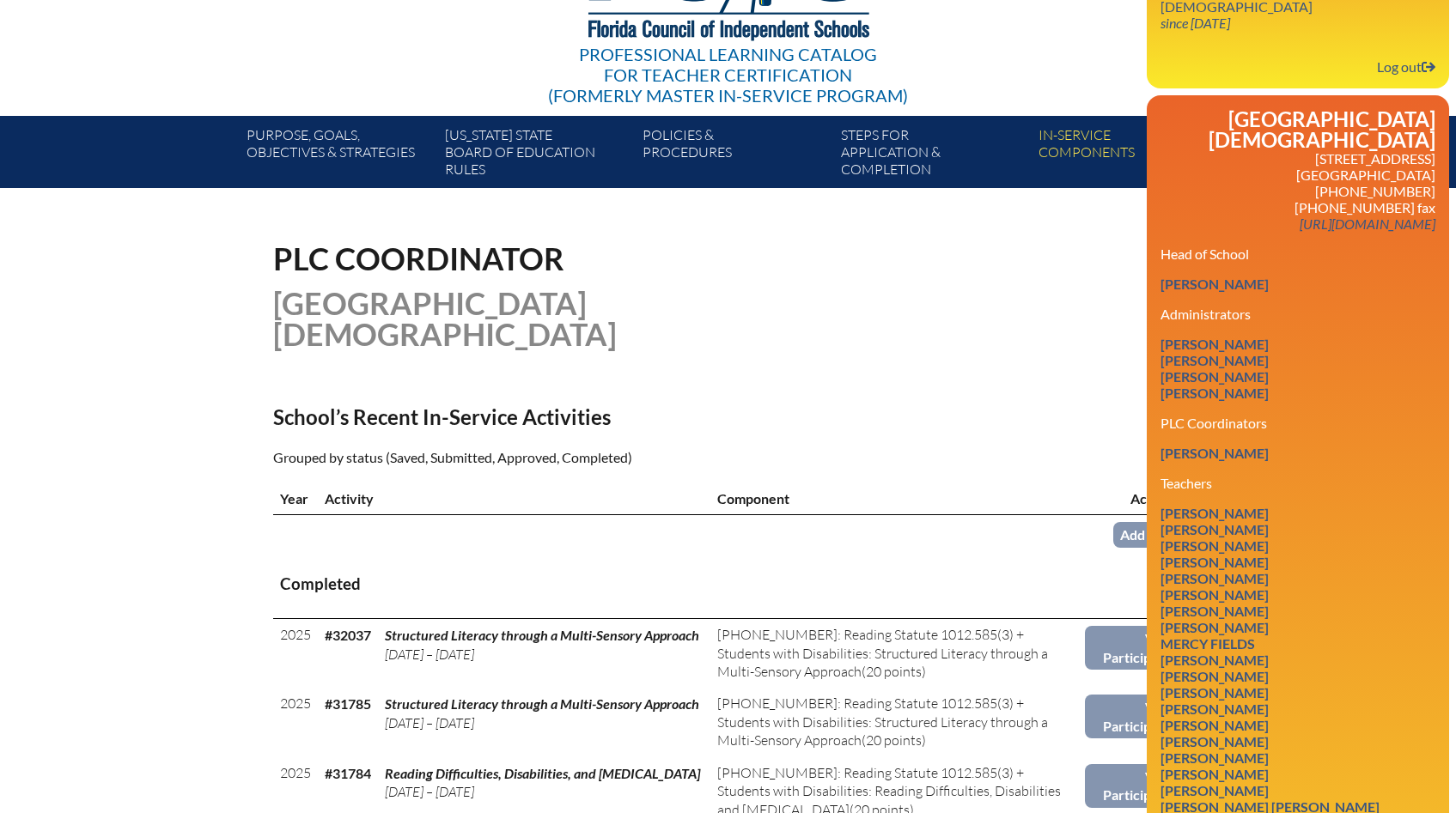
scroll to position [115, 0]
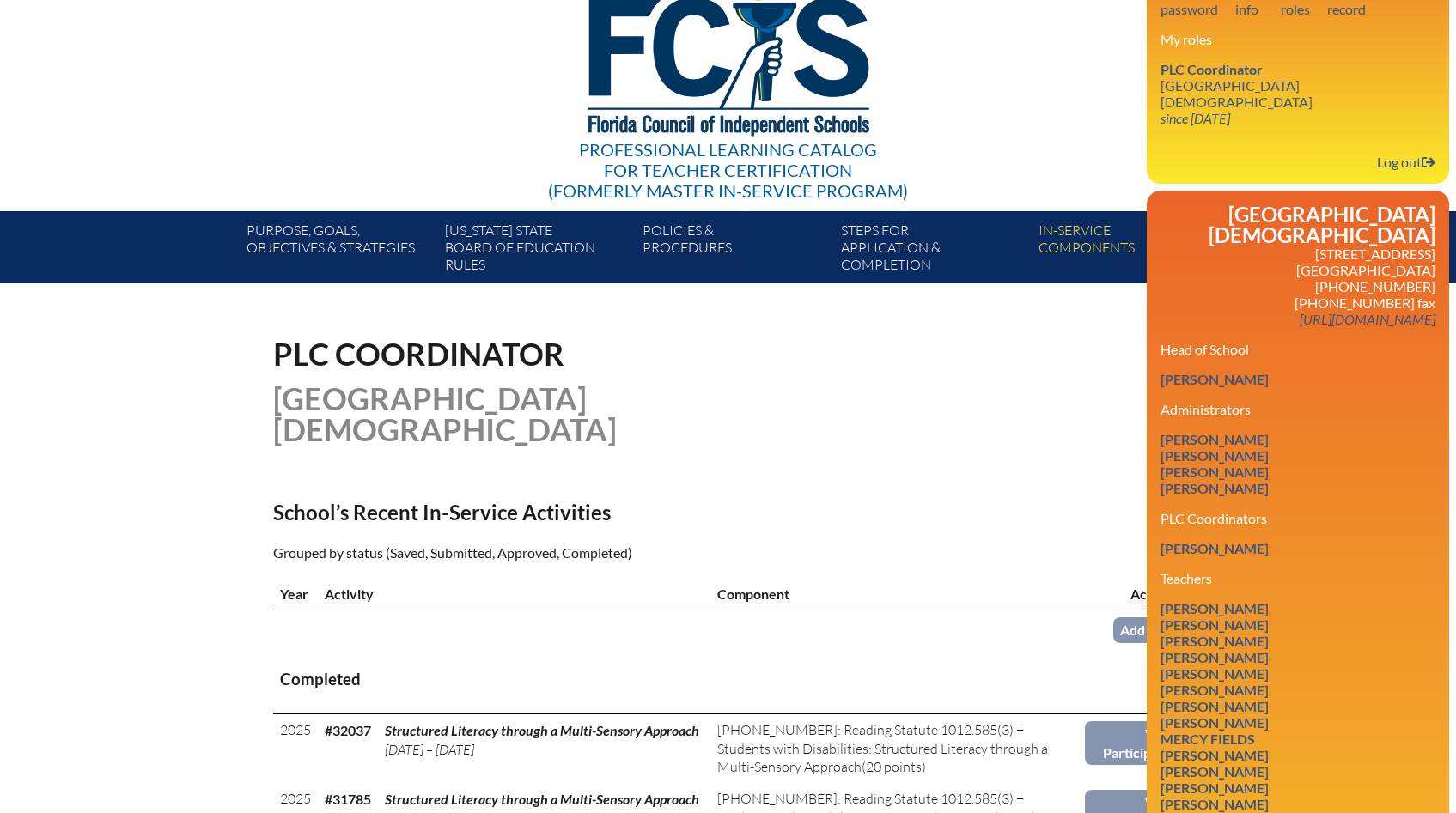
click at [981, 399] on div "PLC Coordinator [GEOGRAPHIC_DATA][DEMOGRAPHIC_DATA]" at bounding box center [728, 391] width 910 height 107
